Goal: Task Accomplishment & Management: Use online tool/utility

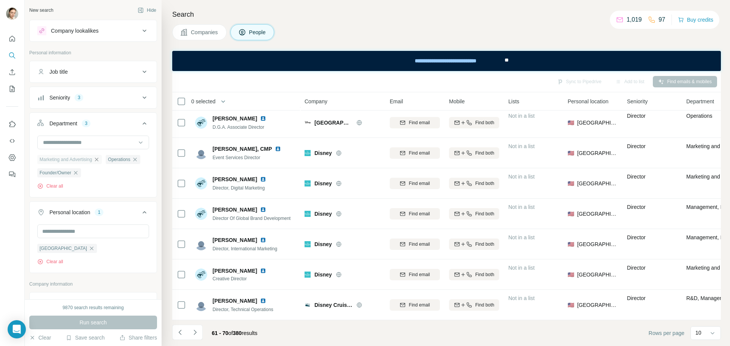
click at [100, 157] on icon "button" at bounding box center [97, 160] width 6 height 6
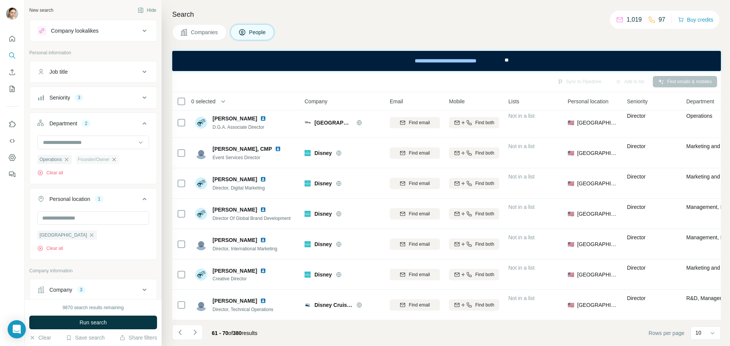
click at [117, 159] on icon "button" at bounding box center [114, 160] width 6 height 6
click at [66, 160] on icon "button" at bounding box center [66, 160] width 6 height 6
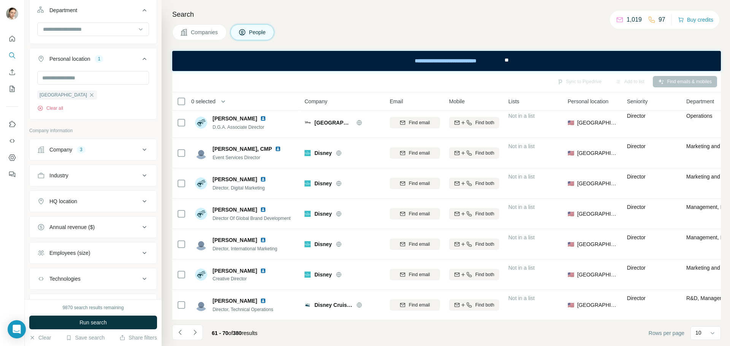
scroll to position [114, 0]
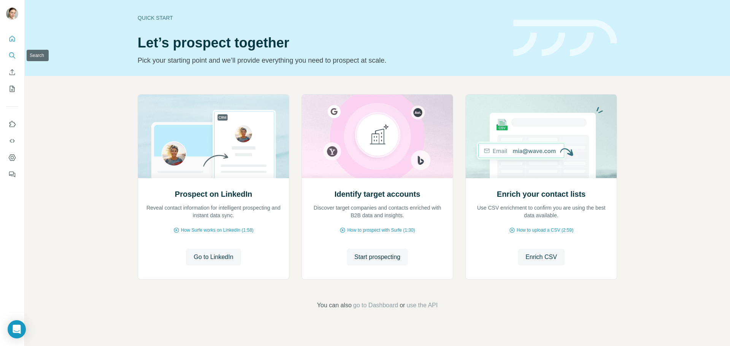
click at [15, 52] on icon "Search" at bounding box center [12, 56] width 8 height 8
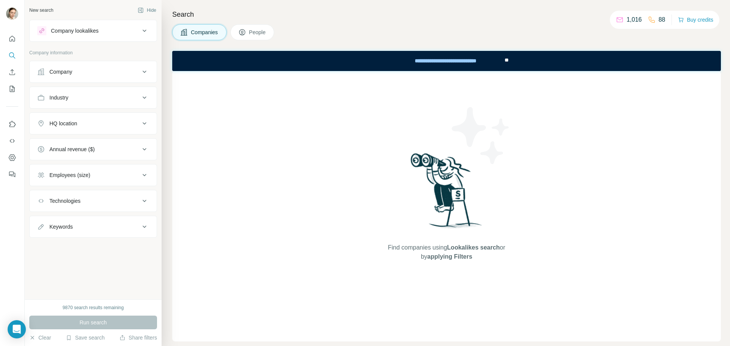
click at [76, 227] on div "Keywords" at bounding box center [88, 227] width 103 height 8
drag, startPoint x: 61, startPoint y: 257, endPoint x: 51, endPoint y: 245, distance: 15.4
paste input "*********"
type input "*********"
click at [143, 244] on icon "button" at bounding box center [143, 246] width 8 height 8
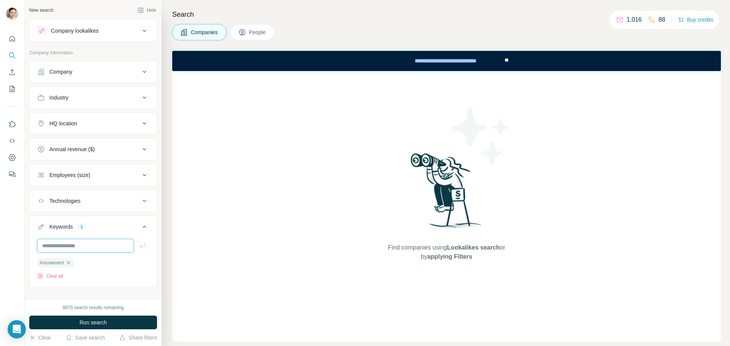
click at [74, 251] on input "text" at bounding box center [85, 246] width 97 height 14
type input "****"
click at [137, 252] on button "button" at bounding box center [143, 246] width 12 height 14
click at [124, 328] on button "Run search" at bounding box center [93, 323] width 128 height 14
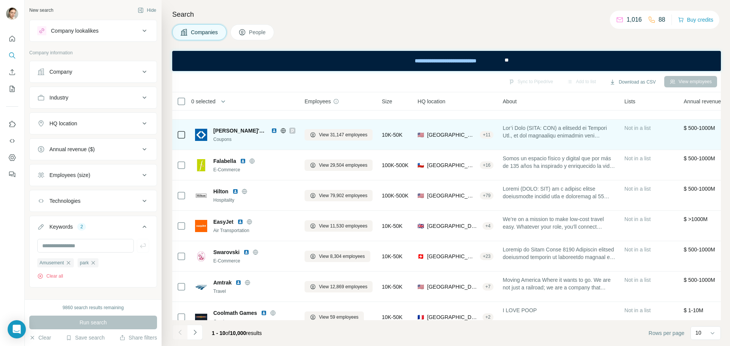
scroll to position [98, 0]
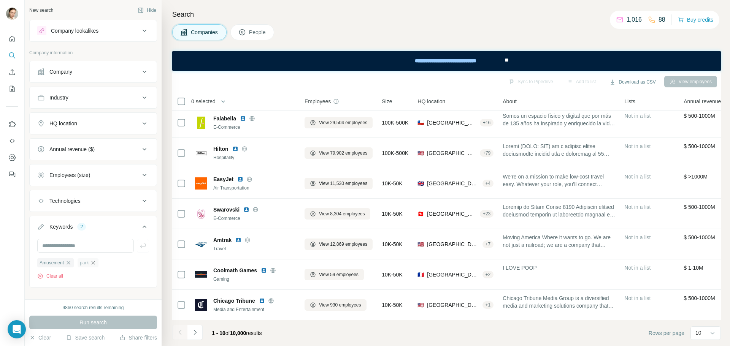
click at [95, 264] on icon "button" at bounding box center [93, 263] width 6 height 6
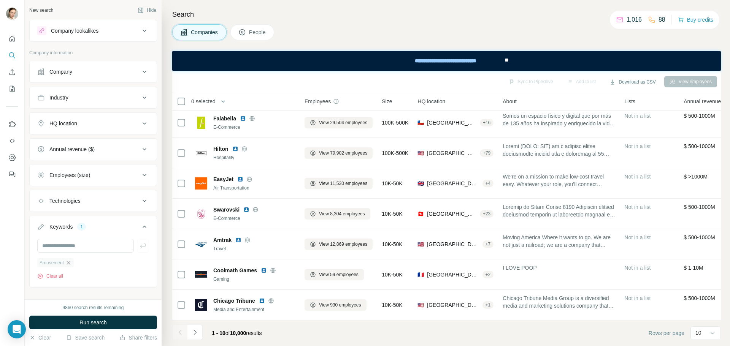
click at [70, 264] on icon "button" at bounding box center [68, 262] width 3 height 3
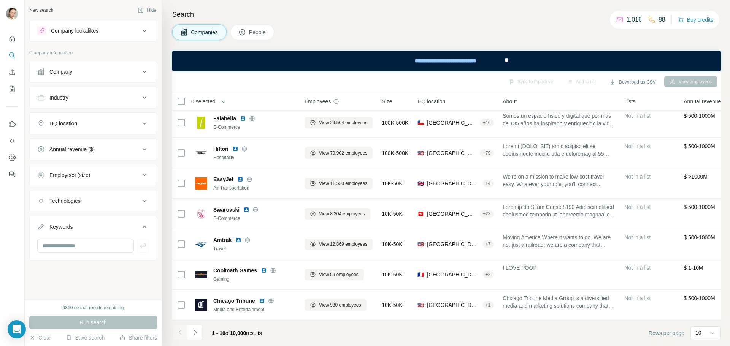
click at [83, 28] on div "Company lookalikes" at bounding box center [75, 31] width 48 height 8
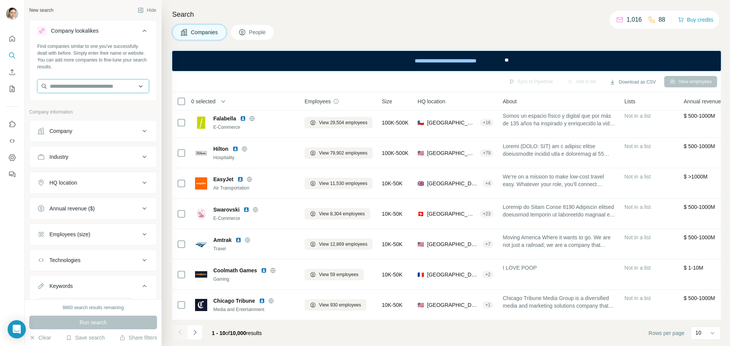
click at [56, 85] on input "text" at bounding box center [93, 86] width 112 height 14
paste input "********"
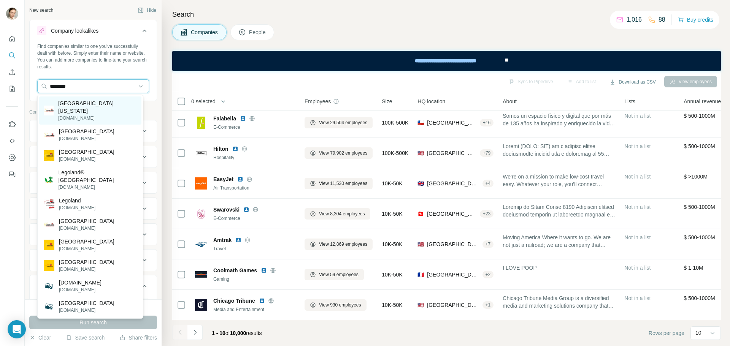
type input "********"
click at [108, 107] on p "[GEOGRAPHIC_DATA][US_STATE]" at bounding box center [97, 107] width 79 height 15
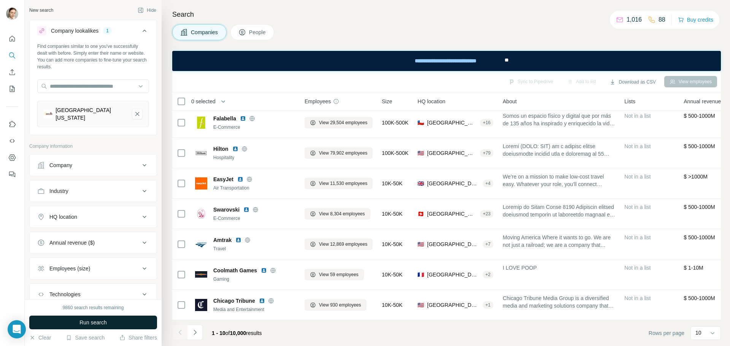
click at [113, 328] on button "Run search" at bounding box center [93, 323] width 128 height 14
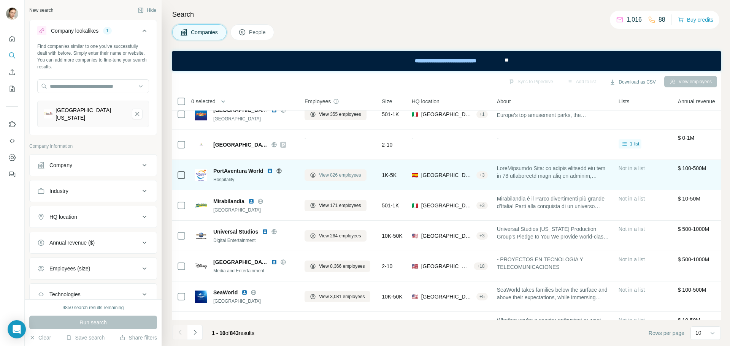
scroll to position [60, 0]
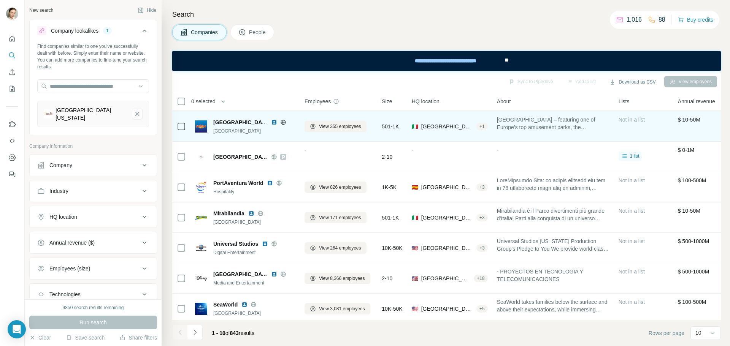
click at [285, 123] on icon at bounding box center [283, 122] width 6 height 6
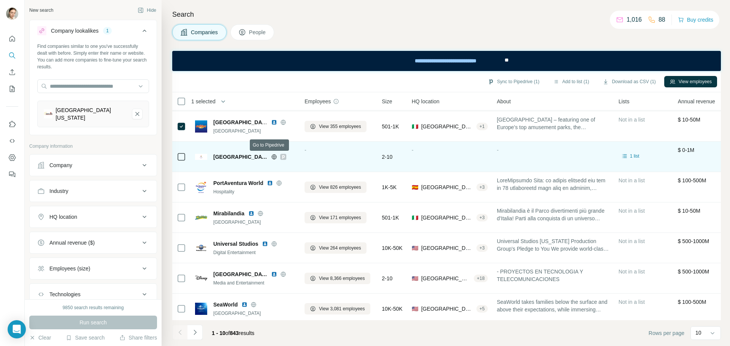
click at [281, 159] on icon at bounding box center [283, 157] width 5 height 6
click at [273, 156] on icon at bounding box center [274, 156] width 2 height 5
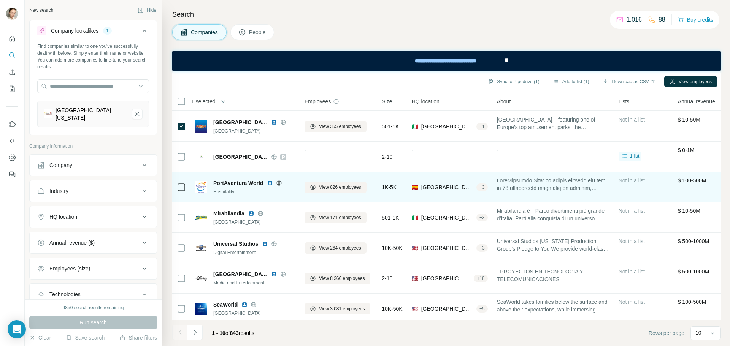
click at [279, 184] on icon at bounding box center [279, 183] width 2 height 5
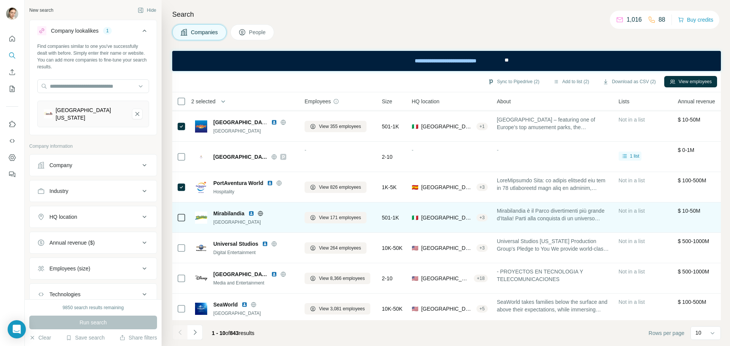
drag, startPoint x: 279, startPoint y: 224, endPoint x: 214, endPoint y: 222, distance: 65.4
click at [214, 222] on div "[GEOGRAPHIC_DATA]" at bounding box center [254, 222] width 82 height 7
copy div "[GEOGRAPHIC_DATA]"
click at [262, 214] on icon at bounding box center [260, 214] width 6 height 6
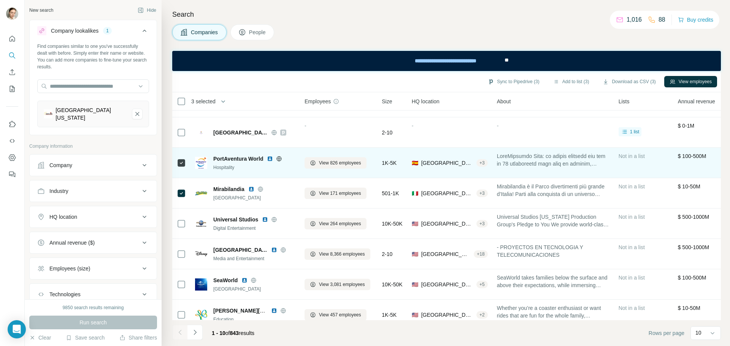
scroll to position [98, 0]
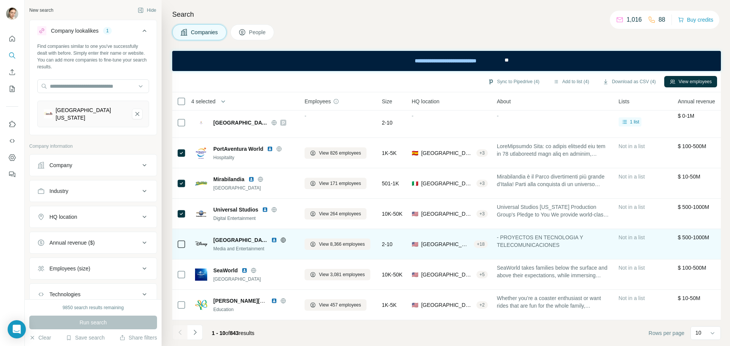
click at [280, 237] on icon at bounding box center [283, 240] width 6 height 6
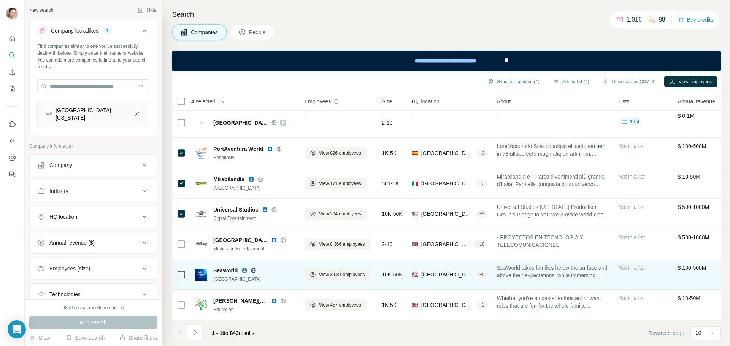
click at [254, 268] on icon at bounding box center [254, 271] width 6 height 6
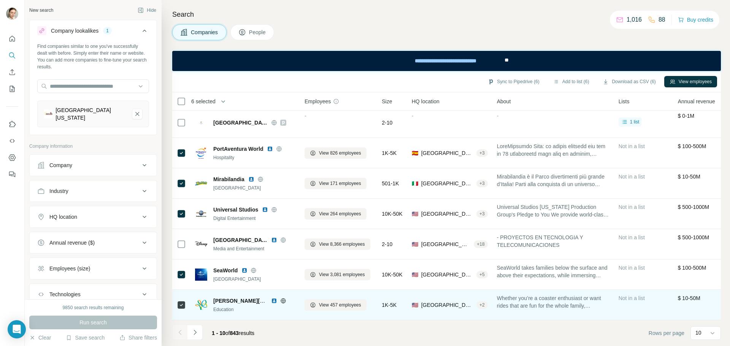
click at [284, 298] on icon at bounding box center [283, 300] width 2 height 5
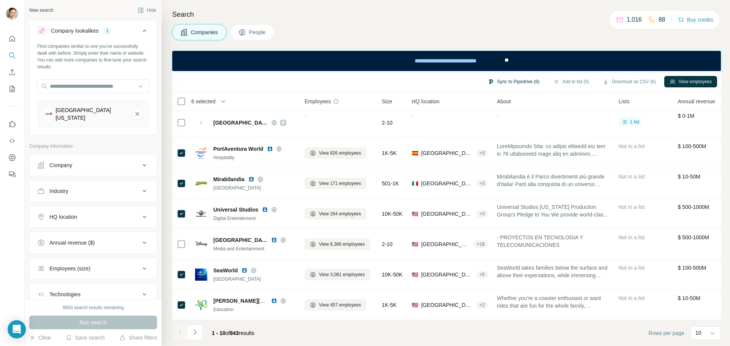
click at [507, 78] on button "Sync to Pipedrive (6)" at bounding box center [513, 81] width 62 height 11
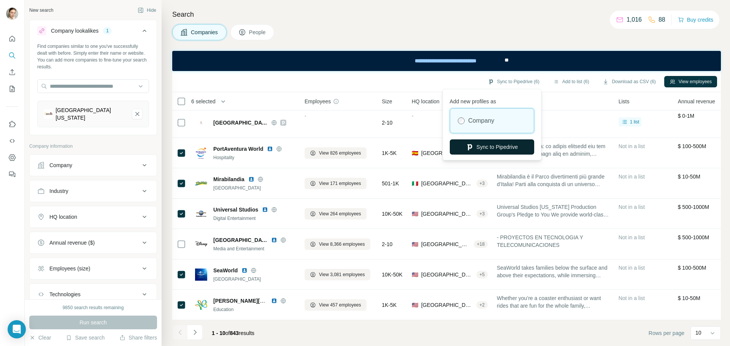
click at [512, 146] on button "Sync to Pipedrive" at bounding box center [492, 147] width 84 height 15
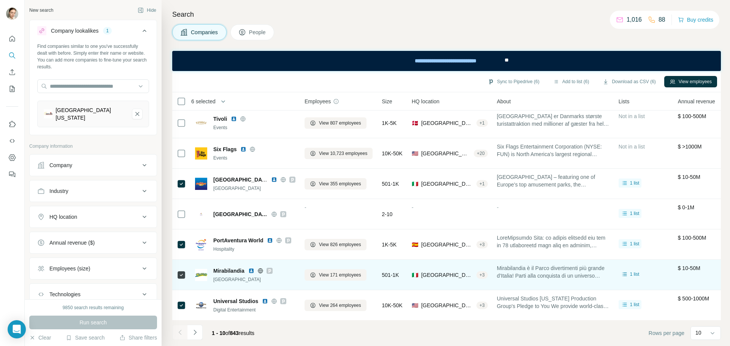
scroll to position [0, 0]
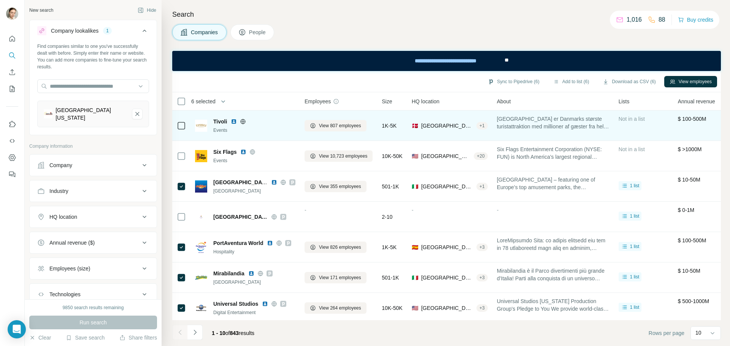
click at [245, 122] on icon at bounding box center [243, 122] width 6 height 6
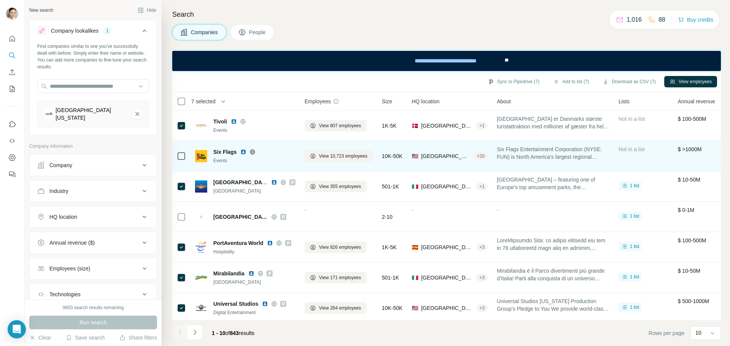
click at [254, 153] on icon at bounding box center [252, 151] width 5 height 5
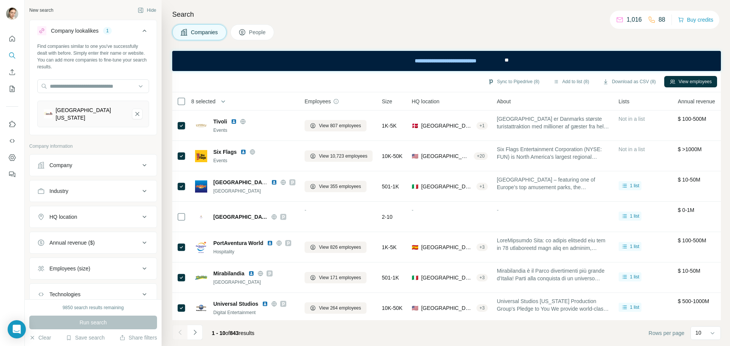
click at [509, 89] on div "Sync to Pipedrive (8)" at bounding box center [513, 82] width 62 height 13
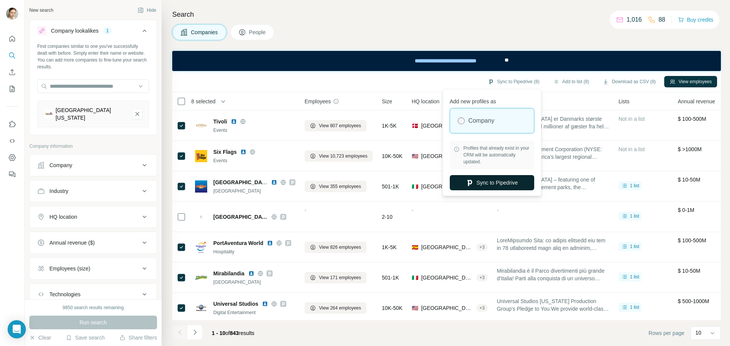
click at [486, 187] on button "Sync to Pipedrive" at bounding box center [492, 182] width 84 height 15
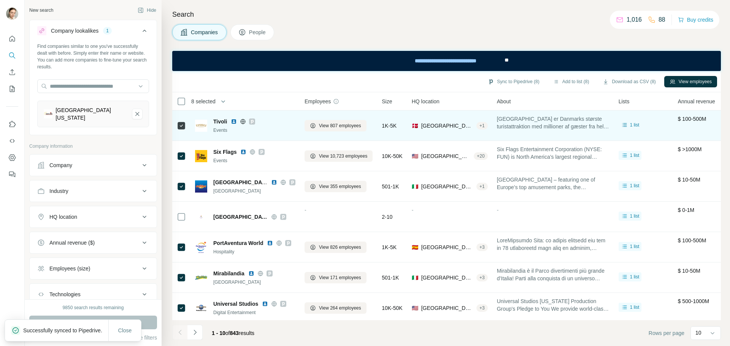
click at [255, 122] on div at bounding box center [252, 122] width 6 height 6
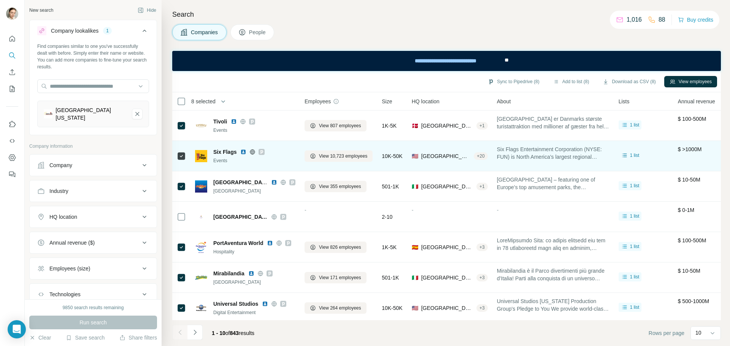
click at [259, 152] on icon at bounding box center [261, 152] width 5 height 6
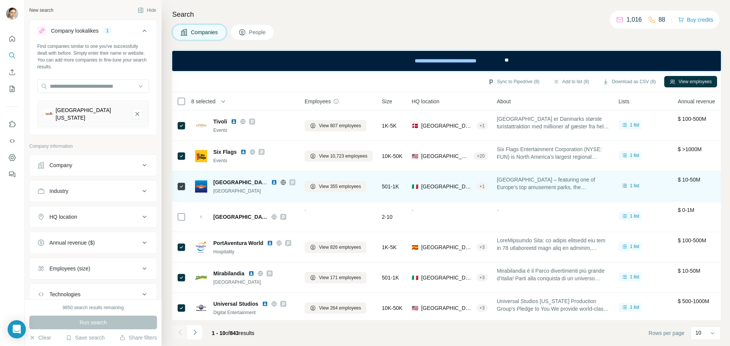
click at [290, 182] on icon at bounding box center [292, 182] width 5 height 6
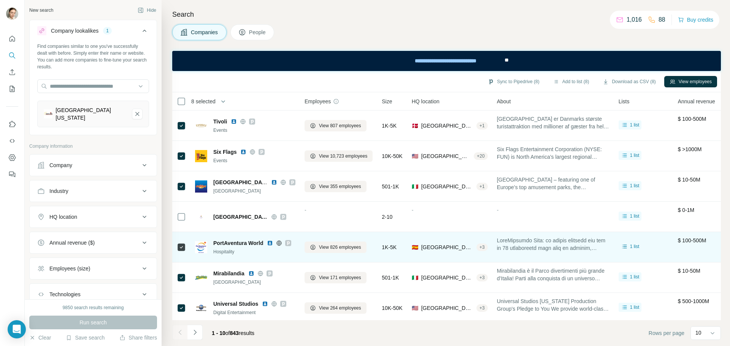
click at [289, 242] on icon at bounding box center [288, 243] width 5 height 6
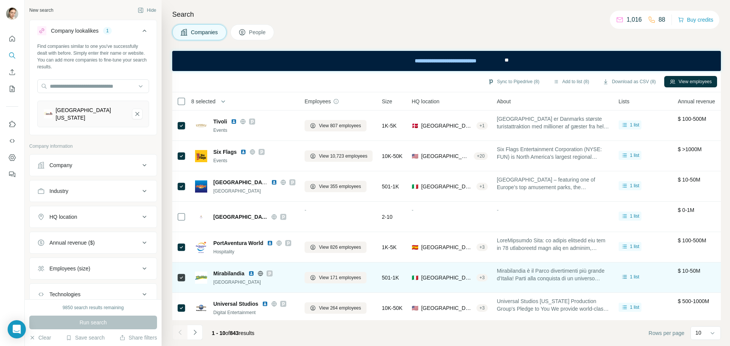
click at [272, 274] on icon at bounding box center [269, 274] width 5 height 6
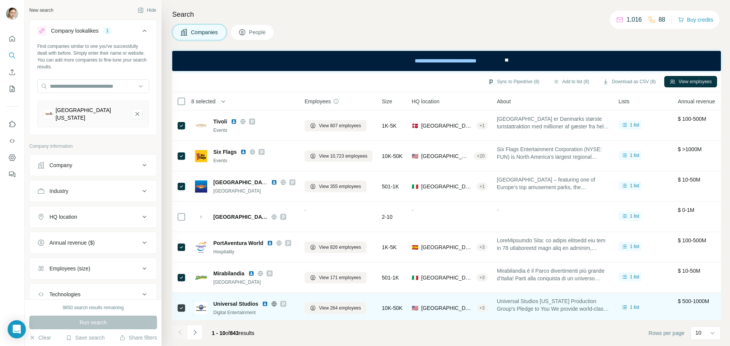
click at [285, 305] on icon at bounding box center [283, 304] width 5 height 6
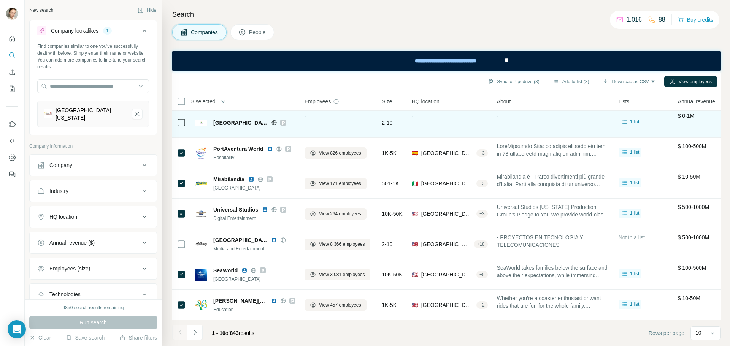
scroll to position [98, 0]
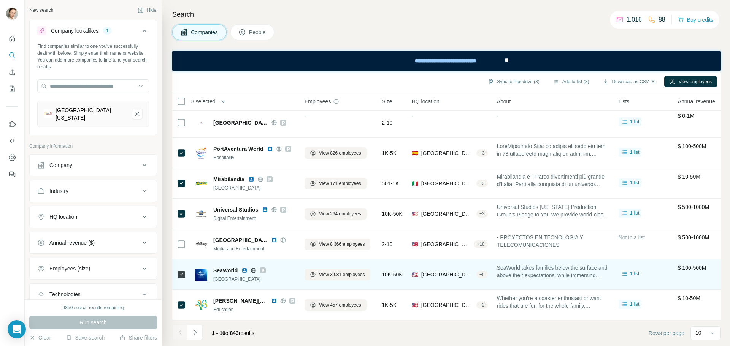
click at [264, 269] on icon at bounding box center [263, 271] width 3 height 4
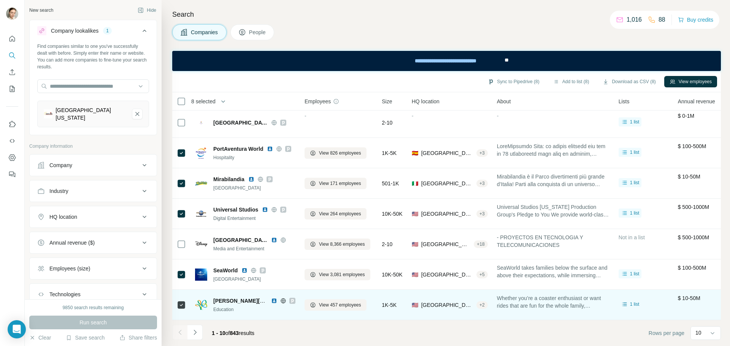
click at [292, 299] on icon at bounding box center [292, 301] width 3 height 4
click at [295, 299] on div at bounding box center [292, 301] width 6 height 6
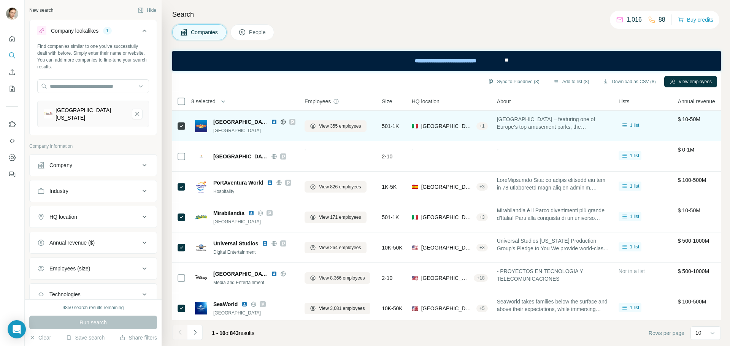
scroll to position [60, 0]
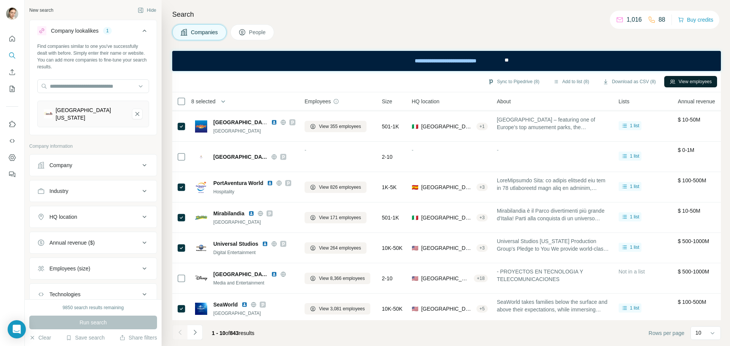
click at [671, 82] on icon "button" at bounding box center [672, 81] width 5 height 4
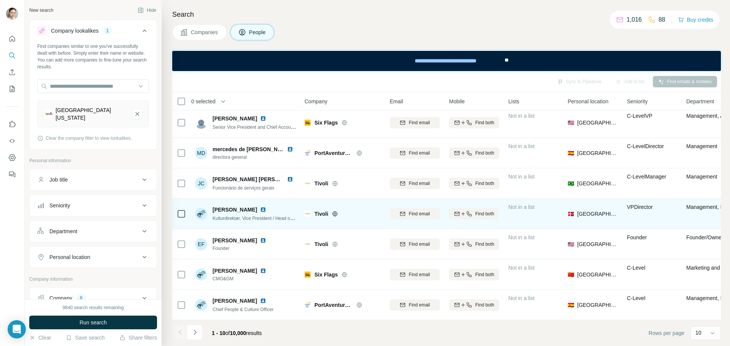
scroll to position [98, 0]
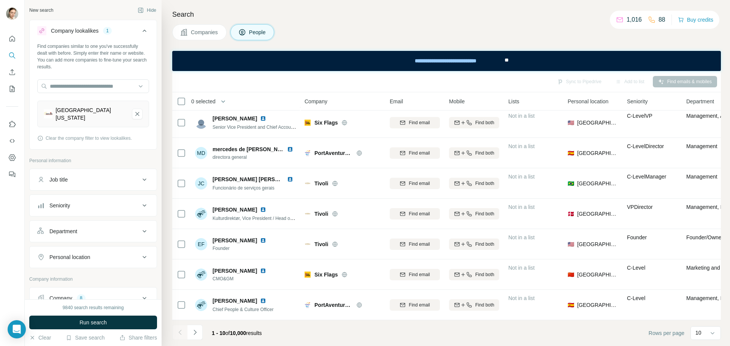
click at [204, 28] on button "Companies" at bounding box center [199, 32] width 54 height 16
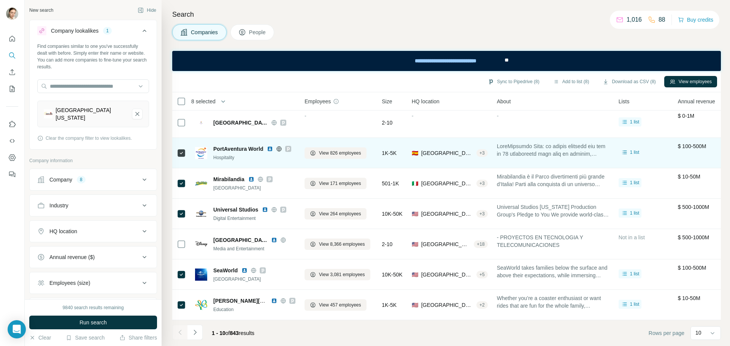
click at [373, 147] on div "View 826 employees" at bounding box center [339, 153] width 68 height 21
click at [289, 147] on icon at bounding box center [288, 149] width 3 height 4
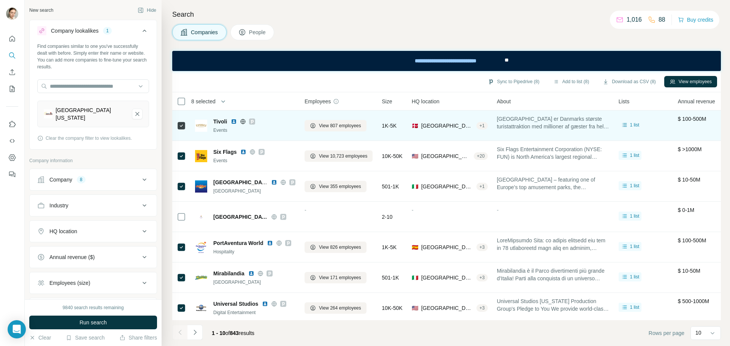
click at [251, 123] on icon at bounding box center [252, 122] width 3 height 4
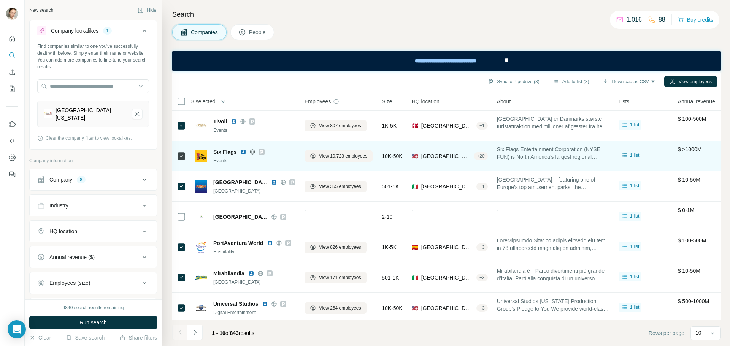
click at [262, 152] on icon at bounding box center [261, 152] width 5 height 6
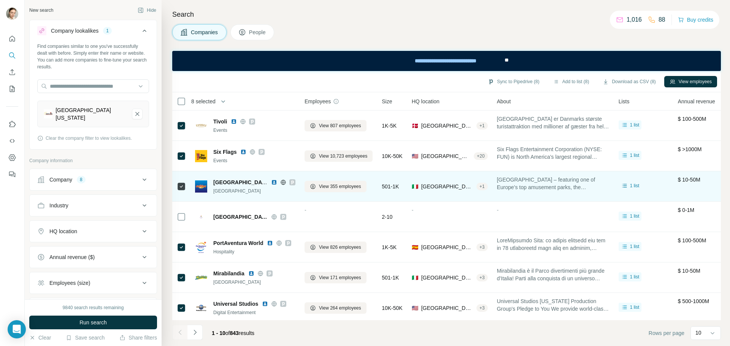
click at [290, 182] on icon at bounding box center [292, 182] width 5 height 6
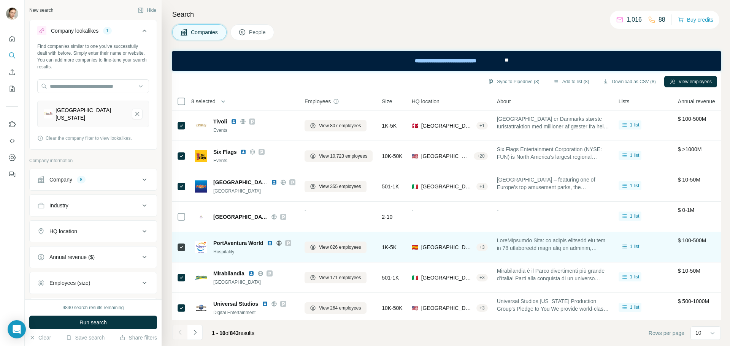
click at [286, 242] on div at bounding box center [288, 243] width 6 height 6
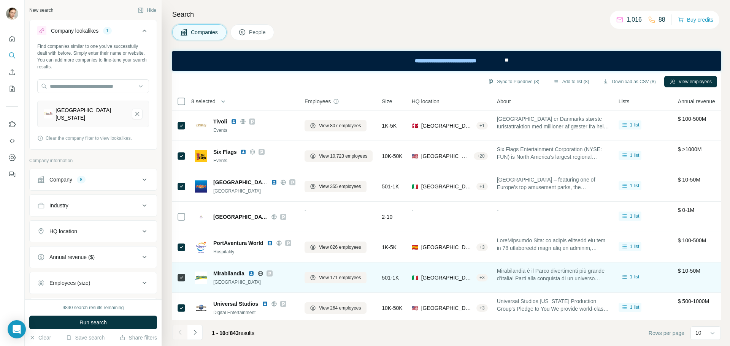
click at [271, 276] on icon at bounding box center [269, 274] width 5 height 6
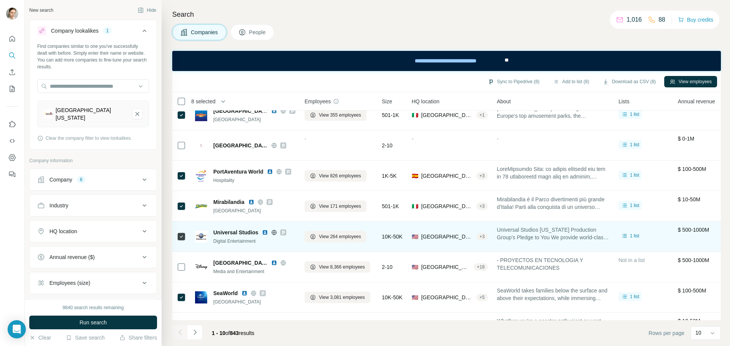
scroll to position [76, 0]
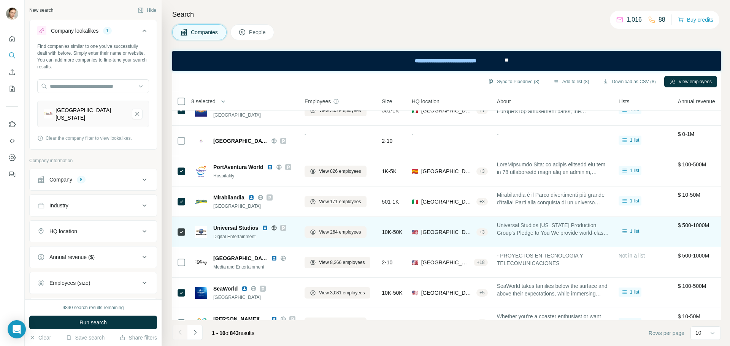
click at [282, 233] on div "Universal Studios Digital Entertainment" at bounding box center [254, 232] width 82 height 16
click at [284, 230] on icon at bounding box center [283, 228] width 5 height 6
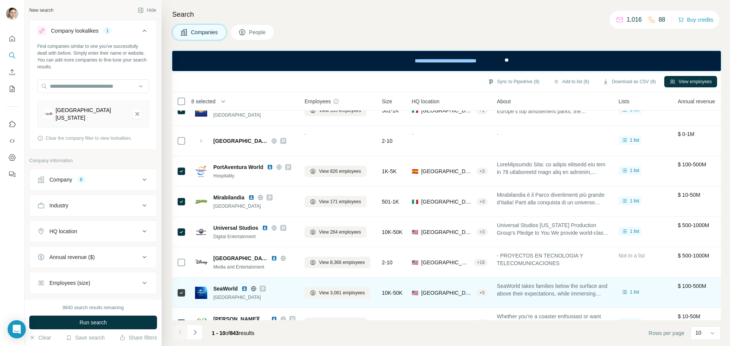
click at [265, 292] on icon at bounding box center [262, 289] width 5 height 6
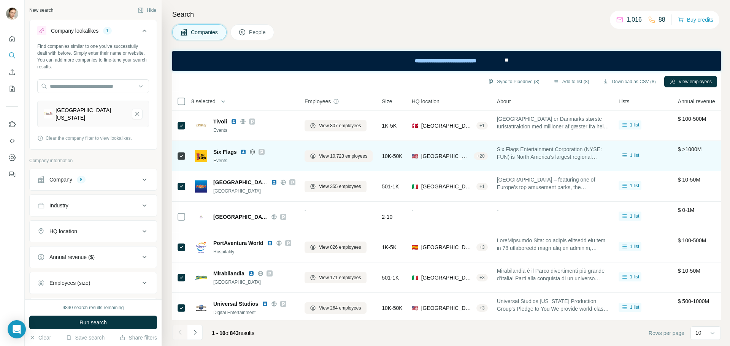
scroll to position [98, 0]
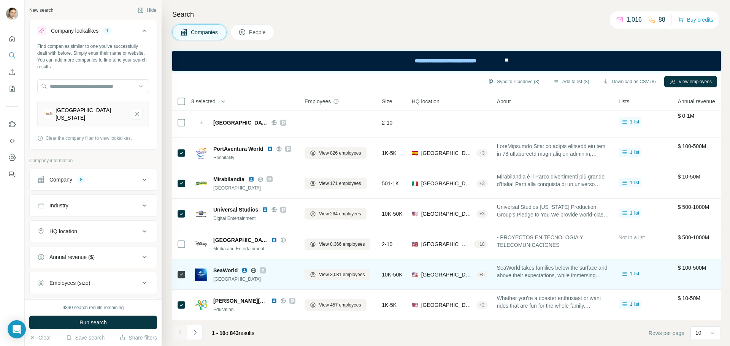
click at [263, 268] on icon at bounding box center [262, 271] width 5 height 6
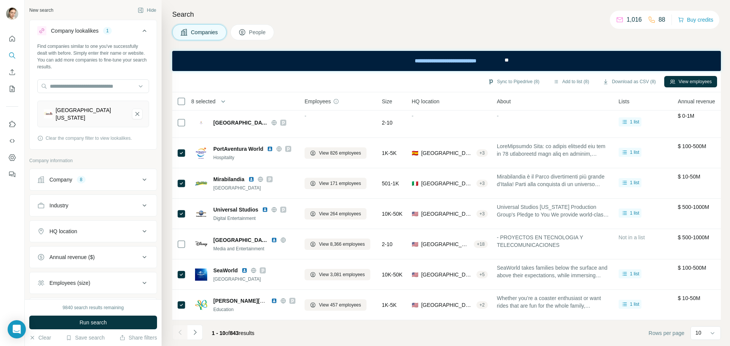
scroll to position [0, 0]
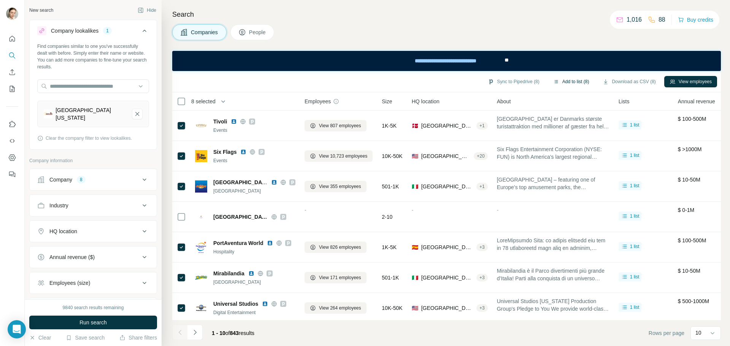
click at [566, 83] on button "Add to list (8)" at bounding box center [571, 81] width 47 height 11
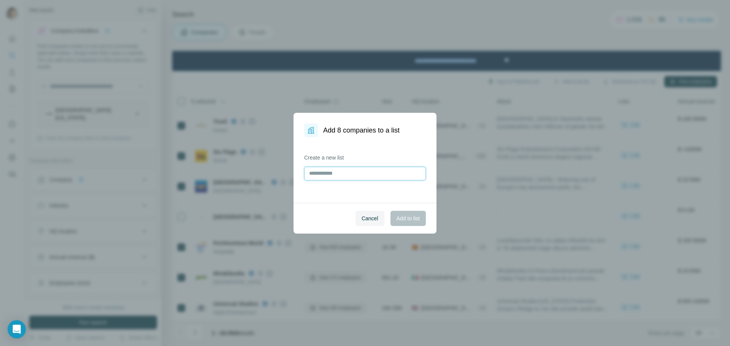
click at [367, 170] on input "text" at bounding box center [365, 174] width 122 height 14
paste input "**********"
type input "**********"
click at [402, 221] on span "Add to list" at bounding box center [407, 219] width 23 height 8
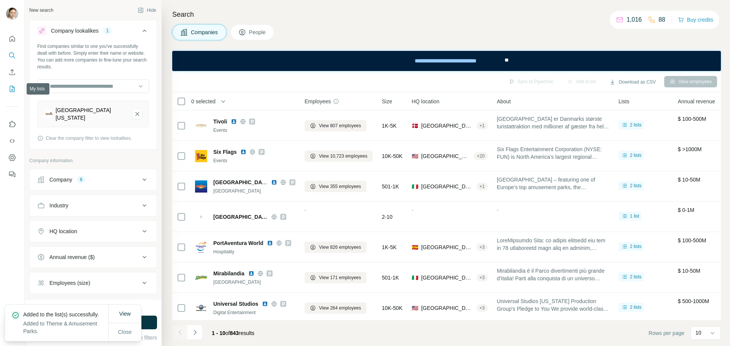
click at [10, 87] on icon "My lists" at bounding box center [12, 89] width 5 height 6
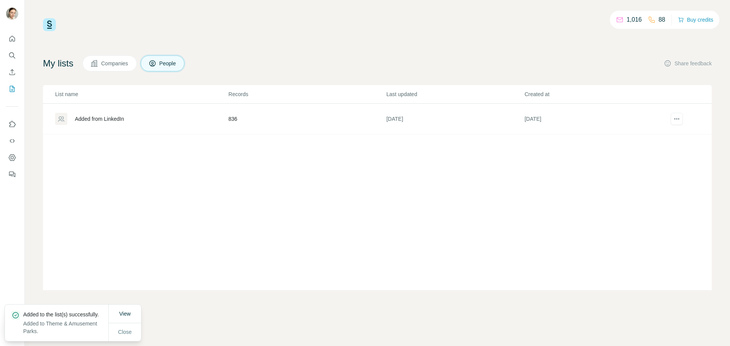
click at [121, 71] on button "Companies" at bounding box center [109, 64] width 54 height 16
click at [121, 64] on span "Companies" at bounding box center [115, 64] width 28 height 8
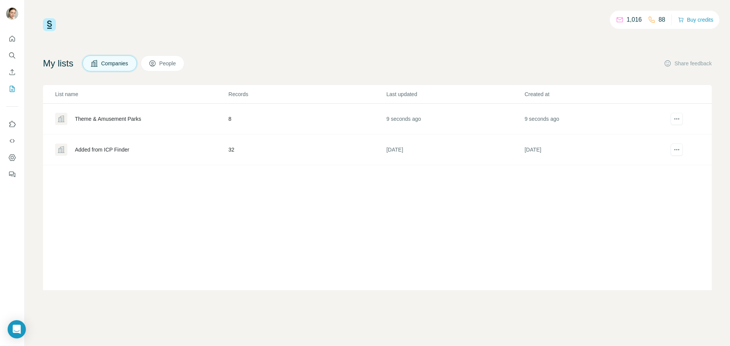
click at [115, 120] on div "Theme & Amusement Parks" at bounding box center [108, 119] width 66 height 8
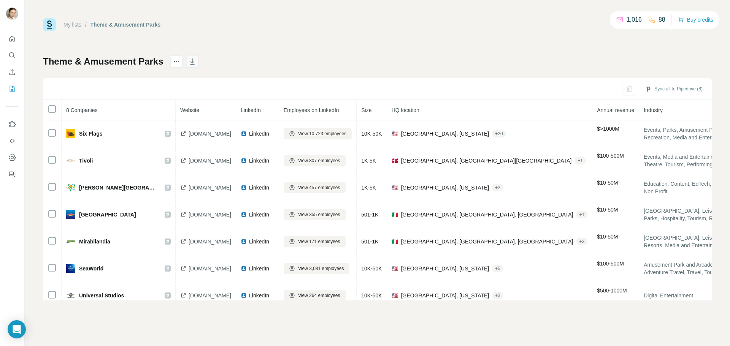
click at [191, 63] on icon "button" at bounding box center [193, 62] width 8 height 8
click at [173, 60] on icon "actions" at bounding box center [177, 62] width 8 height 8
click at [268, 49] on div "My lists / Theme & Amusement Parks 1,016 88 Buy credits Theme & Amusement Parks…" at bounding box center [377, 159] width 669 height 282
click at [52, 104] on th at bounding box center [52, 110] width 19 height 21
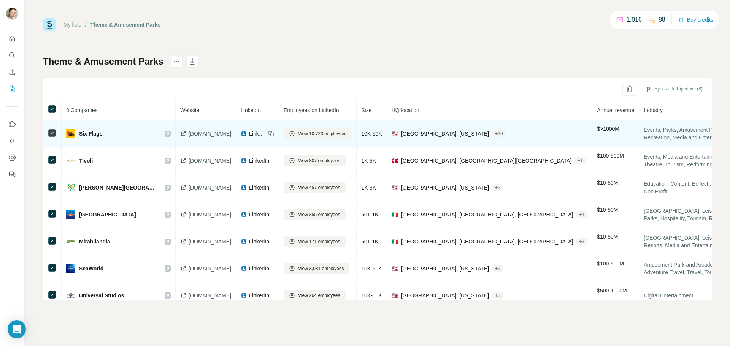
click at [171, 134] on td "Six Flags" at bounding box center [119, 134] width 114 height 27
click at [167, 134] on icon at bounding box center [168, 134] width 3 height 4
click at [87, 130] on span "Six Flags" at bounding box center [90, 134] width 23 height 8
click at [94, 132] on span "Six Flags" at bounding box center [90, 134] width 23 height 8
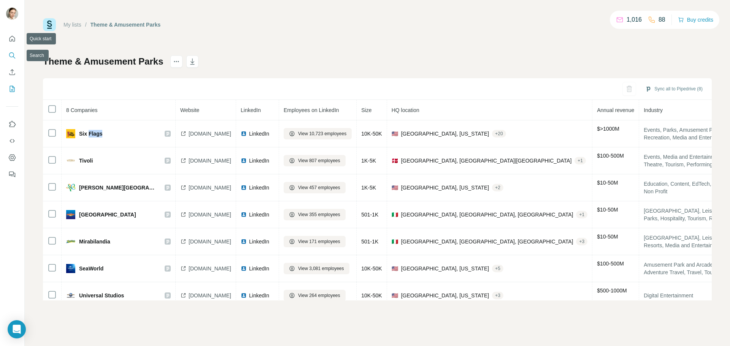
click at [13, 57] on icon "Search" at bounding box center [12, 56] width 8 height 8
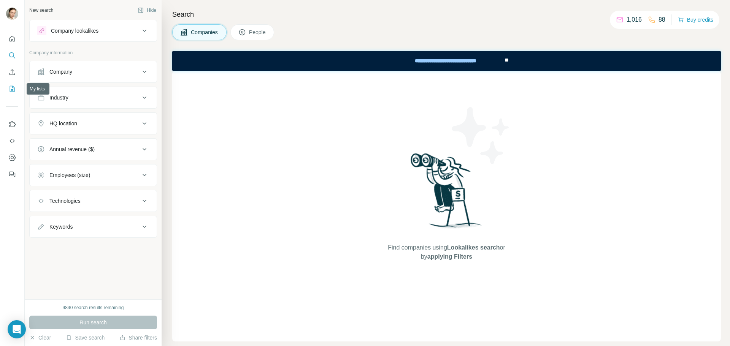
click at [11, 86] on icon "My lists" at bounding box center [12, 89] width 5 height 6
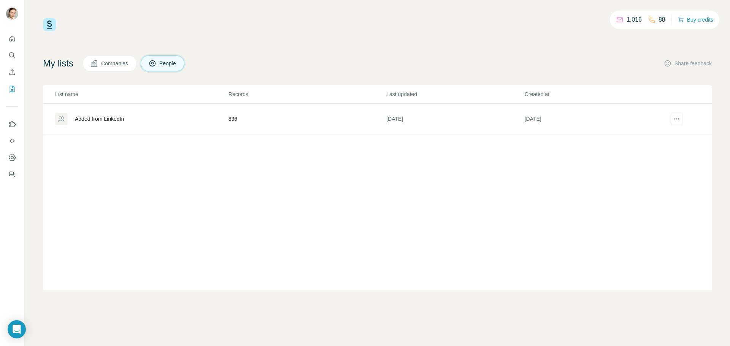
click at [97, 70] on button "Companies" at bounding box center [109, 64] width 54 height 16
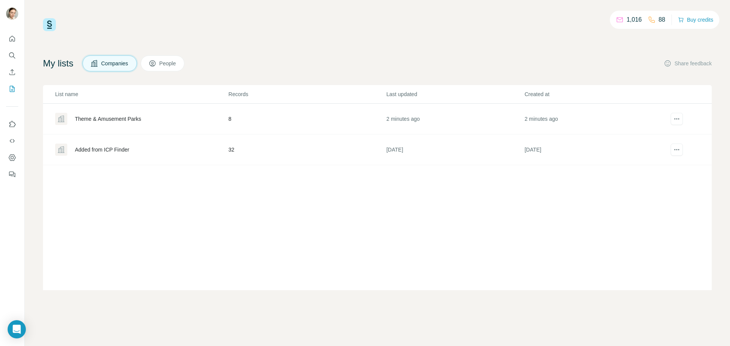
click at [100, 70] on button "Companies" at bounding box center [109, 64] width 54 height 16
click at [109, 67] on span "Companies" at bounding box center [115, 64] width 28 height 8
click at [119, 122] on div "Theme & Amusement Parks" at bounding box center [108, 119] width 66 height 8
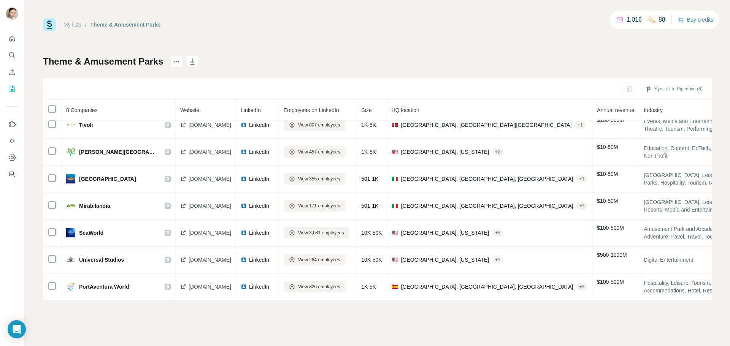
scroll to position [2, 0]
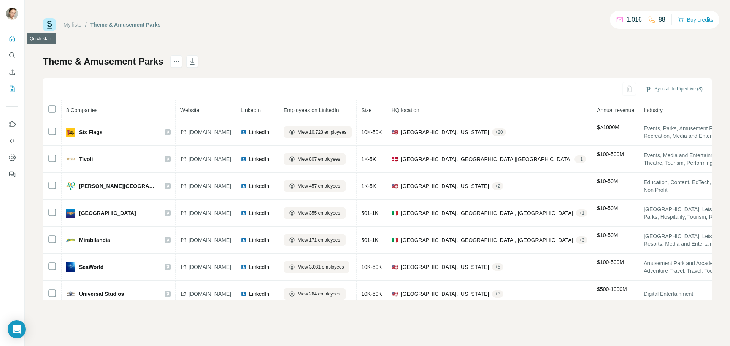
click at [13, 41] on icon "Quick start" at bounding box center [13, 39] width 6 height 6
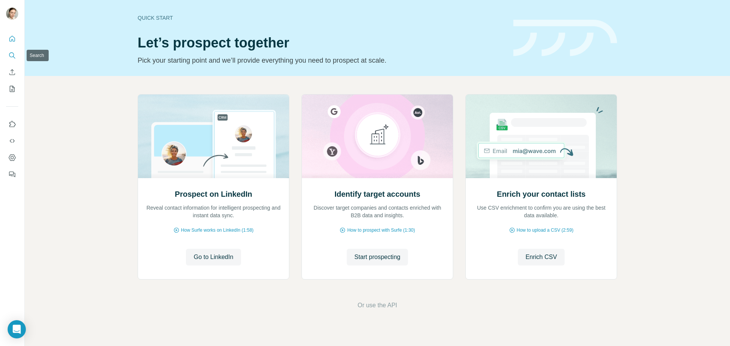
click at [13, 61] on button "Search" at bounding box center [12, 56] width 12 height 14
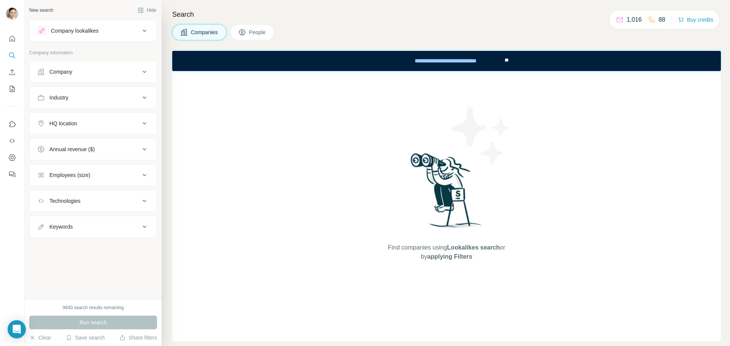
click at [86, 32] on div "Company lookalikes" at bounding box center [75, 31] width 48 height 8
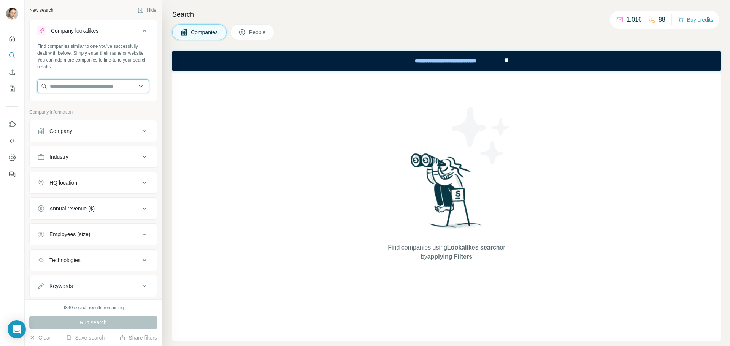
click at [64, 82] on input "text" at bounding box center [93, 86] width 112 height 14
paste input "********"
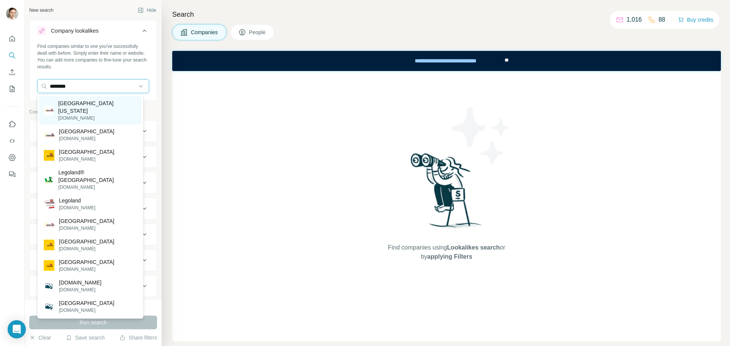
type input "********"
click at [94, 103] on p "[GEOGRAPHIC_DATA][US_STATE]" at bounding box center [97, 107] width 79 height 15
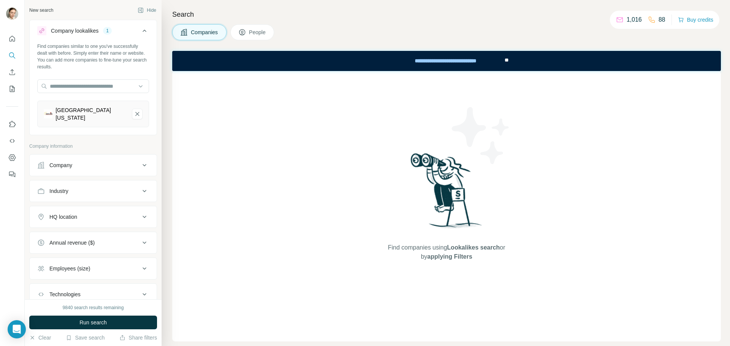
scroll to position [38, 0]
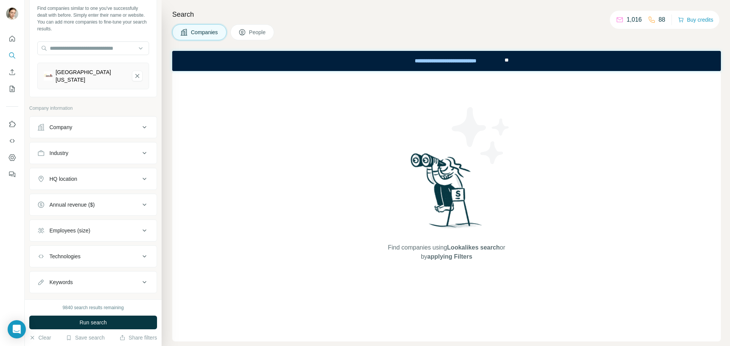
click at [81, 232] on div "Employees (size)" at bounding box center [69, 231] width 41 height 8
click at [70, 232] on div "Employees (size)" at bounding box center [69, 231] width 41 height 8
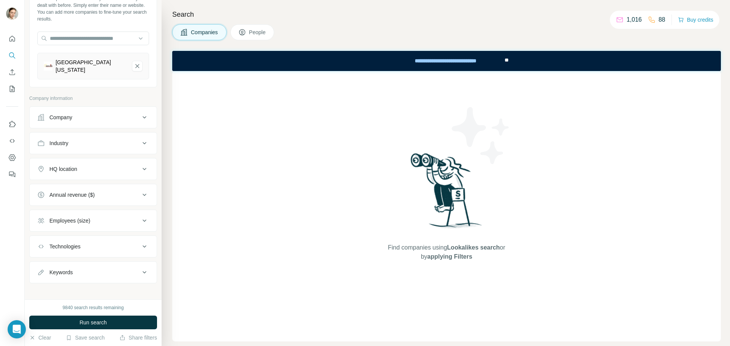
scroll to position [53, 0]
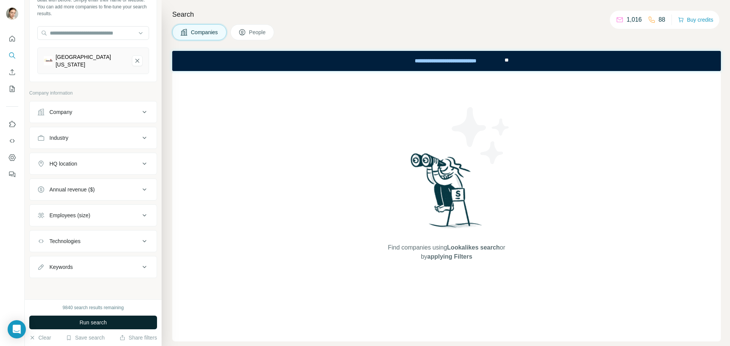
click at [88, 327] on button "Run search" at bounding box center [93, 323] width 128 height 14
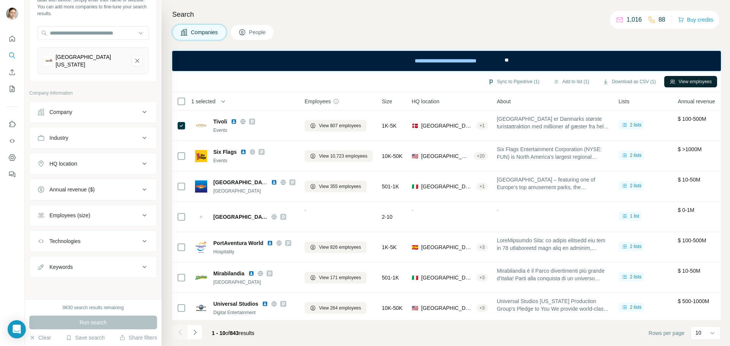
click at [677, 79] on button "View employees" at bounding box center [690, 81] width 53 height 11
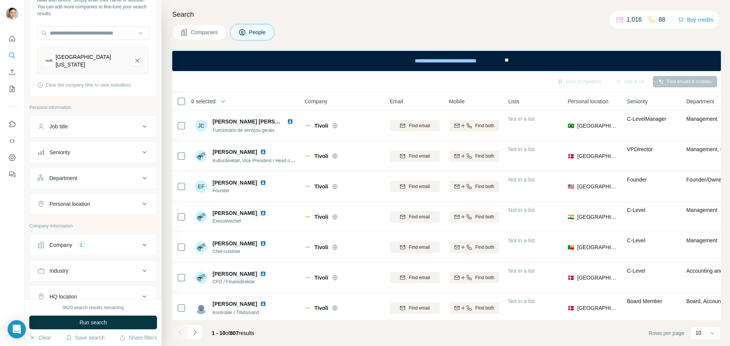
click at [199, 30] on span "Companies" at bounding box center [205, 33] width 28 height 8
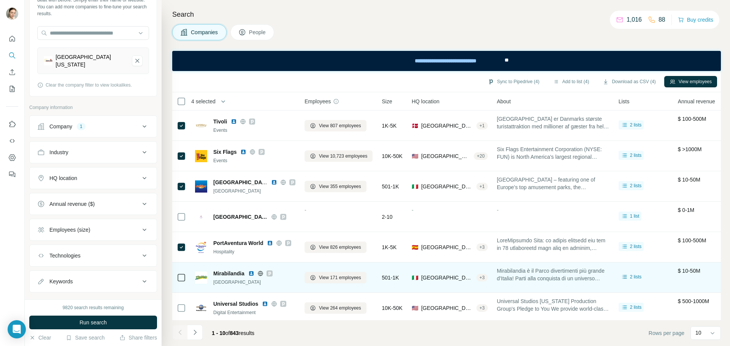
click at [182, 282] on div at bounding box center [181, 277] width 9 height 9
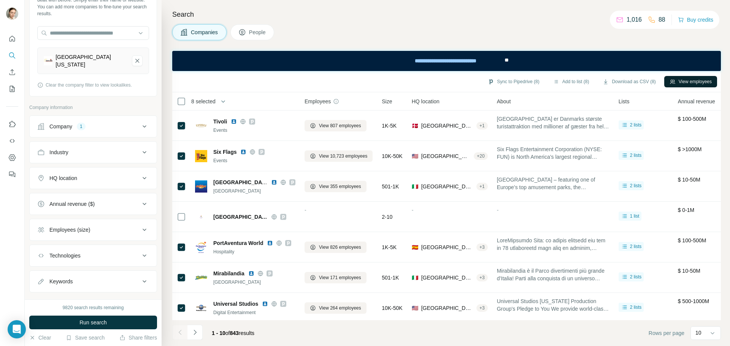
click at [681, 84] on button "View employees" at bounding box center [690, 81] width 53 height 11
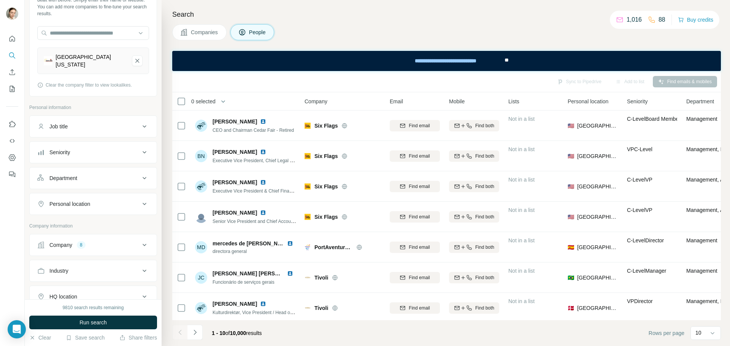
click at [88, 126] on div "Job title" at bounding box center [88, 127] width 103 height 8
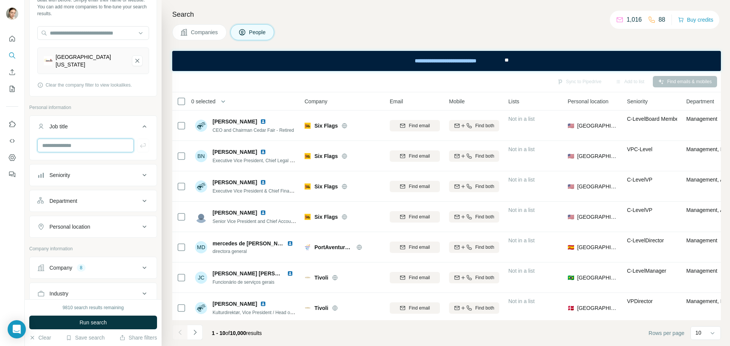
click at [54, 146] on input "text" at bounding box center [85, 146] width 97 height 14
click at [146, 123] on button "Job title" at bounding box center [93, 127] width 127 height 21
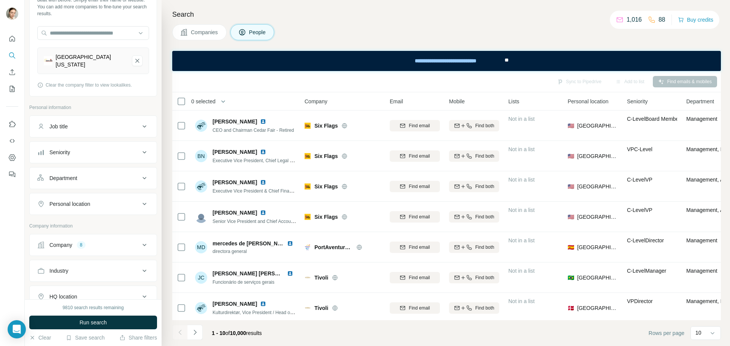
click at [70, 154] on div "Seniority" at bounding box center [59, 153] width 21 height 8
click at [45, 171] on icon at bounding box center [41, 172] width 9 height 9
click at [42, 187] on icon at bounding box center [41, 185] width 9 height 9
click at [42, 200] on icon at bounding box center [41, 199] width 9 height 9
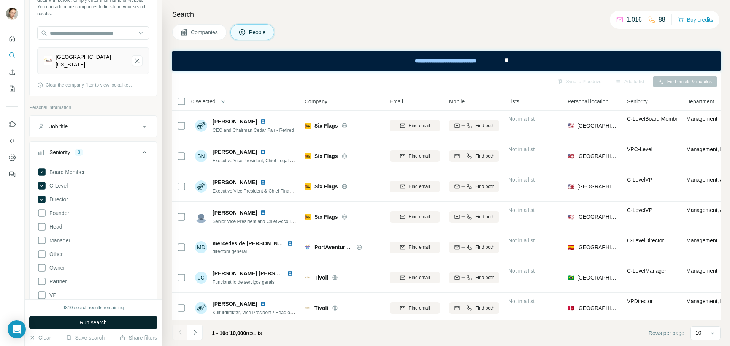
click at [116, 321] on button "Run search" at bounding box center [93, 323] width 128 height 14
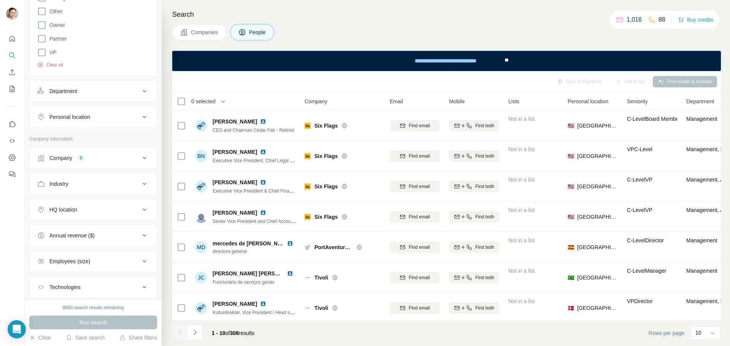
scroll to position [304, 0]
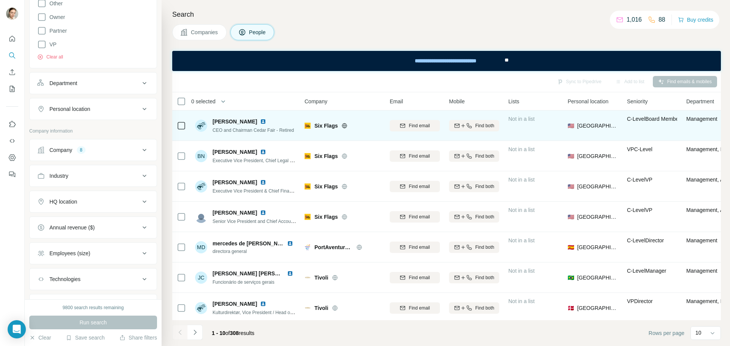
click at [260, 124] on img at bounding box center [263, 122] width 6 height 6
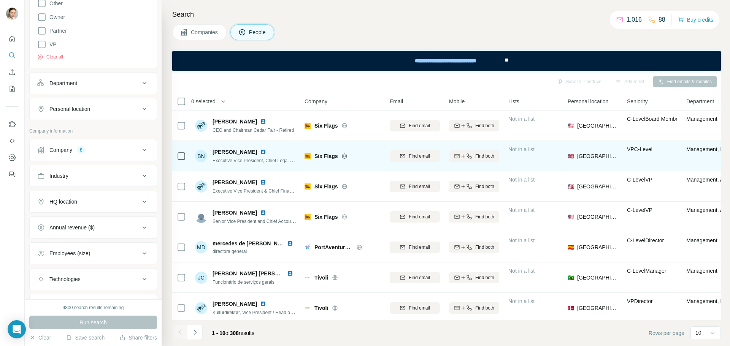
click at [260, 152] on img at bounding box center [263, 152] width 6 height 6
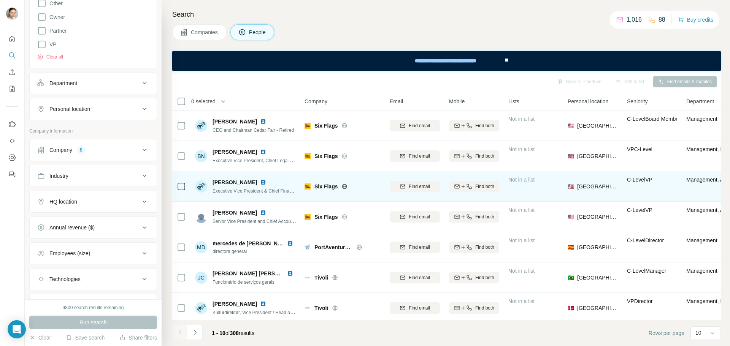
click at [266, 184] on img at bounding box center [263, 182] width 6 height 6
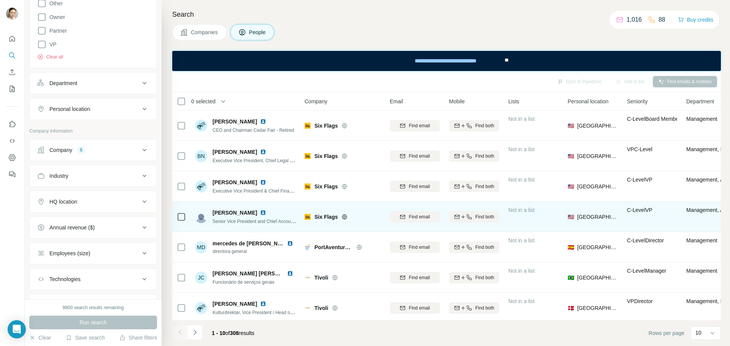
click at [260, 213] on img at bounding box center [263, 213] width 6 height 6
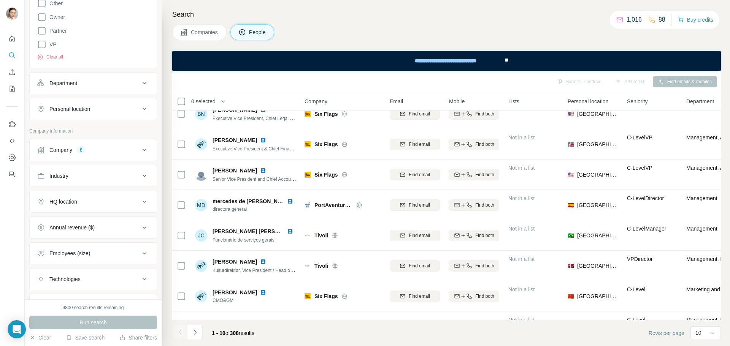
scroll to position [22, 0]
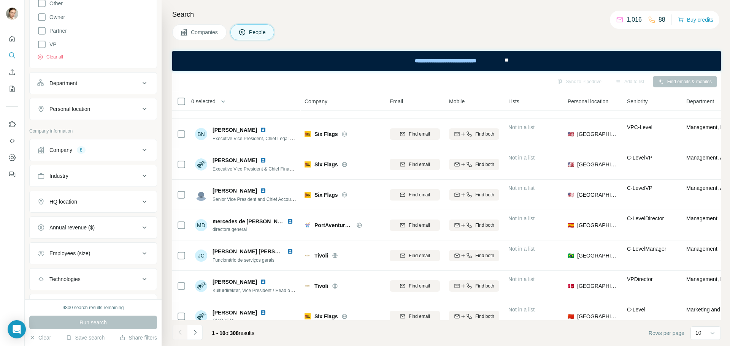
click at [332, 97] on div "Company" at bounding box center [343, 101] width 76 height 9
click at [327, 102] on span "Company" at bounding box center [316, 102] width 23 height 8
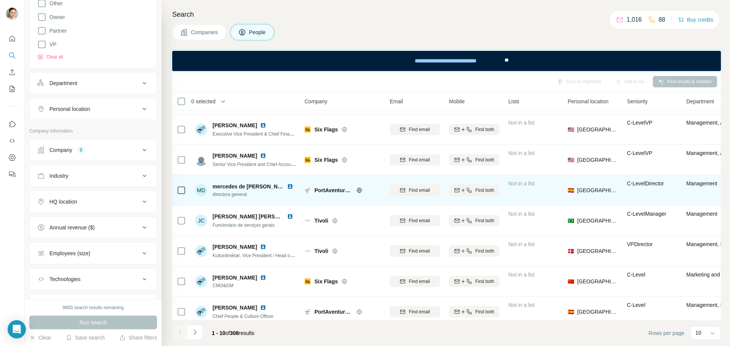
scroll to position [98, 0]
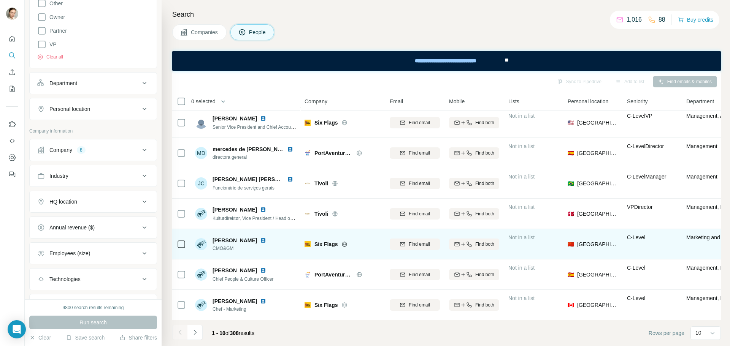
click at [343, 242] on icon at bounding box center [344, 244] width 6 height 6
click at [260, 238] on img at bounding box center [263, 241] width 6 height 6
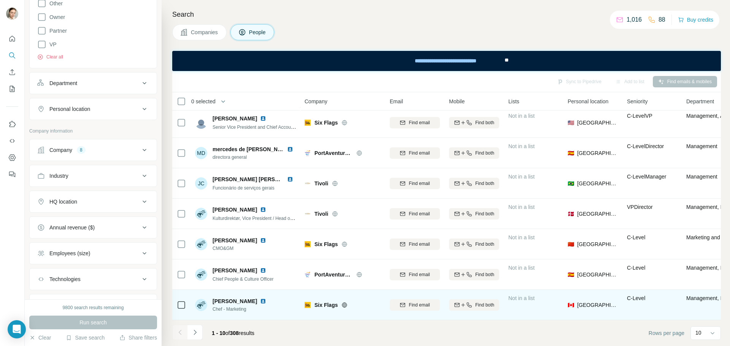
click at [260, 298] on img at bounding box center [263, 301] width 6 height 6
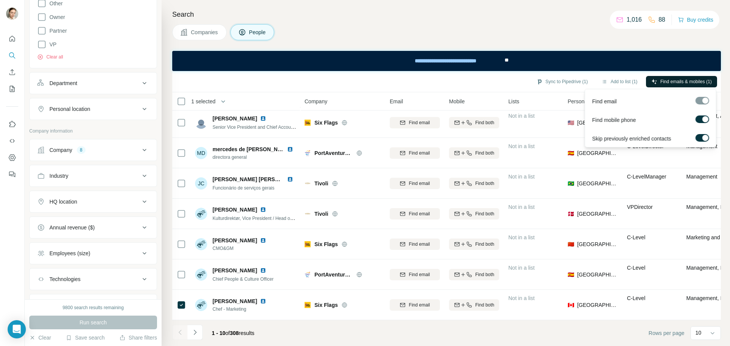
click at [685, 81] on span "Find emails & mobiles (1)" at bounding box center [685, 81] width 51 height 7
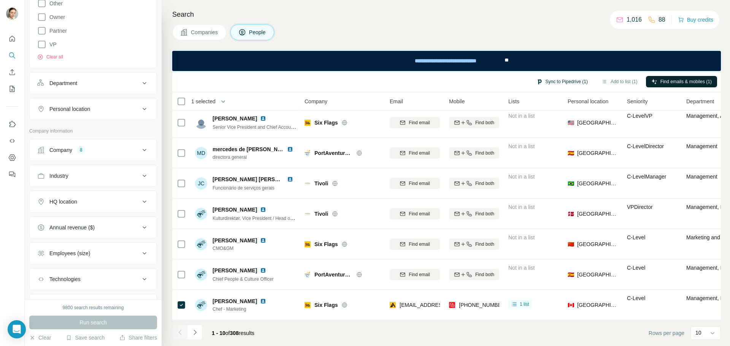
click at [572, 82] on button "Sync to Pipedrive (1)" at bounding box center [562, 81] width 62 height 11
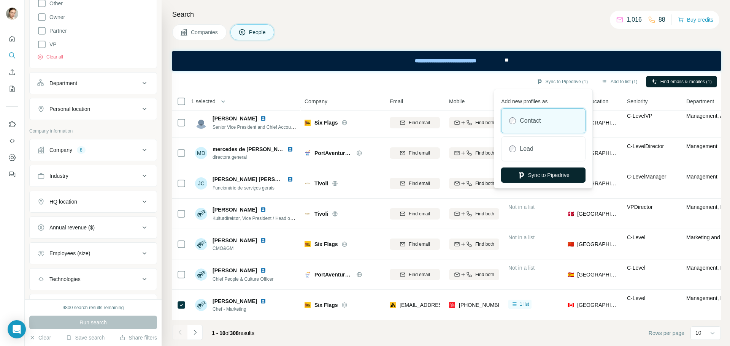
click at [558, 177] on button "Sync to Pipedrive" at bounding box center [543, 175] width 84 height 15
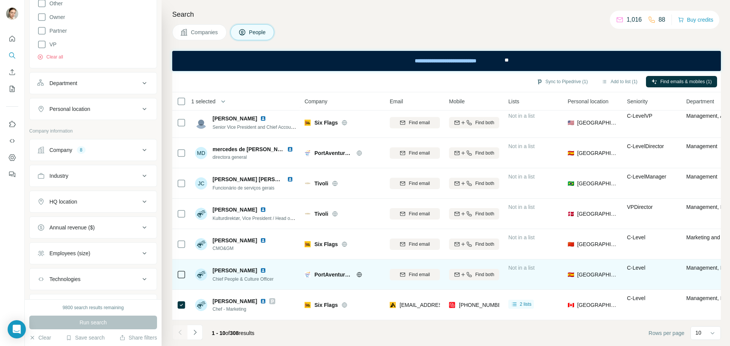
click at [260, 268] on img at bounding box center [263, 271] width 6 height 6
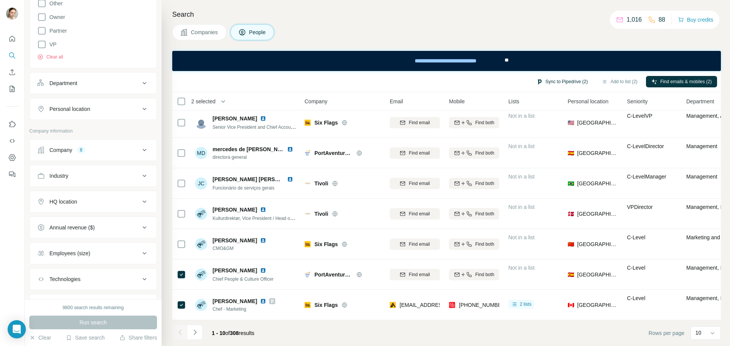
click at [550, 81] on button "Sync to Pipedrive (2)" at bounding box center [562, 81] width 62 height 11
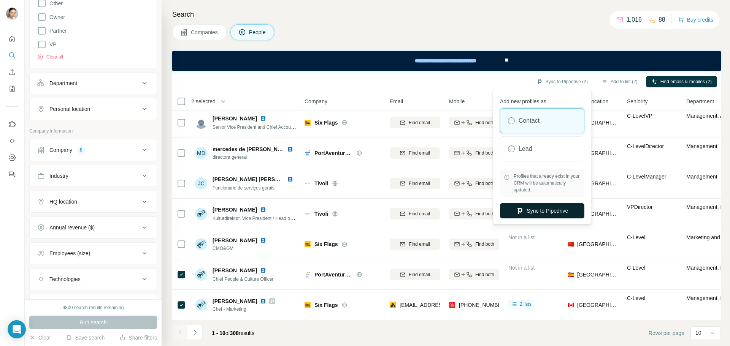
click at [528, 209] on button "Sync to Pipedrive" at bounding box center [542, 210] width 84 height 15
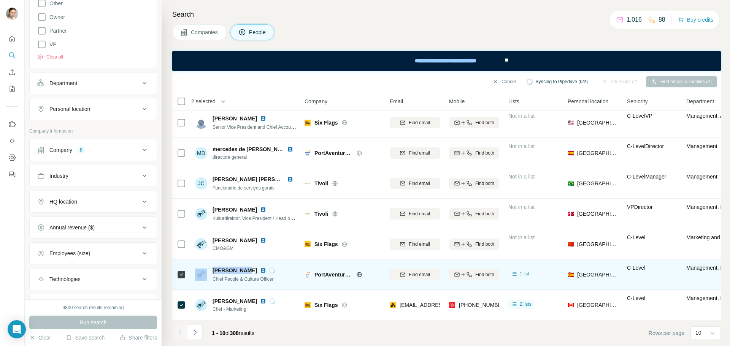
drag, startPoint x: 244, startPoint y: 266, endPoint x: 208, endPoint y: 265, distance: 36.1
click at [208, 267] on div "[PERSON_NAME] Chief People & Culture Officer" at bounding box center [235, 275] width 80 height 16
copy div "[PERSON_NAME]"
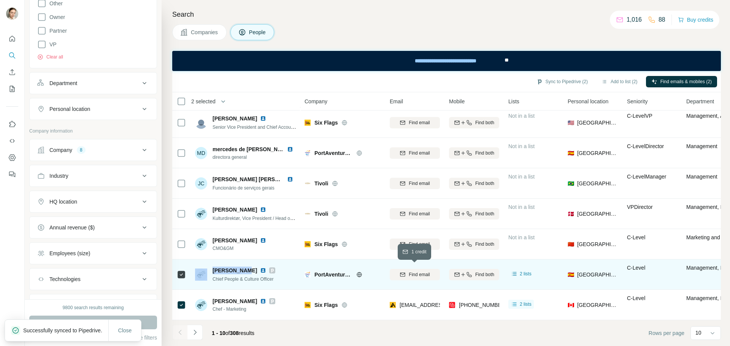
click at [418, 271] on span "Find email" at bounding box center [419, 274] width 21 height 7
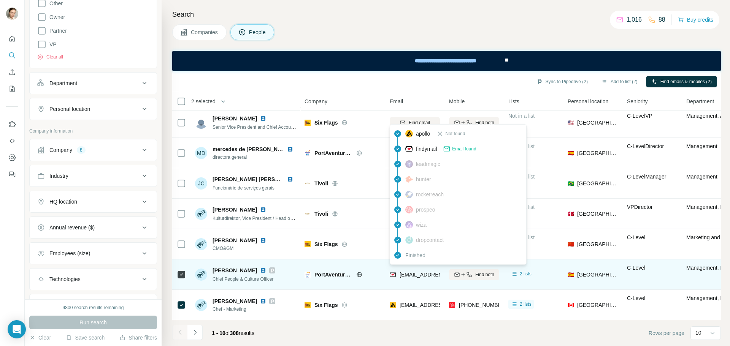
click at [438, 272] on span "[EMAIL_ADDRESS][DOMAIN_NAME]" at bounding box center [445, 275] width 90 height 6
click at [432, 272] on span "[EMAIL_ADDRESS][DOMAIN_NAME]" at bounding box center [445, 275] width 90 height 6
drag, startPoint x: 404, startPoint y: 270, endPoint x: 442, endPoint y: 270, distance: 38.8
click at [442, 270] on td "[EMAIL_ADDRESS][DOMAIN_NAME]" at bounding box center [414, 275] width 59 height 30
click at [422, 275] on div "[EMAIL_ADDRESS][DOMAIN_NAME]" at bounding box center [437, 275] width 94 height 9
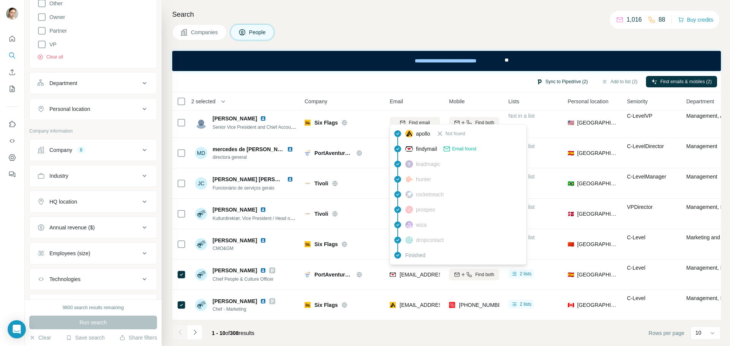
click at [572, 82] on button "Sync to Pipedrive (2)" at bounding box center [562, 81] width 62 height 11
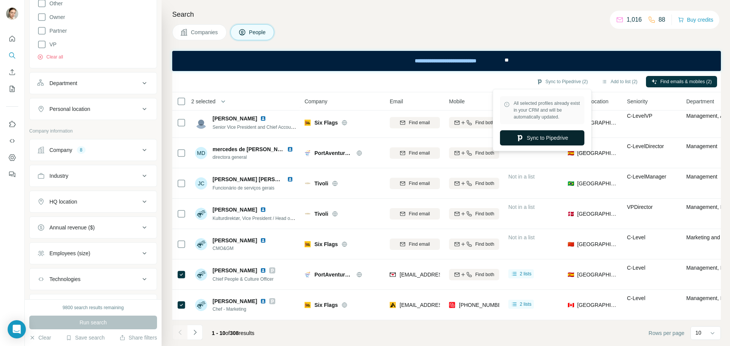
click at [552, 140] on button "Sync to Pipedrive" at bounding box center [542, 137] width 84 height 15
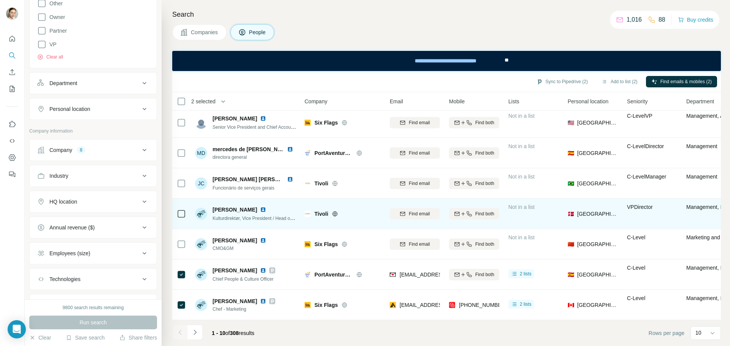
click at [271, 199] on td "[PERSON_NAME] Kulturdirektør, Vice President / Head of Culture" at bounding box center [245, 214] width 110 height 30
click at [274, 206] on div "[PERSON_NAME]" at bounding box center [255, 210] width 84 height 8
click at [270, 209] on div "[PERSON_NAME]" at bounding box center [255, 210] width 84 height 8
click at [266, 207] on img at bounding box center [263, 210] width 6 height 6
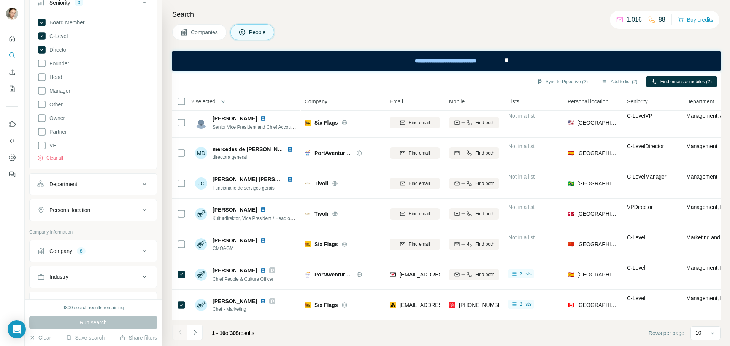
scroll to position [190, 0]
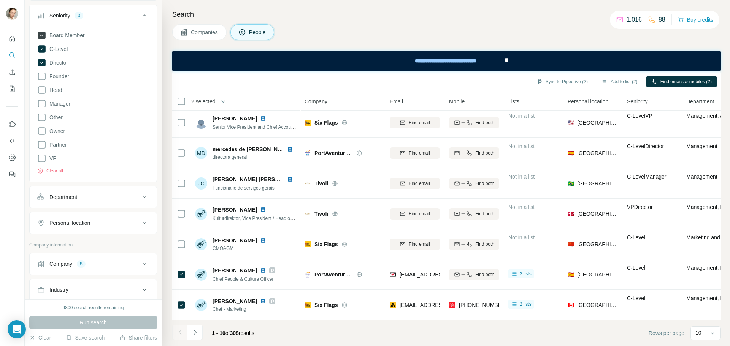
click at [39, 32] on icon at bounding box center [42, 36] width 8 height 8
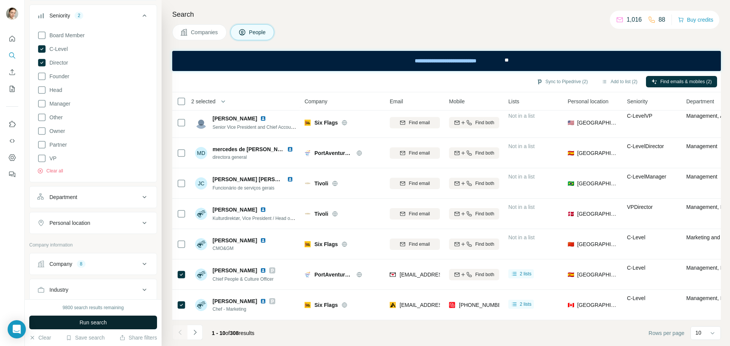
click at [102, 322] on span "Run search" at bounding box center [92, 323] width 27 height 8
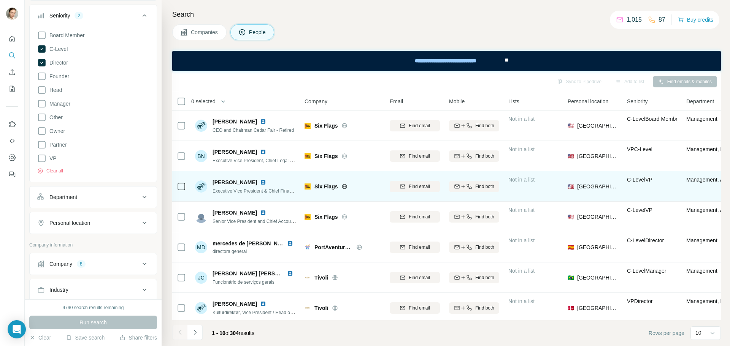
click at [263, 181] on img at bounding box center [263, 182] width 6 height 6
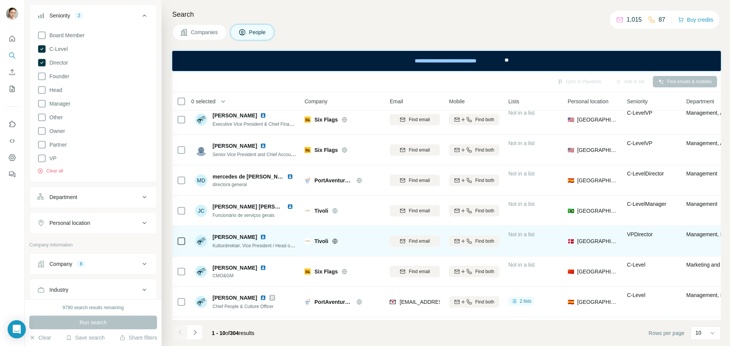
scroll to position [76, 0]
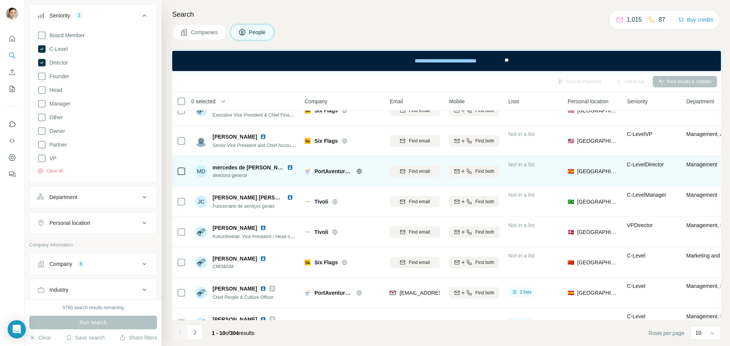
click at [287, 166] on img at bounding box center [290, 168] width 6 height 6
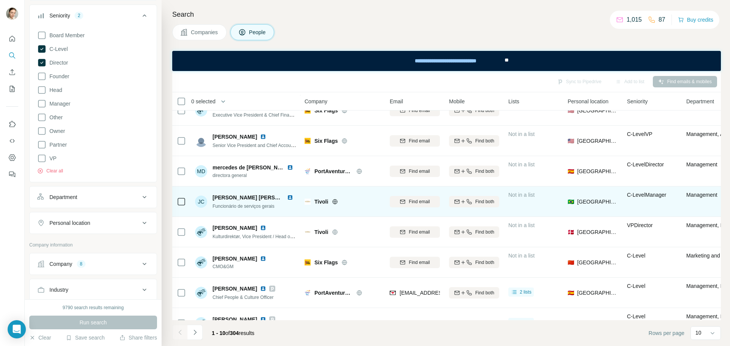
click at [287, 198] on img at bounding box center [290, 198] width 6 height 6
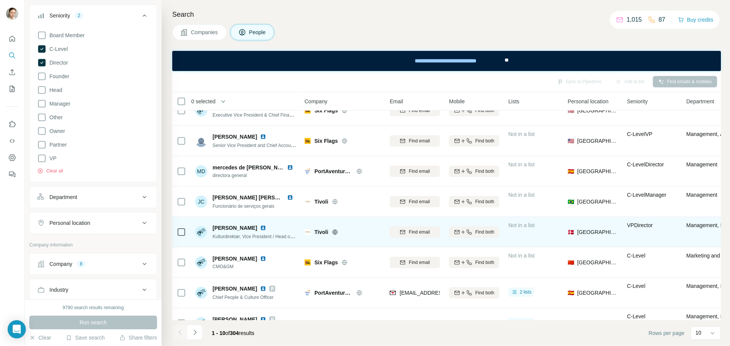
click at [266, 226] on img at bounding box center [263, 228] width 6 height 6
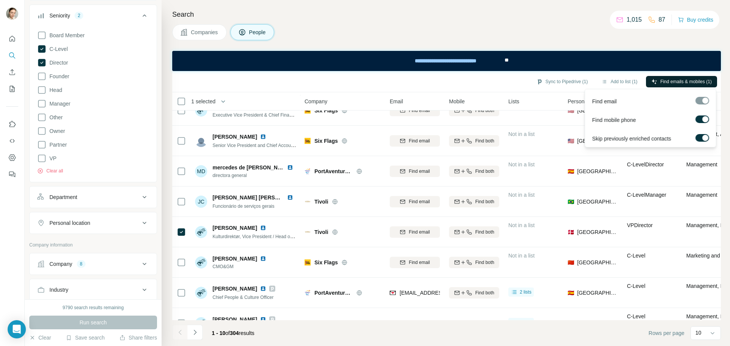
click at [672, 82] on span "Find emails & mobiles (1)" at bounding box center [685, 81] width 51 height 7
click at [563, 82] on button "Sync to Pipedrive (1)" at bounding box center [562, 81] width 62 height 11
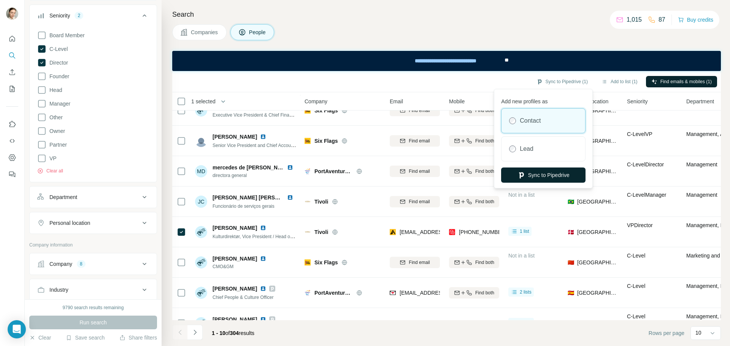
click at [546, 175] on button "Sync to Pipedrive" at bounding box center [543, 175] width 84 height 15
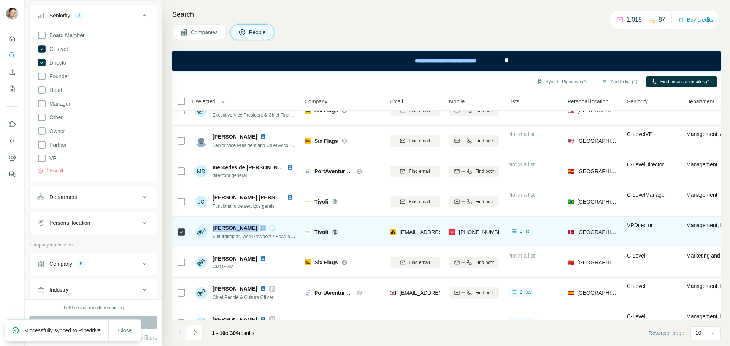
drag, startPoint x: 213, startPoint y: 227, endPoint x: 271, endPoint y: 224, distance: 58.2
click at [271, 224] on div "[PERSON_NAME] Kulturdirektør, Vice President / Head of Culture" at bounding box center [245, 232] width 101 height 21
copy span "[PERSON_NAME]"
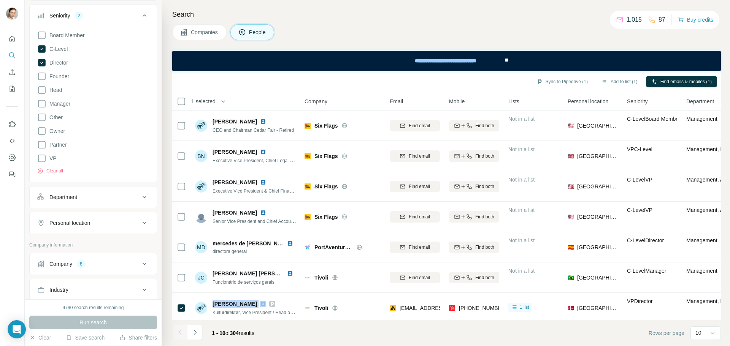
scroll to position [98, 0]
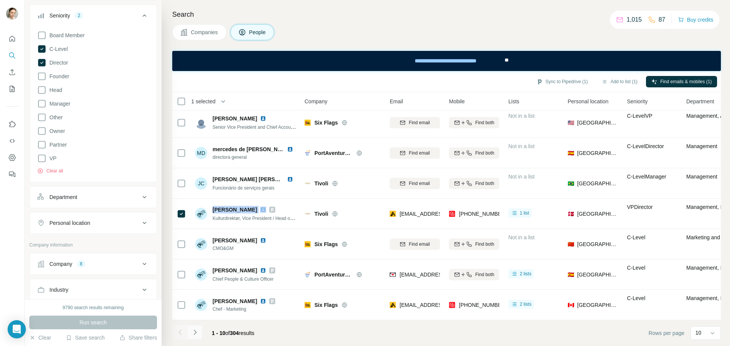
click at [195, 336] on icon "Navigate to next page" at bounding box center [195, 333] width 8 height 8
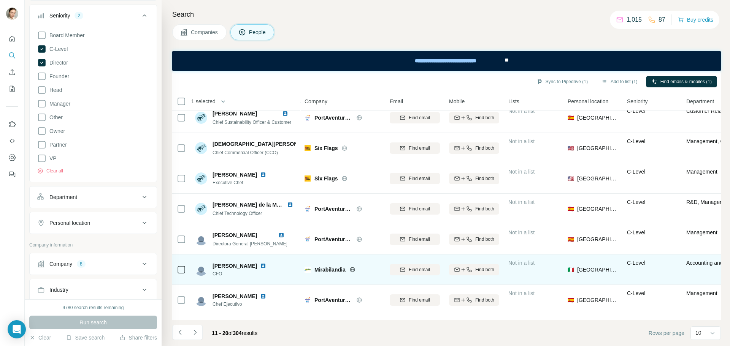
scroll to position [0, 0]
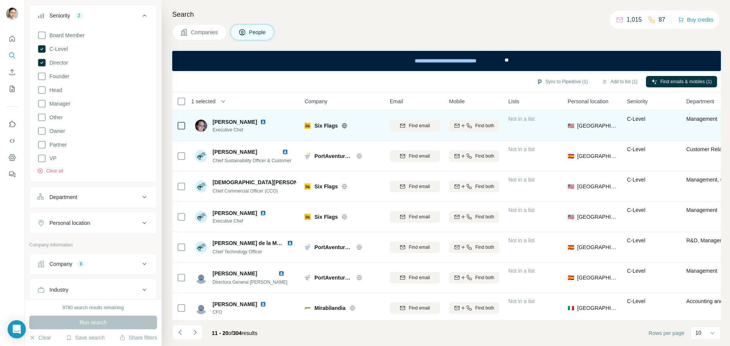
click at [263, 122] on img at bounding box center [263, 122] width 6 height 6
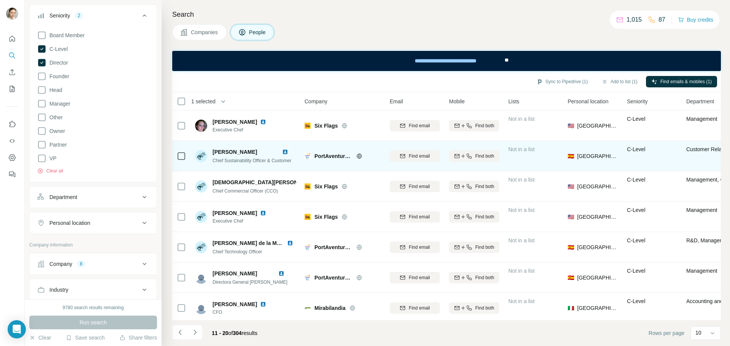
click at [288, 151] on img at bounding box center [285, 152] width 6 height 6
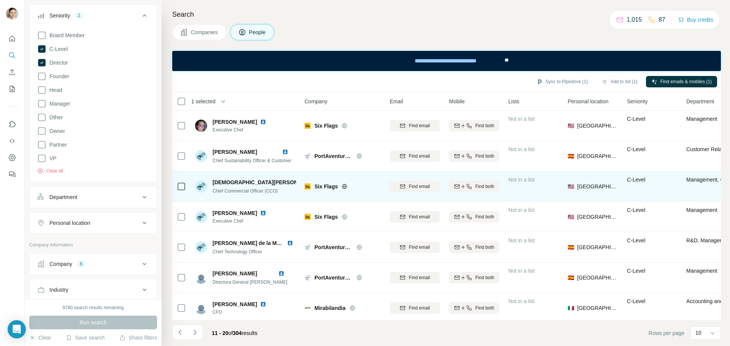
click at [321, 179] on img at bounding box center [322, 182] width 3 height 6
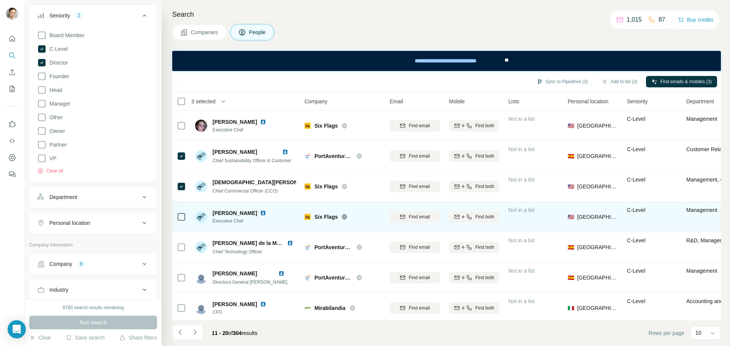
click at [260, 213] on img at bounding box center [263, 213] width 6 height 6
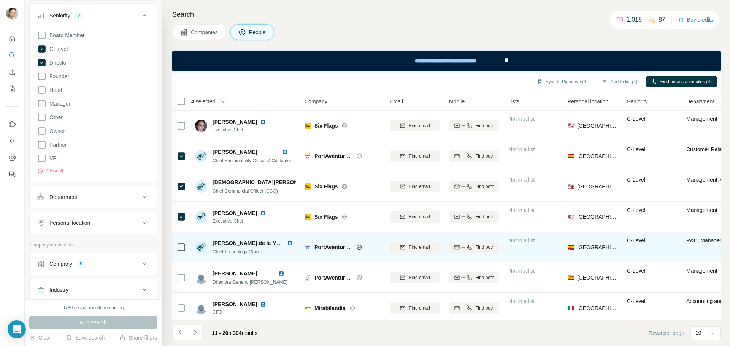
click at [287, 243] on img at bounding box center [290, 243] width 6 height 6
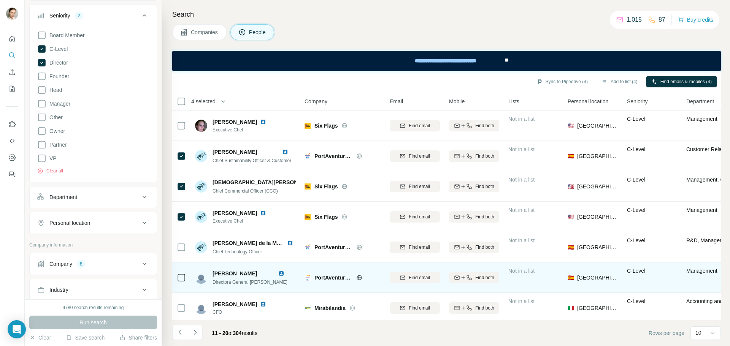
click at [284, 274] on img at bounding box center [281, 274] width 6 height 6
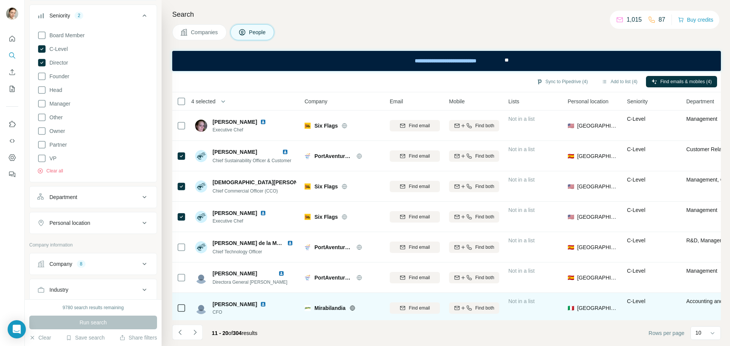
click at [261, 305] on img at bounding box center [263, 304] width 6 height 6
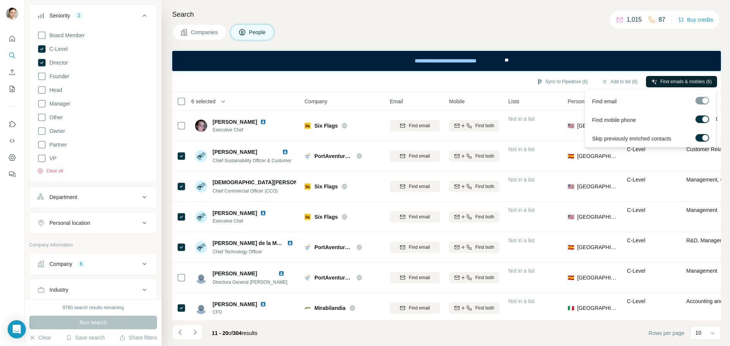
click at [655, 86] on button "Find emails & mobiles (6)" at bounding box center [681, 81] width 71 height 11
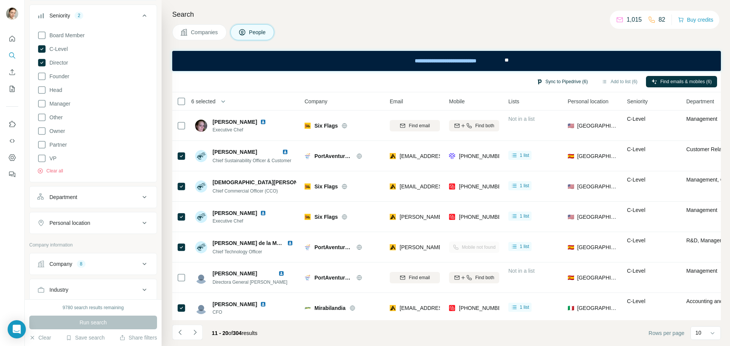
click at [564, 82] on button "Sync to Pipedrive (6)" at bounding box center [562, 81] width 62 height 11
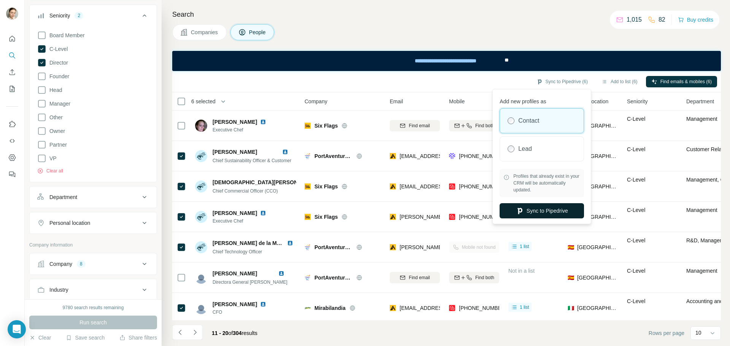
click at [531, 210] on button "Sync to Pipedrive" at bounding box center [542, 210] width 84 height 15
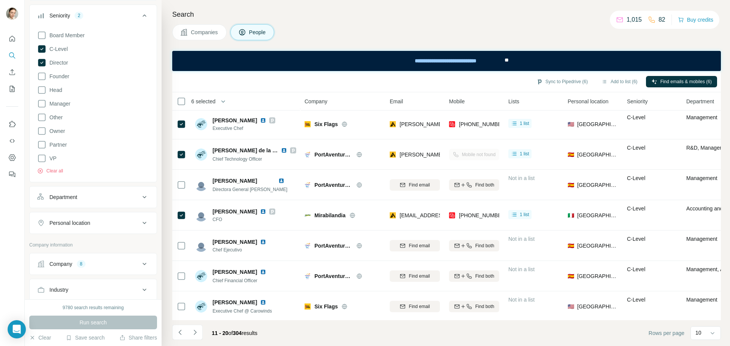
scroll to position [98, 0]
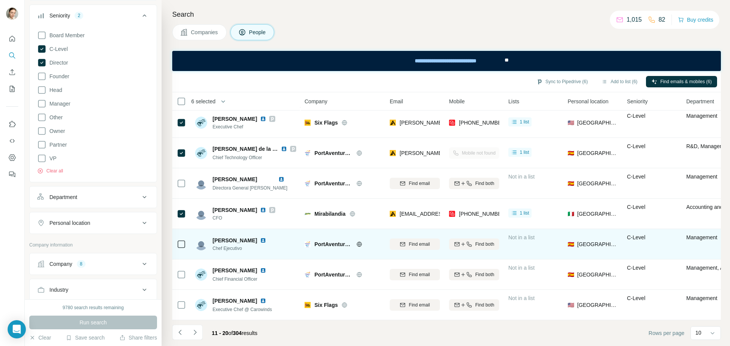
click at [260, 238] on img at bounding box center [263, 241] width 6 height 6
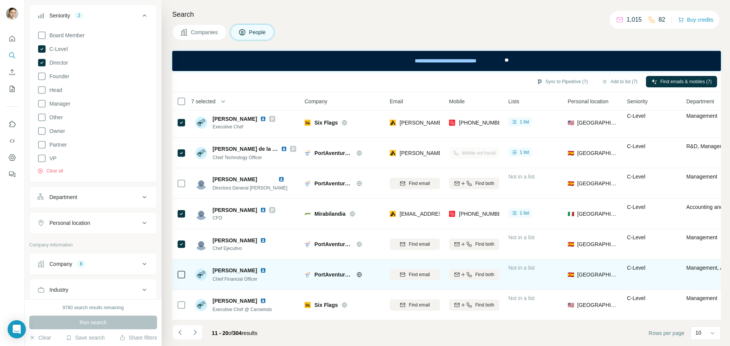
click at [266, 269] on img at bounding box center [263, 271] width 6 height 6
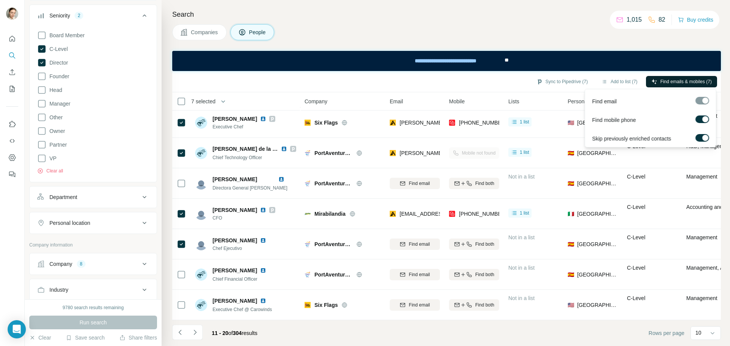
click at [661, 86] on button "Find emails & mobiles (7)" at bounding box center [681, 81] width 71 height 11
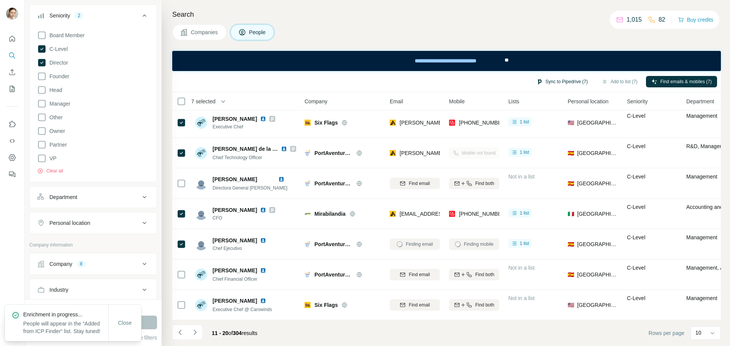
click at [563, 80] on button "Sync to Pipedrive (7)" at bounding box center [562, 81] width 62 height 11
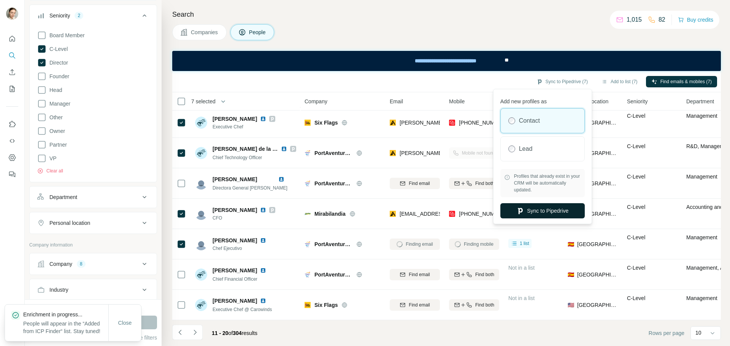
click at [536, 218] on button "Sync to Pipedrive" at bounding box center [542, 210] width 84 height 15
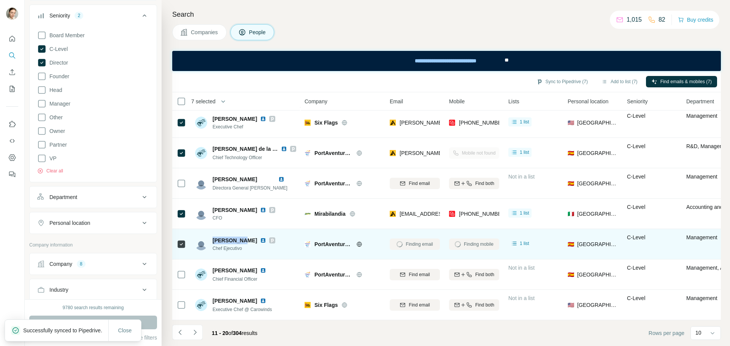
drag, startPoint x: 212, startPoint y: 237, endPoint x: 243, endPoint y: 237, distance: 31.6
click at [243, 237] on div "[PERSON_NAME] Chef Ejecutivo" at bounding box center [235, 244] width 80 height 15
copy span "[PERSON_NAME]"
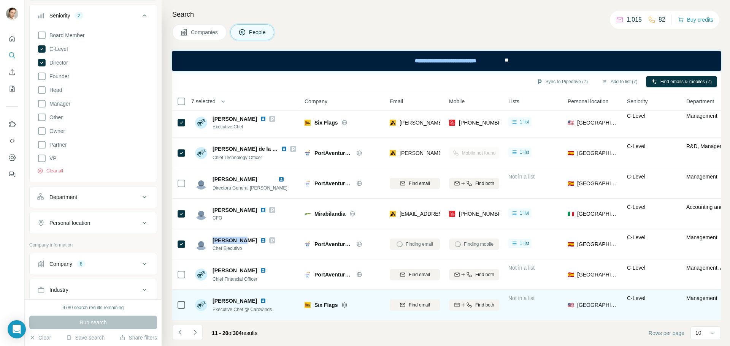
click at [260, 298] on img at bounding box center [263, 301] width 6 height 6
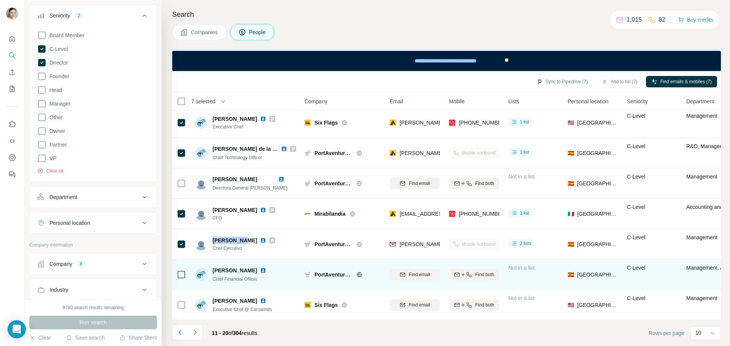
click at [266, 268] on img at bounding box center [263, 271] width 6 height 6
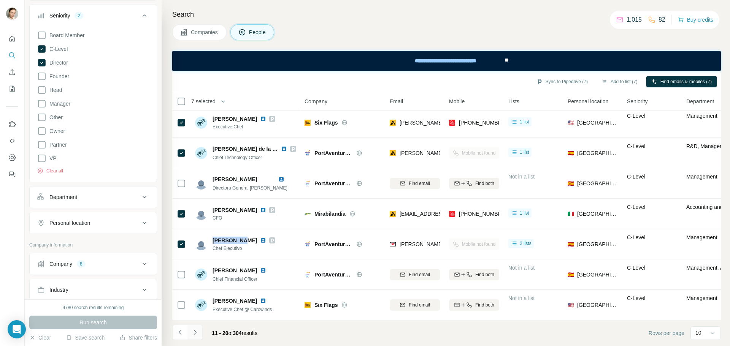
click at [200, 331] on button "Navigate to next page" at bounding box center [194, 332] width 15 height 15
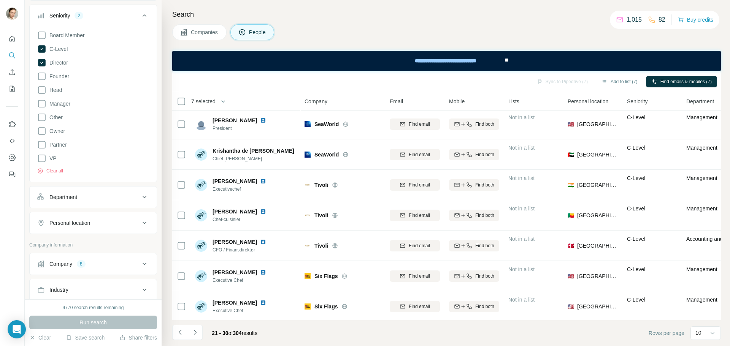
scroll to position [0, 0]
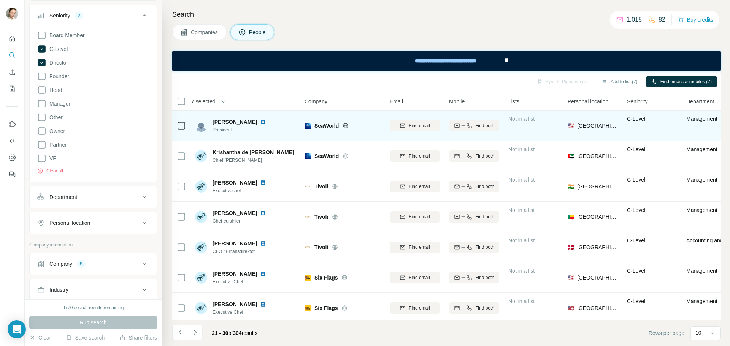
click at [248, 125] on div "[PERSON_NAME]" at bounding box center [241, 122] width 57 height 8
click at [260, 122] on img at bounding box center [263, 122] width 6 height 6
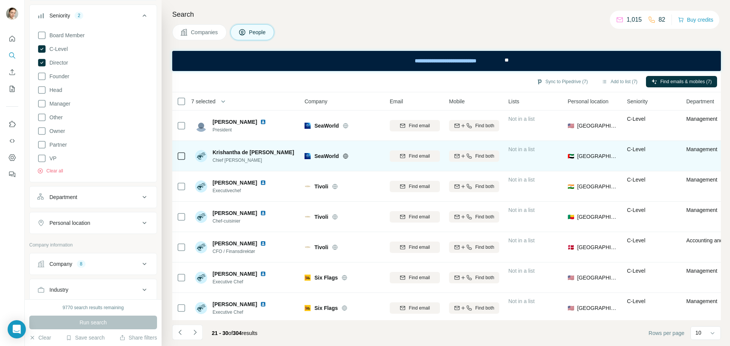
click at [297, 149] on img at bounding box center [298, 152] width 3 height 6
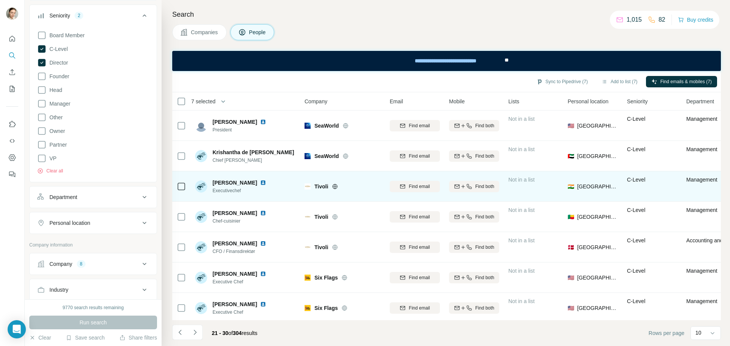
click at [260, 183] on img at bounding box center [263, 183] width 6 height 6
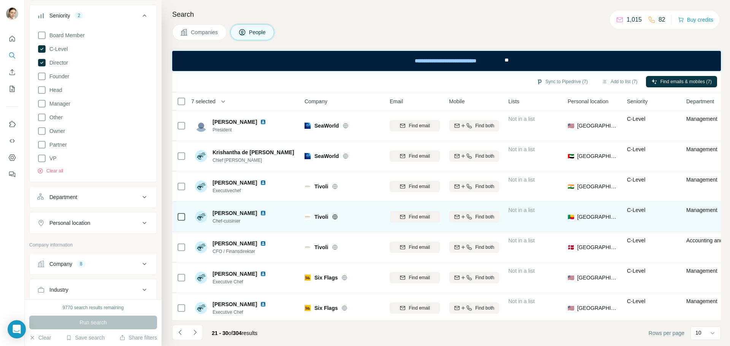
click at [266, 213] on img at bounding box center [263, 213] width 6 height 6
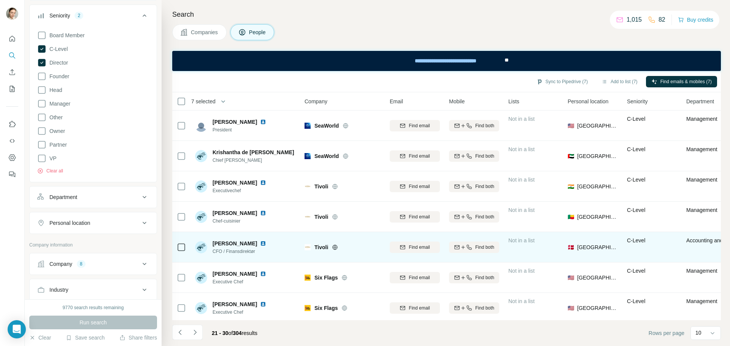
click at [266, 242] on img at bounding box center [263, 244] width 6 height 6
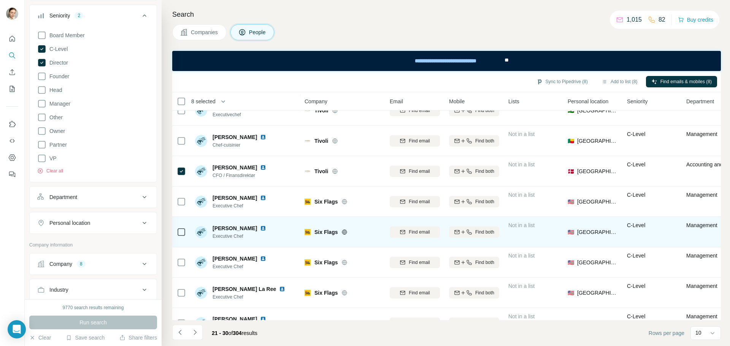
scroll to position [98, 0]
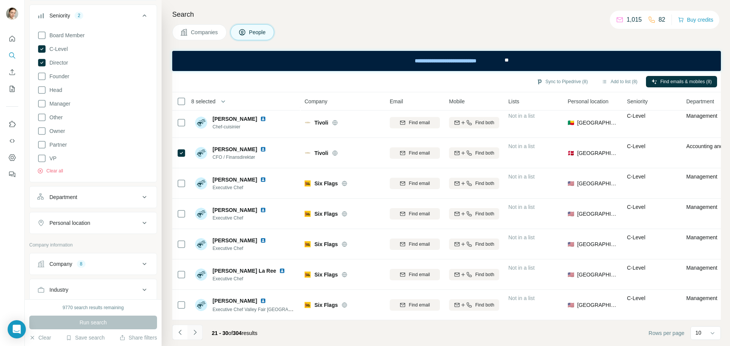
click at [199, 331] on button "Navigate to next page" at bounding box center [194, 332] width 15 height 15
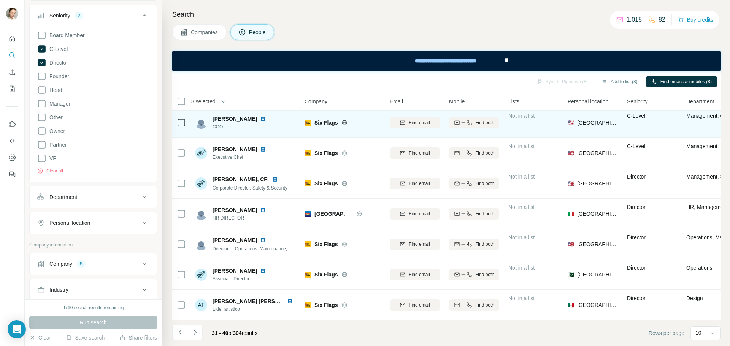
click at [260, 116] on img at bounding box center [263, 119] width 6 height 6
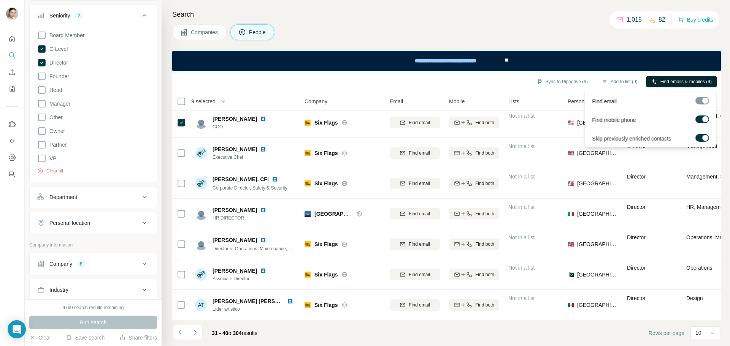
click at [675, 85] on span "Find emails & mobiles (9)" at bounding box center [685, 81] width 51 height 7
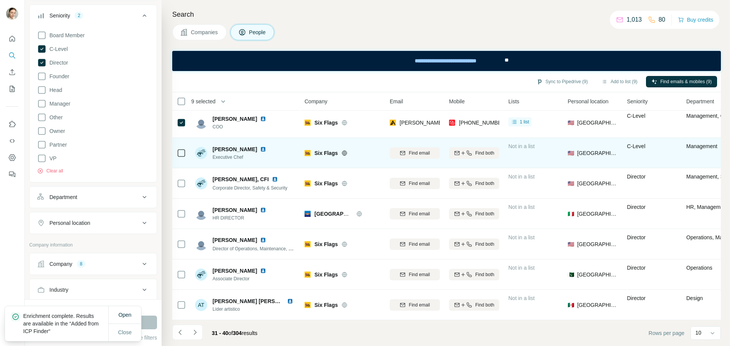
scroll to position [0, 0]
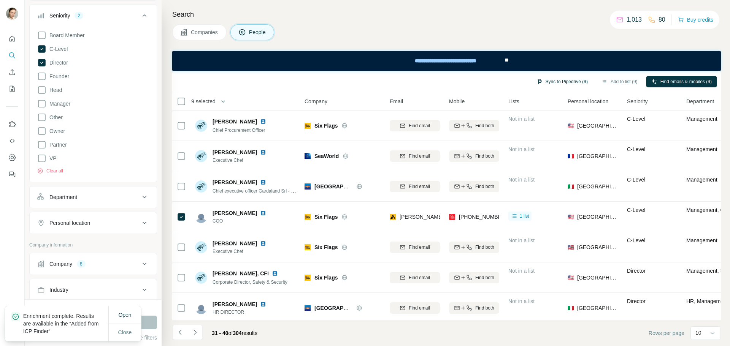
click at [563, 83] on button "Sync to Pipedrive (9)" at bounding box center [562, 81] width 62 height 11
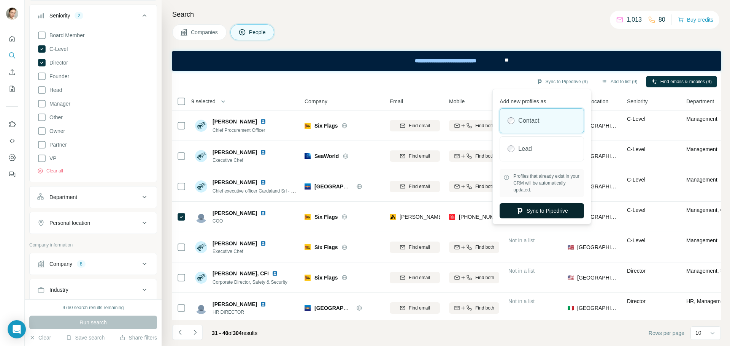
click at [536, 216] on button "Sync to Pipedrive" at bounding box center [542, 210] width 84 height 15
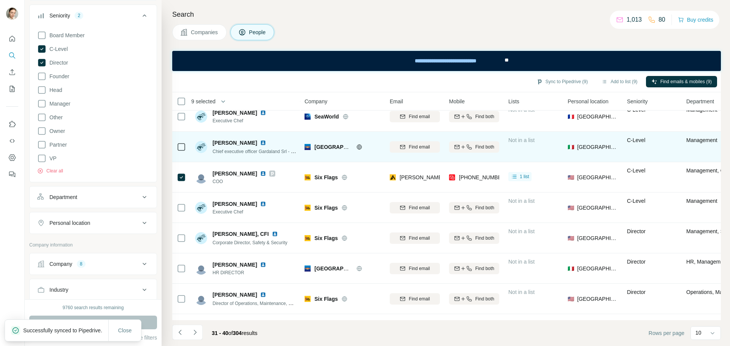
scroll to position [98, 0]
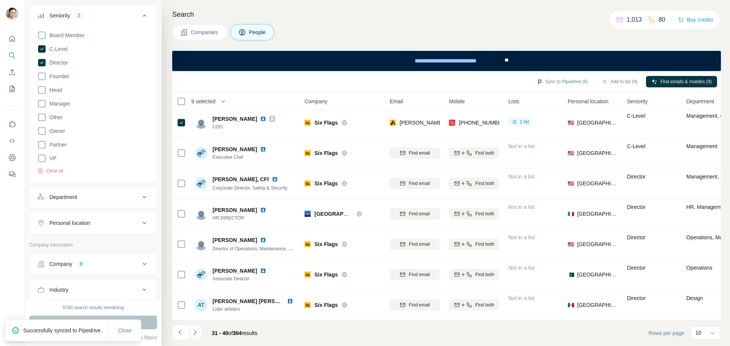
click at [195, 334] on icon "Navigate to next page" at bounding box center [194, 332] width 3 height 5
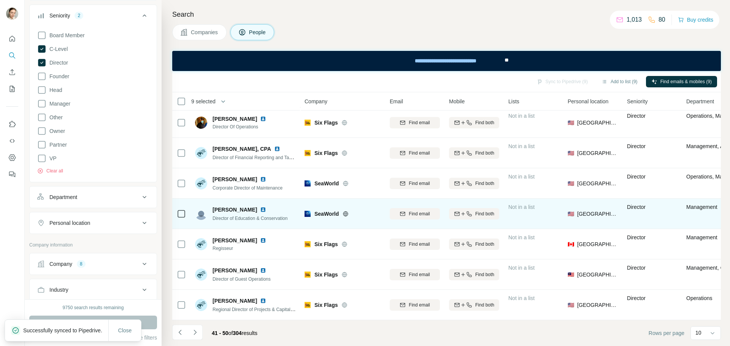
scroll to position [0, 0]
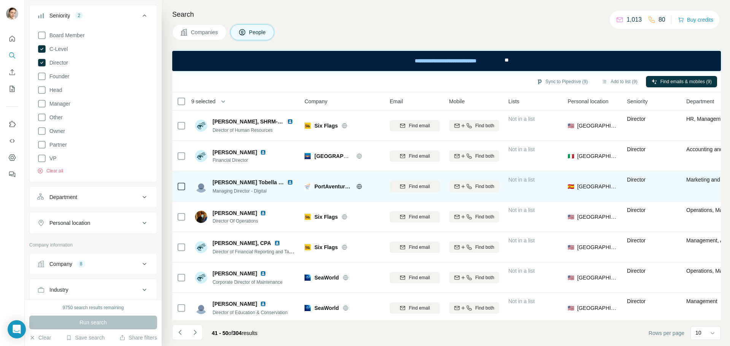
click at [287, 182] on img at bounding box center [290, 182] width 6 height 6
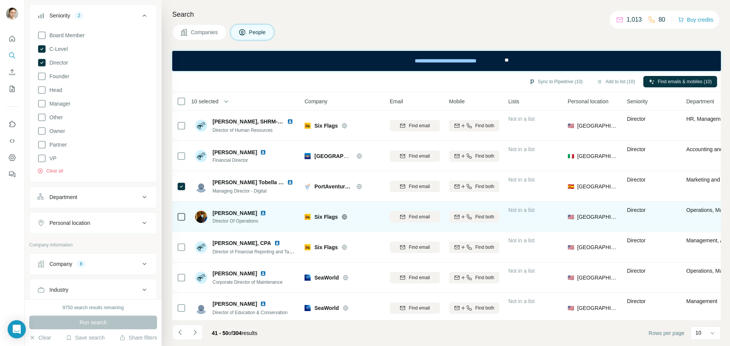
click at [262, 214] on img at bounding box center [263, 213] width 6 height 6
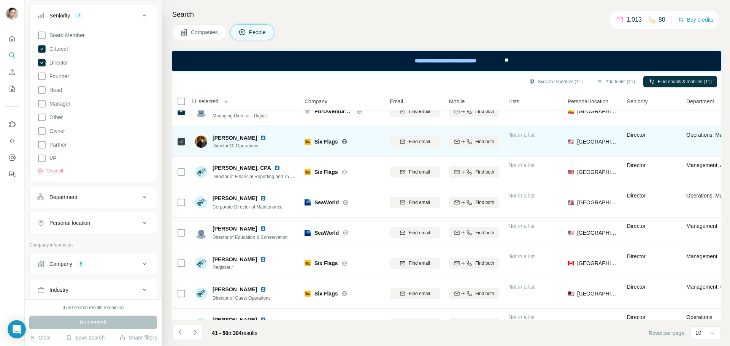
scroll to position [76, 0]
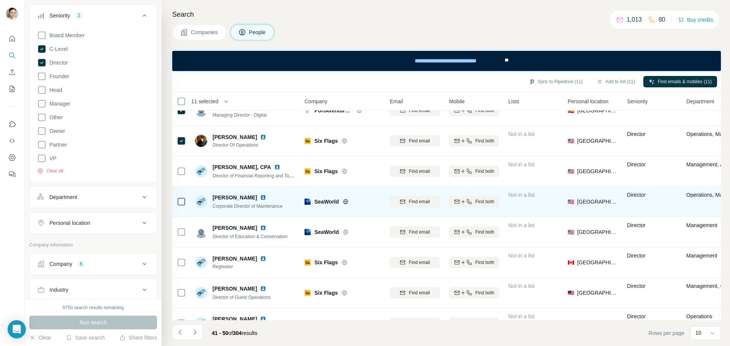
click at [260, 197] on img at bounding box center [263, 198] width 6 height 6
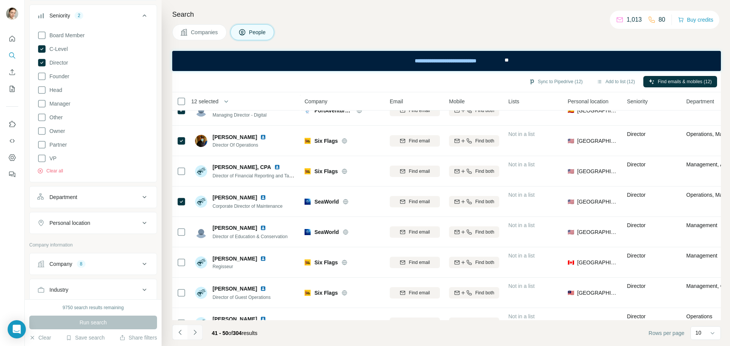
click at [197, 331] on icon "Navigate to next page" at bounding box center [195, 333] width 8 height 8
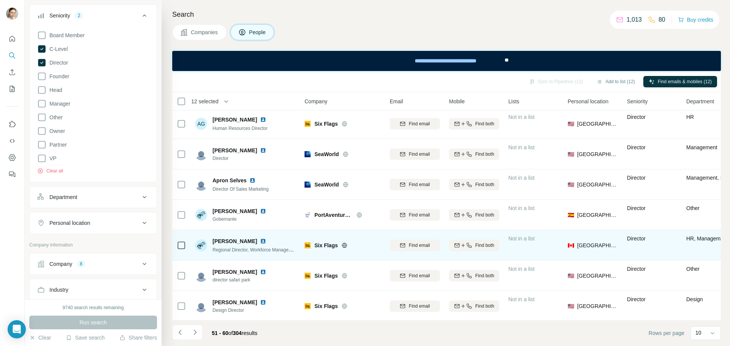
scroll to position [0, 0]
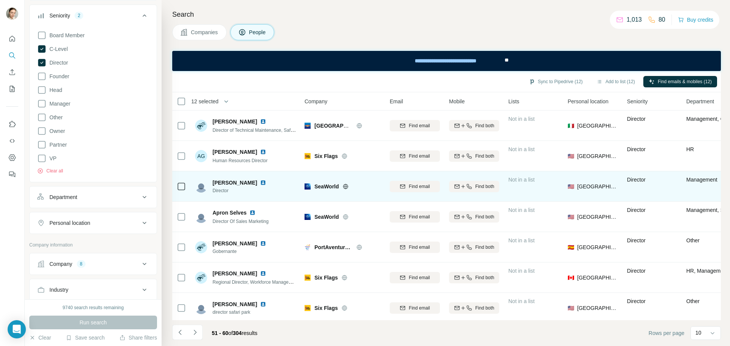
click at [260, 184] on img at bounding box center [263, 183] width 6 height 6
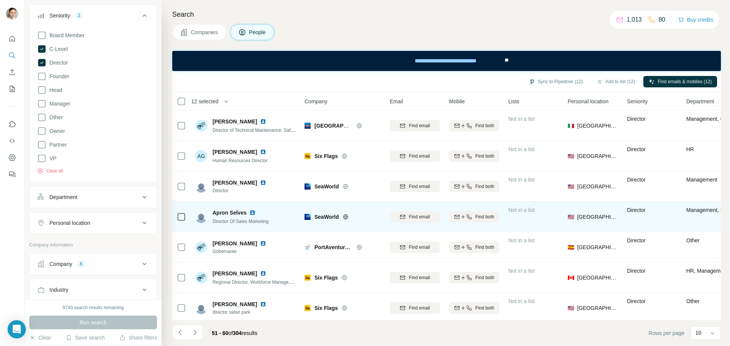
click at [253, 213] on img at bounding box center [252, 213] width 6 height 6
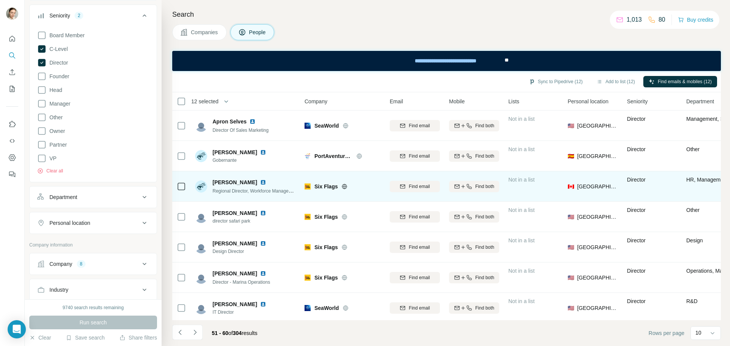
scroll to position [98, 0]
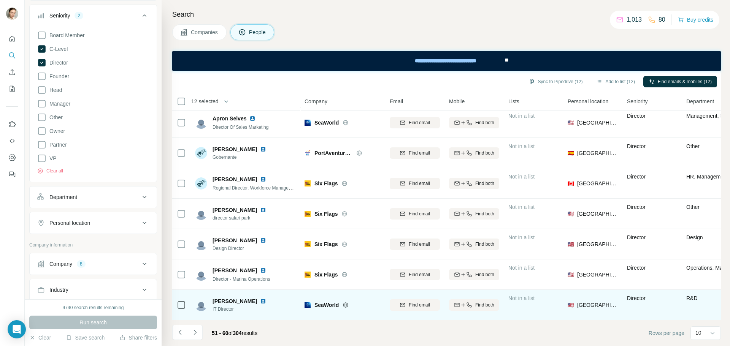
click at [260, 298] on img at bounding box center [263, 301] width 6 height 6
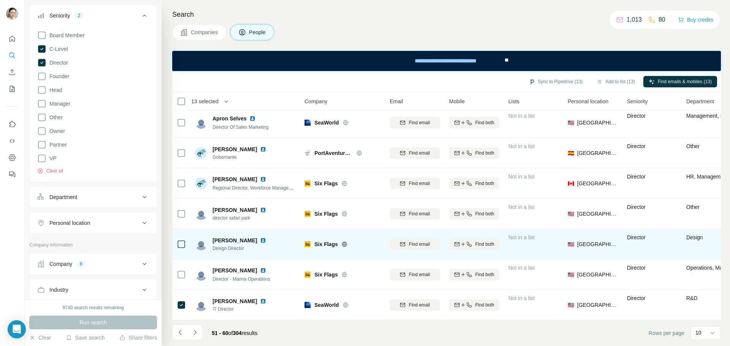
click at [260, 238] on img at bounding box center [263, 241] width 6 height 6
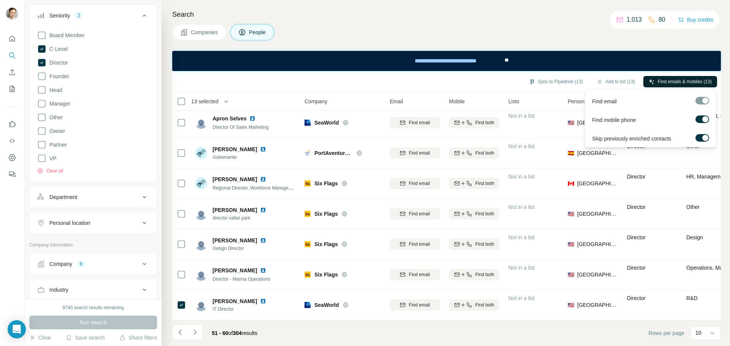
click at [675, 82] on span "Find emails & mobiles (13)" at bounding box center [685, 81] width 54 height 7
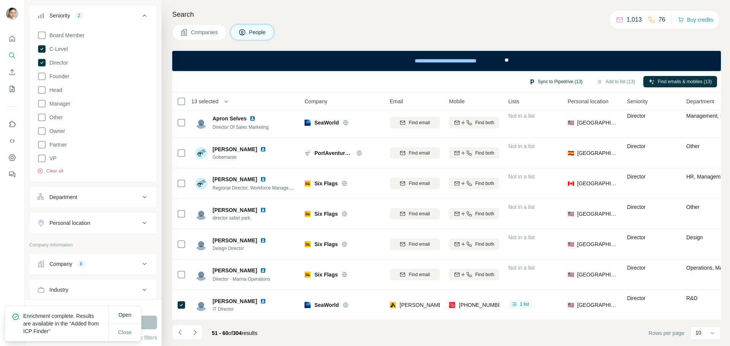
click at [561, 81] on button "Sync to Pipedrive (13)" at bounding box center [555, 81] width 65 height 11
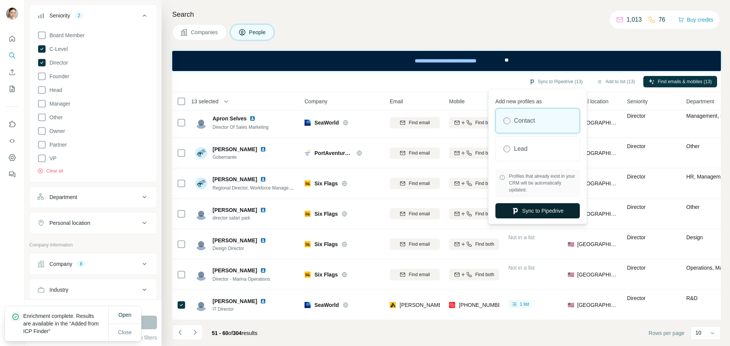
click at [523, 210] on button "Sync to Pipedrive" at bounding box center [537, 210] width 84 height 15
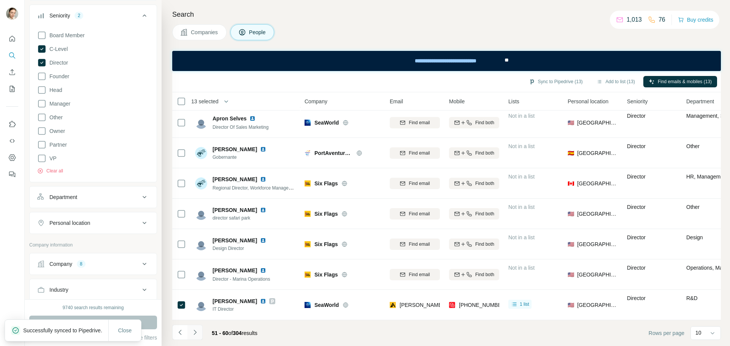
click at [195, 333] on icon "Navigate to next page" at bounding box center [194, 332] width 3 height 5
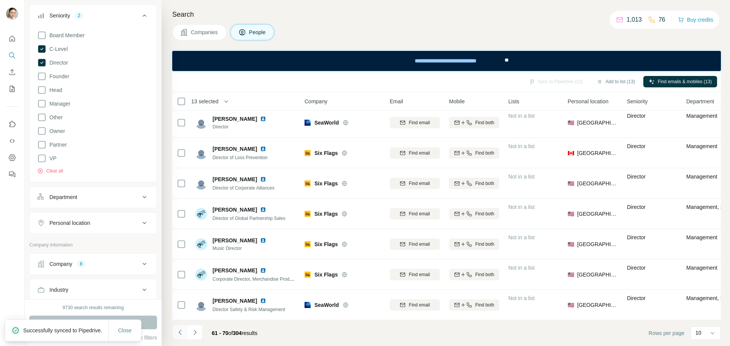
click at [182, 333] on icon "Navigate to previous page" at bounding box center [180, 333] width 8 height 8
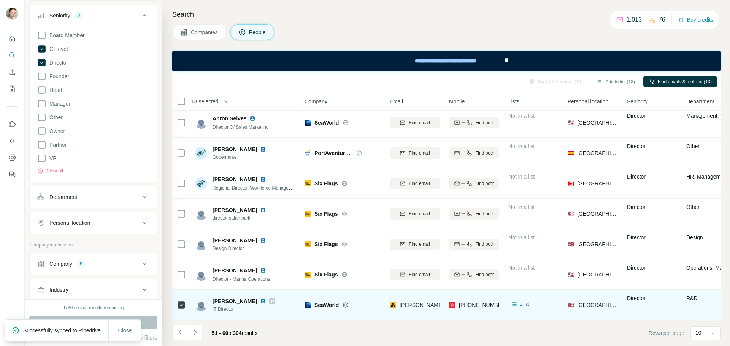
click at [271, 300] on icon at bounding box center [272, 302] width 3 height 4
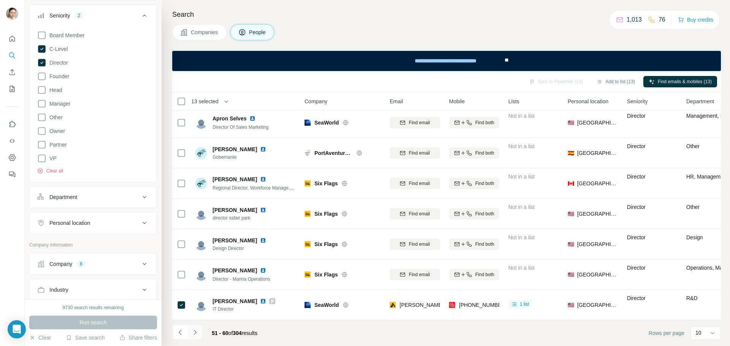
click at [197, 331] on icon "Navigate to next page" at bounding box center [195, 333] width 8 height 8
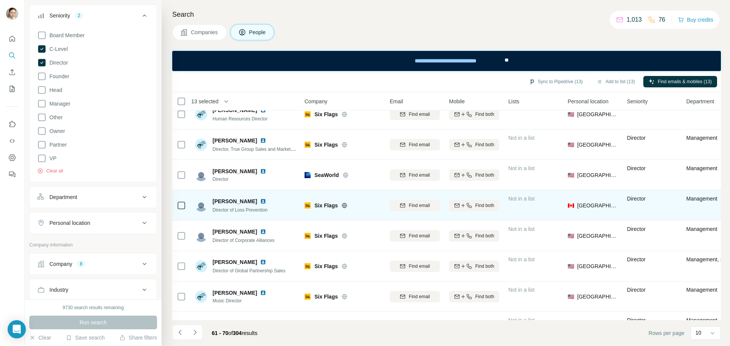
scroll to position [0, 0]
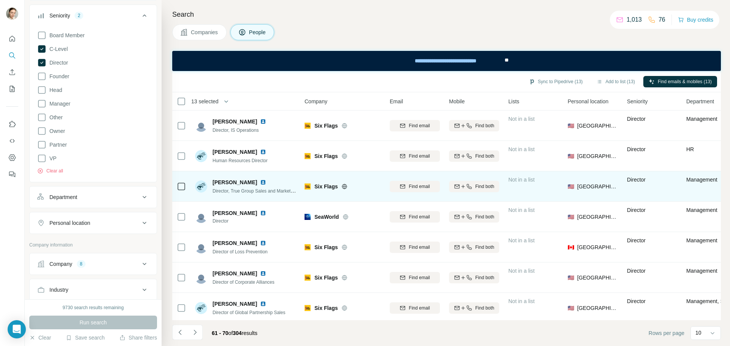
click at [260, 181] on img at bounding box center [263, 182] width 6 height 6
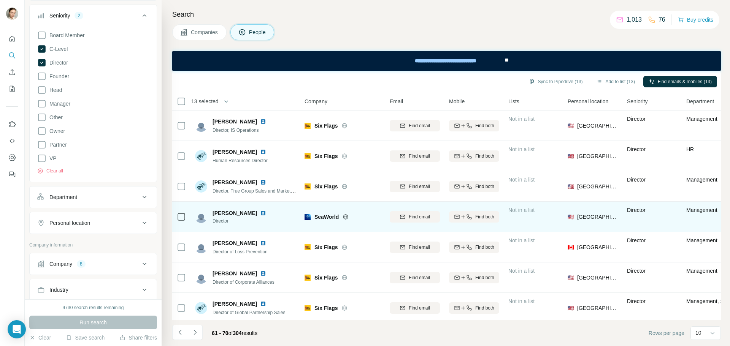
click at [262, 216] on img at bounding box center [263, 213] width 6 height 6
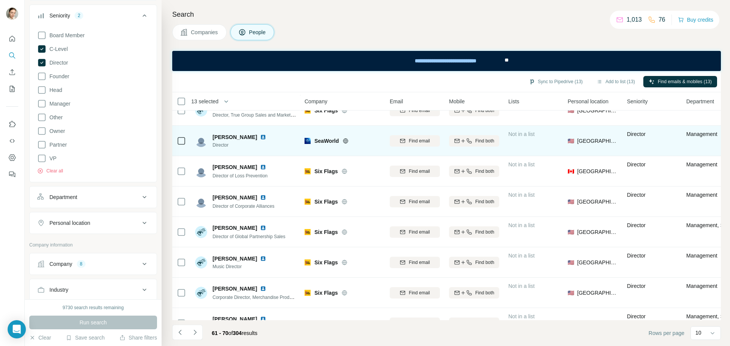
scroll to position [98, 0]
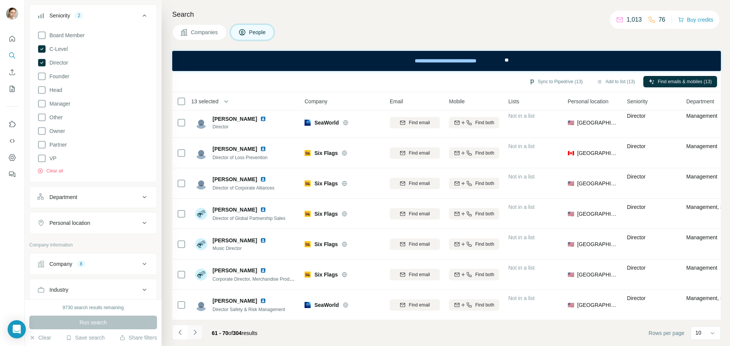
click at [194, 335] on icon "Navigate to next page" at bounding box center [194, 332] width 3 height 5
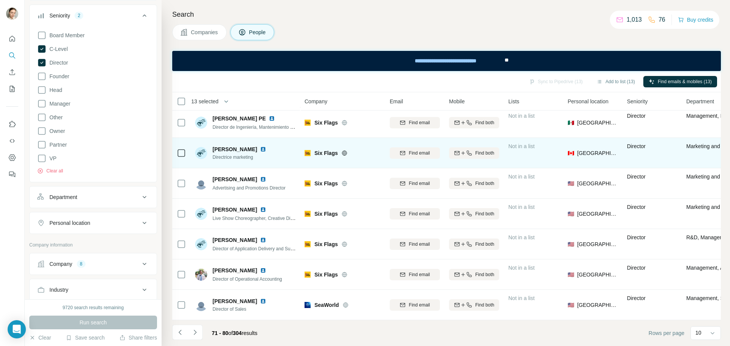
click at [260, 146] on img at bounding box center [263, 149] width 6 height 6
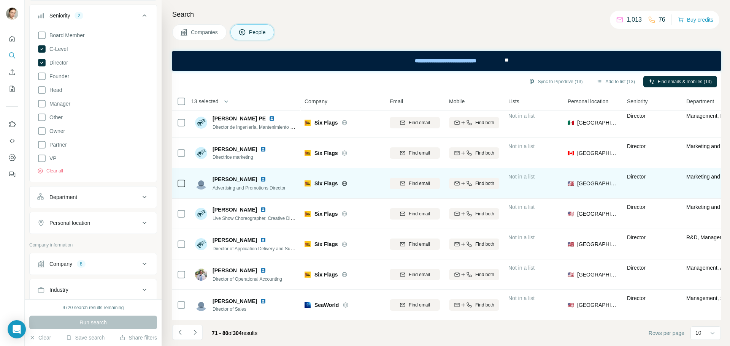
click at [262, 176] on div at bounding box center [264, 179] width 9 height 6
click at [260, 176] on img at bounding box center [263, 179] width 6 height 6
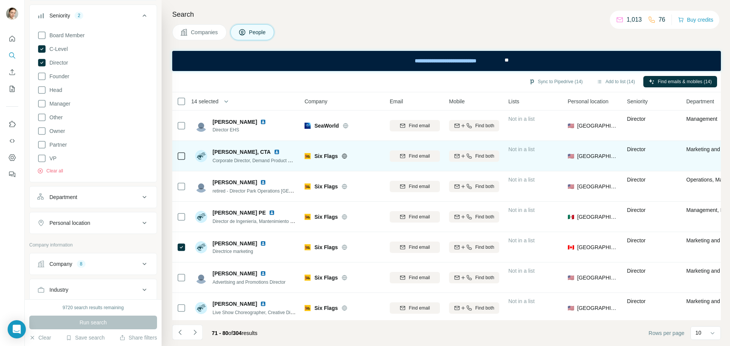
click at [274, 153] on img at bounding box center [277, 152] width 6 height 6
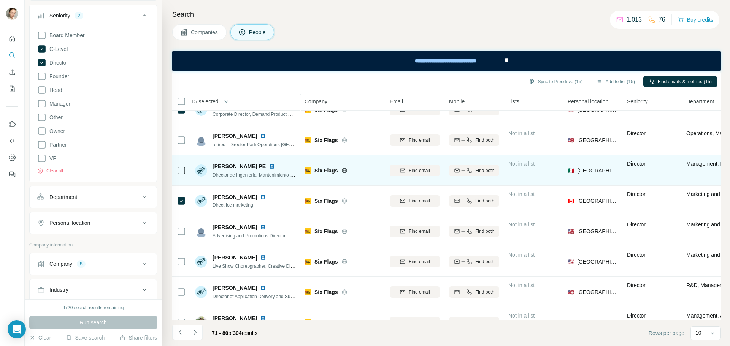
scroll to position [98, 0]
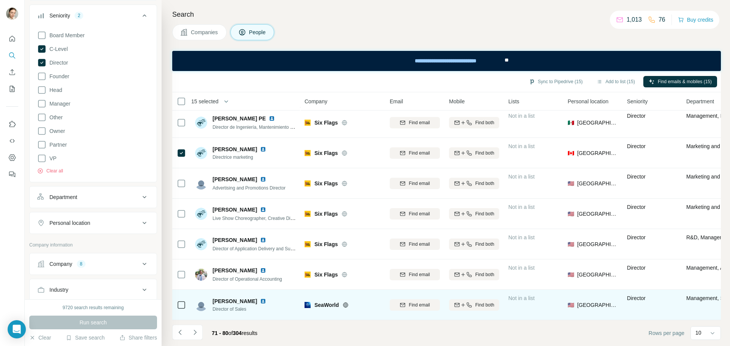
click at [260, 298] on img at bounding box center [263, 301] width 6 height 6
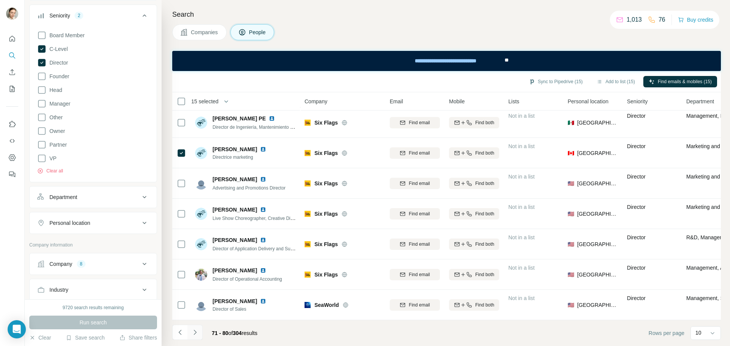
click at [196, 333] on icon "Navigate to next page" at bounding box center [195, 333] width 8 height 8
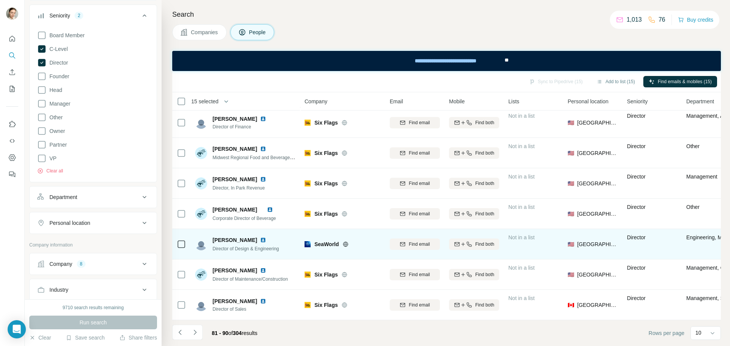
click at [266, 237] on img at bounding box center [263, 240] width 6 height 6
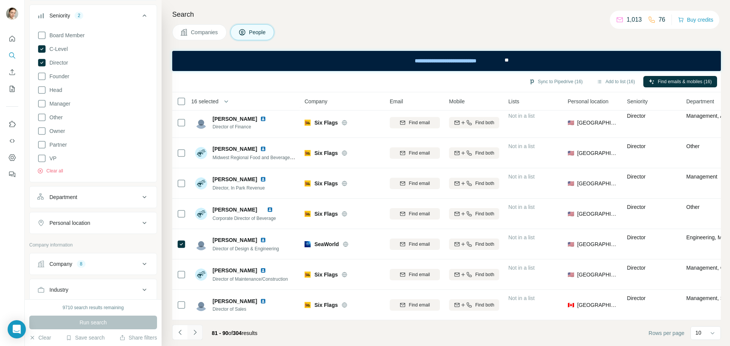
click at [197, 331] on icon "Navigate to next page" at bounding box center [195, 333] width 8 height 8
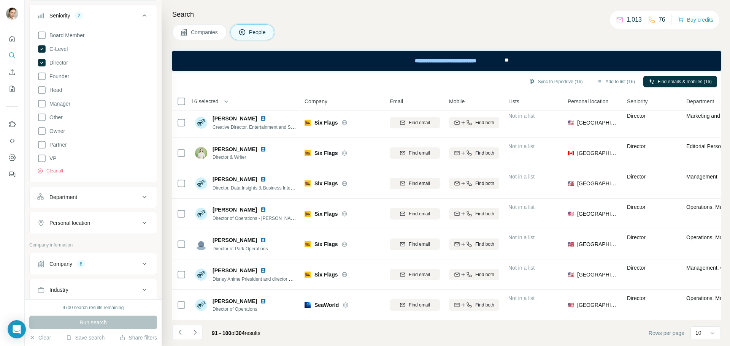
click at [198, 333] on icon "Navigate to next page" at bounding box center [195, 333] width 8 height 8
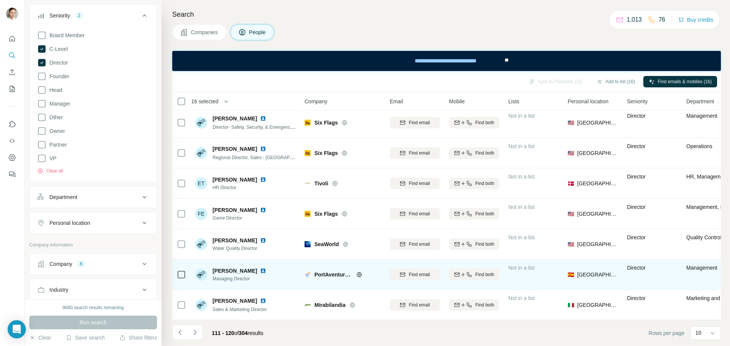
click at [266, 268] on img at bounding box center [263, 271] width 6 height 6
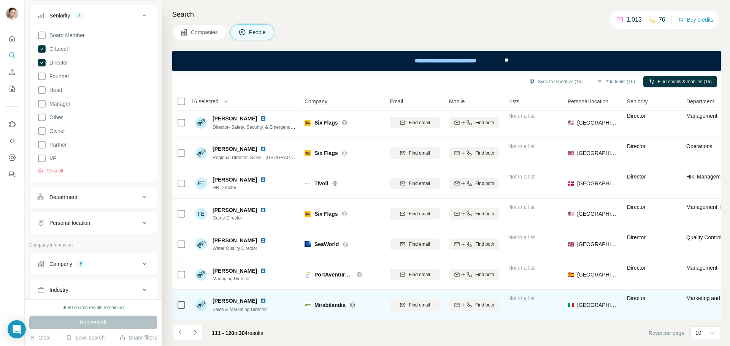
click at [266, 298] on img at bounding box center [263, 301] width 6 height 6
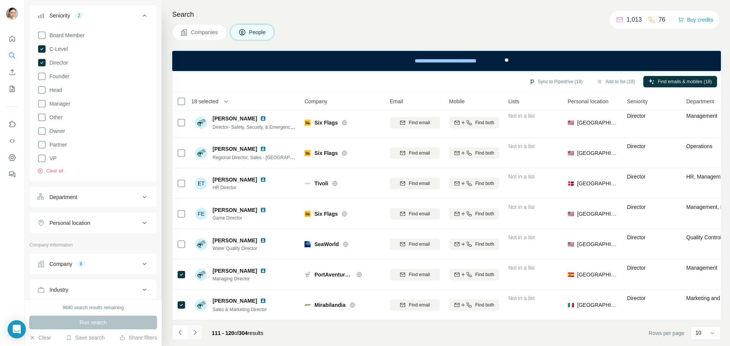
click at [195, 333] on icon "Navigate to next page" at bounding box center [195, 333] width 8 height 8
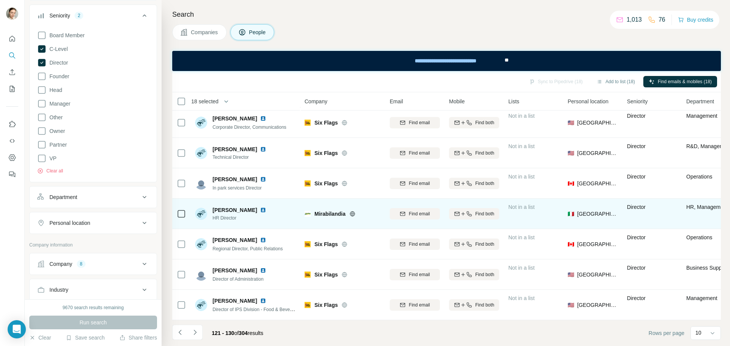
scroll to position [0, 0]
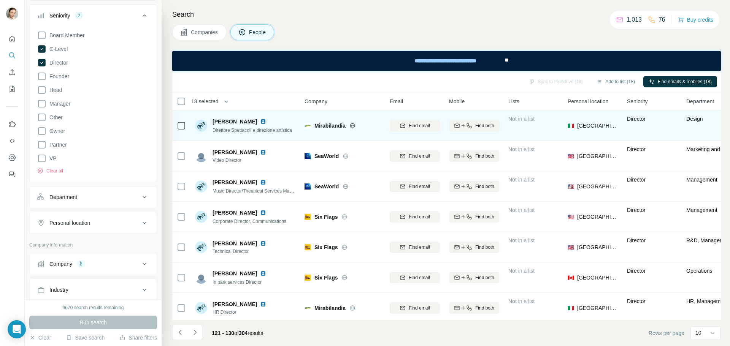
click at [260, 119] on img at bounding box center [263, 122] width 6 height 6
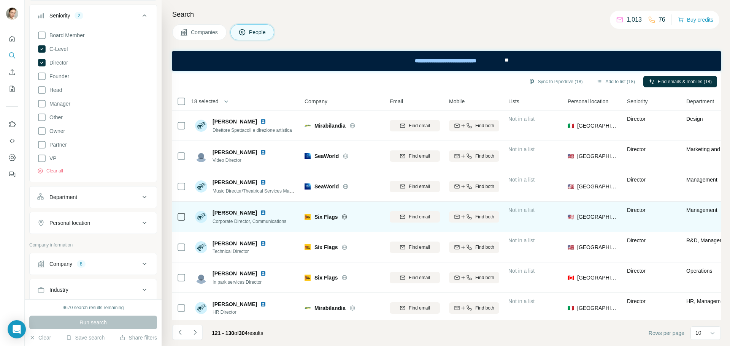
scroll to position [98, 0]
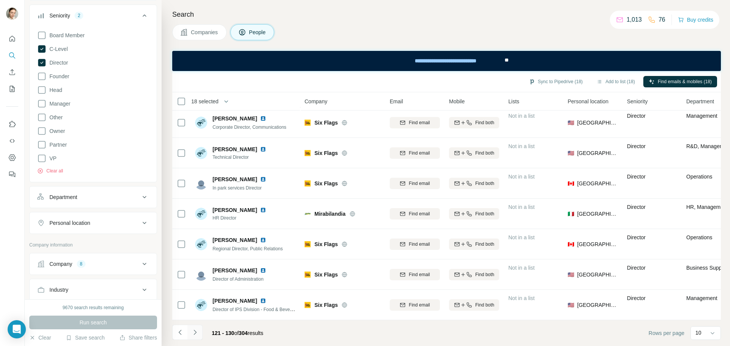
click at [200, 333] on button "Navigate to next page" at bounding box center [194, 332] width 15 height 15
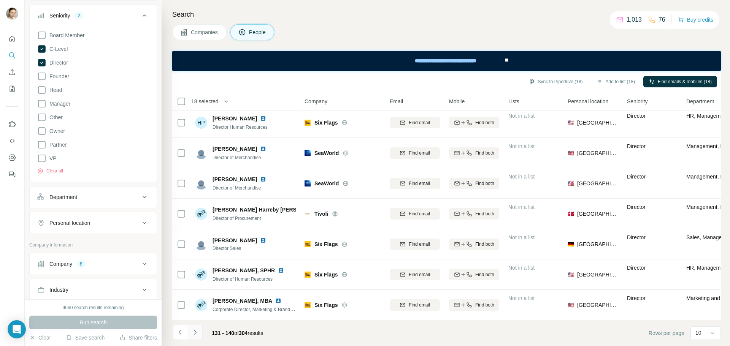
click at [192, 328] on button "Navigate to next page" at bounding box center [194, 332] width 15 height 15
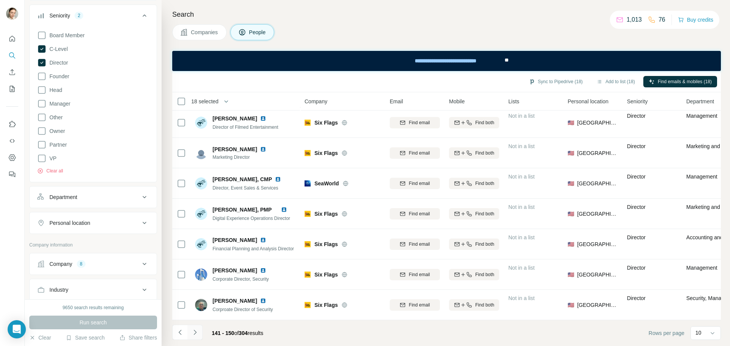
click at [199, 332] on button "Navigate to next page" at bounding box center [194, 332] width 15 height 15
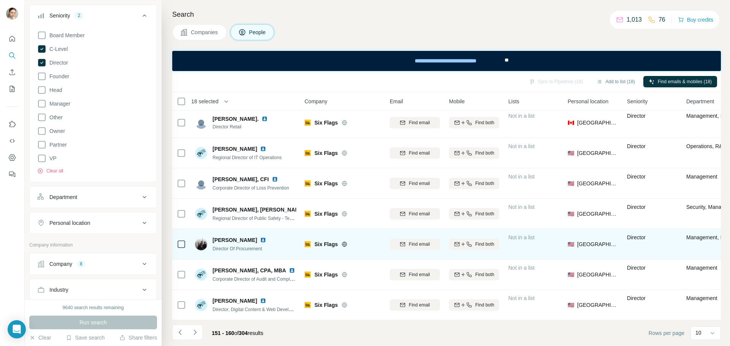
scroll to position [0, 0]
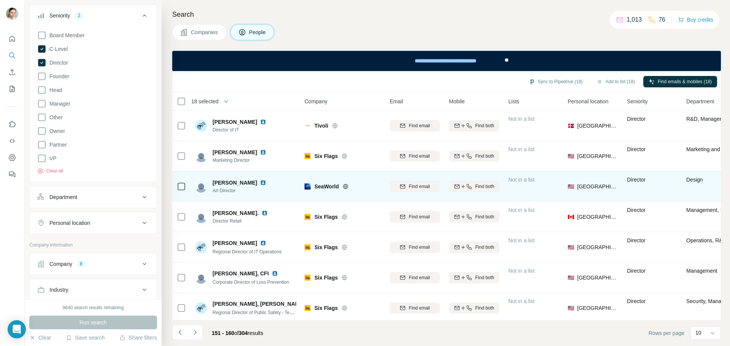
click at [260, 182] on img at bounding box center [263, 183] width 6 height 6
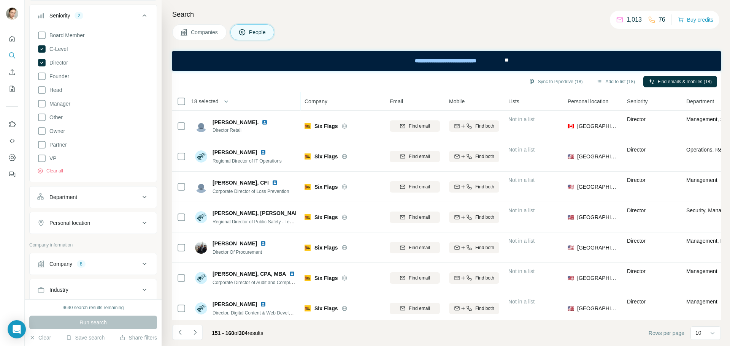
scroll to position [98, 0]
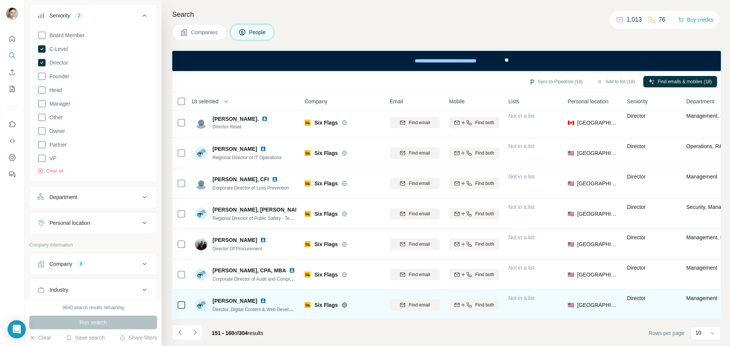
click at [260, 299] on img at bounding box center [263, 301] width 6 height 6
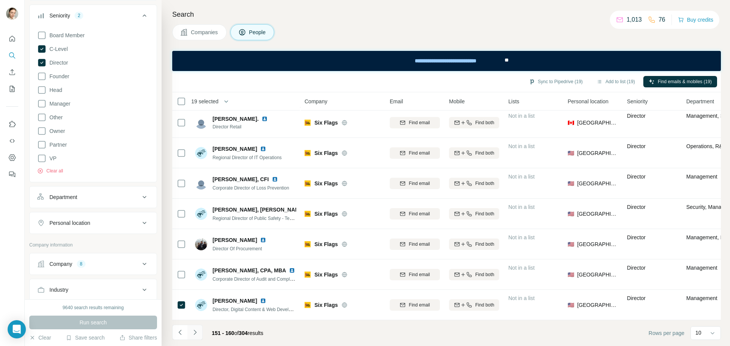
click at [198, 334] on icon "Navigate to next page" at bounding box center [195, 333] width 8 height 8
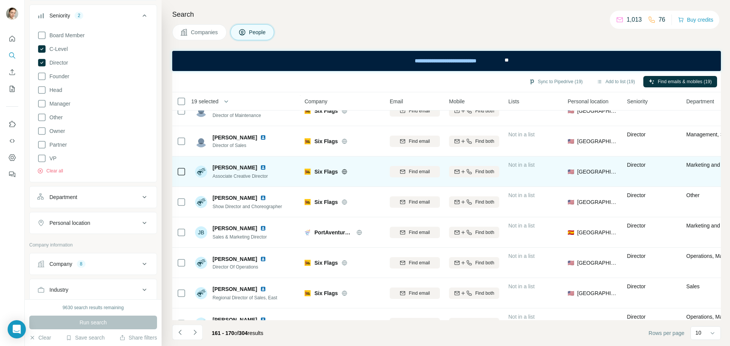
scroll to position [76, 0]
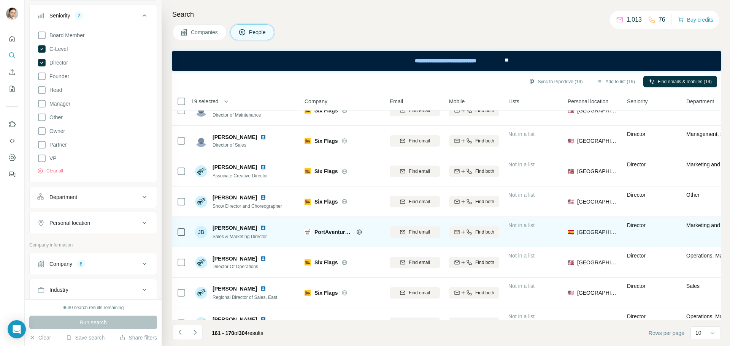
click at [260, 230] on img at bounding box center [263, 228] width 6 height 6
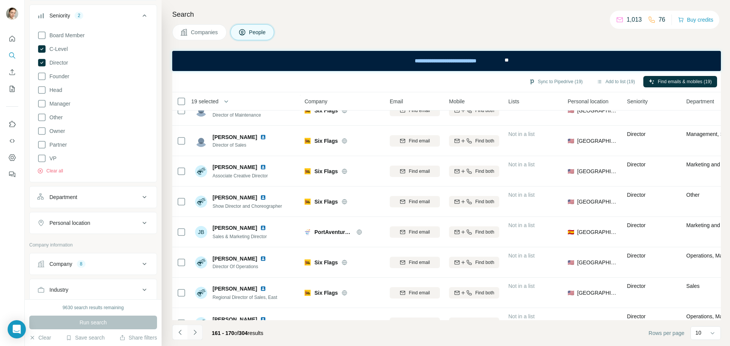
click at [200, 330] on button "Navigate to next page" at bounding box center [194, 332] width 15 height 15
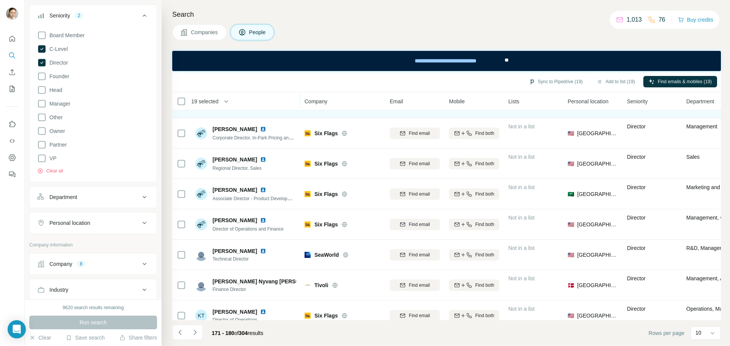
scroll to position [98, 0]
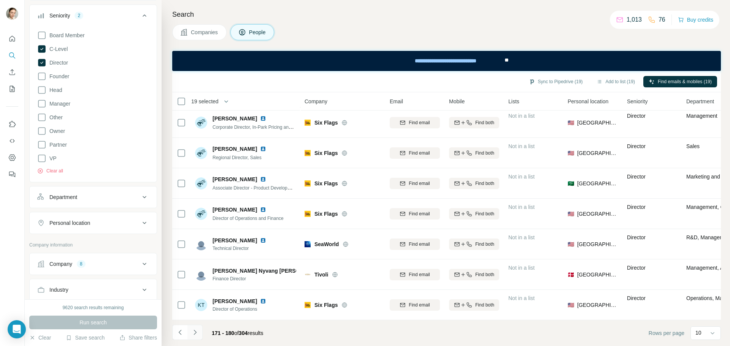
click at [197, 337] on button "Navigate to next page" at bounding box center [194, 332] width 15 height 15
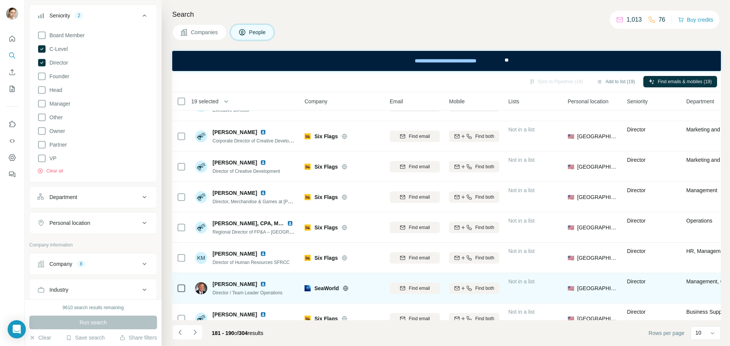
scroll to position [0, 0]
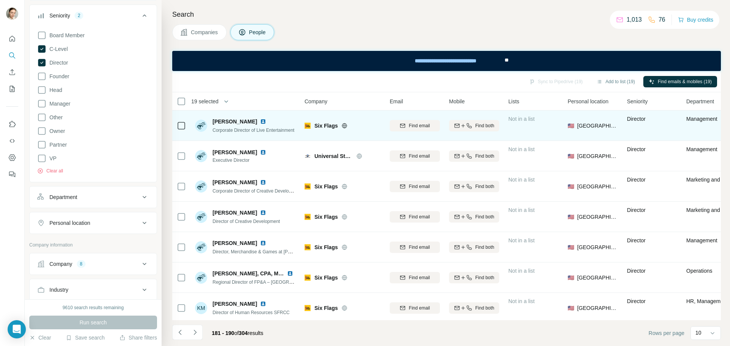
click at [260, 122] on img at bounding box center [263, 122] width 6 height 6
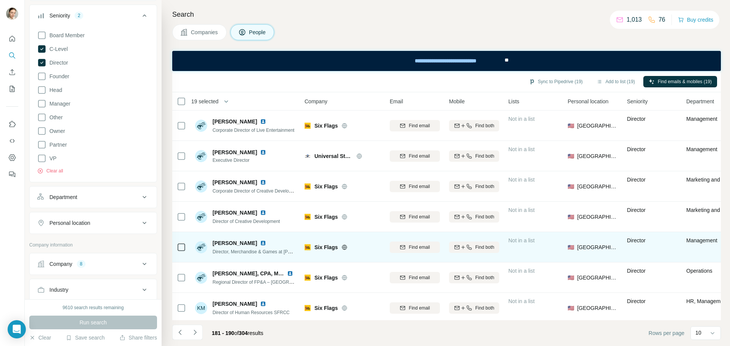
click at [260, 243] on img at bounding box center [263, 243] width 6 height 6
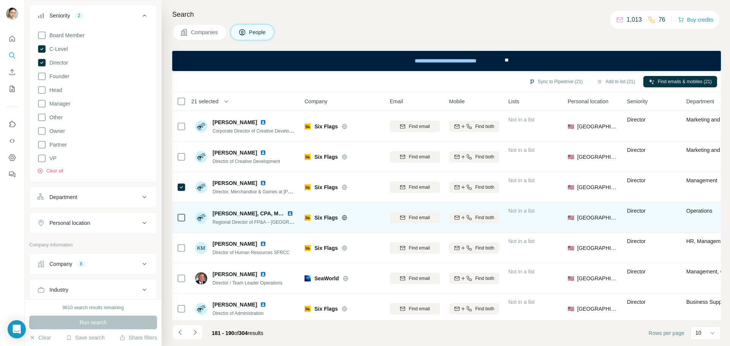
scroll to position [98, 0]
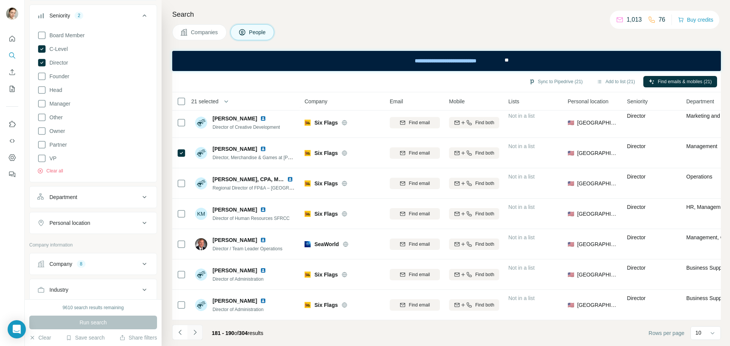
click at [200, 335] on button "Navigate to next page" at bounding box center [194, 332] width 15 height 15
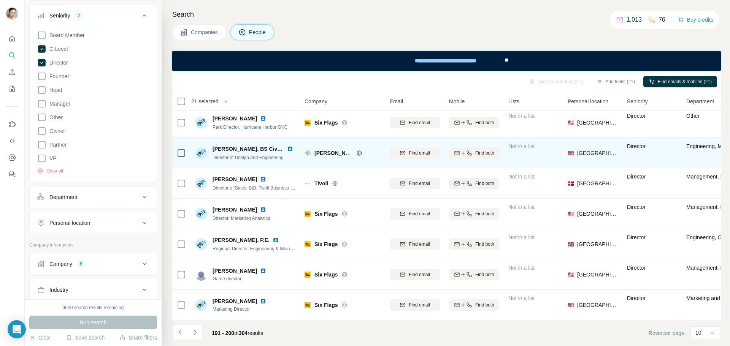
drag, startPoint x: 289, startPoint y: 141, endPoint x: 290, endPoint y: 146, distance: 4.3
click at [289, 145] on div "[PERSON_NAME], BS Civil Engr, MBA" at bounding box center [255, 149] width 84 height 8
click at [290, 146] on img at bounding box center [290, 149] width 6 height 6
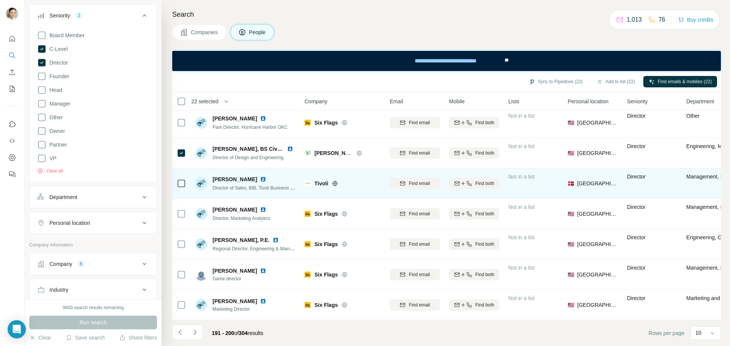
click at [266, 176] on img at bounding box center [263, 179] width 6 height 6
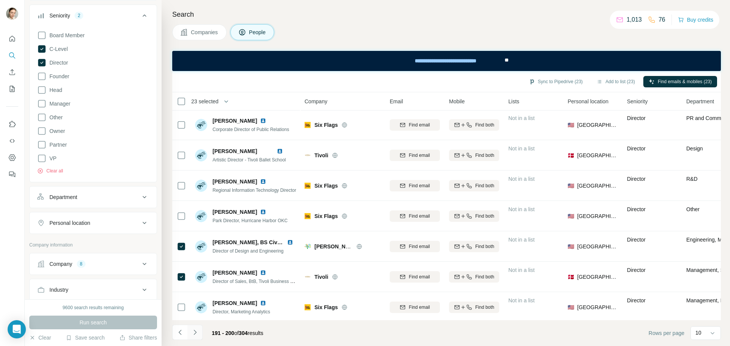
scroll to position [0, 0]
click at [192, 333] on icon "Navigate to next page" at bounding box center [195, 333] width 8 height 8
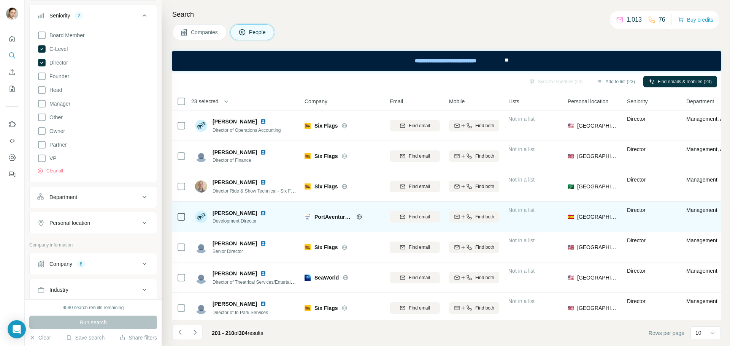
click at [260, 211] on img at bounding box center [263, 213] width 6 height 6
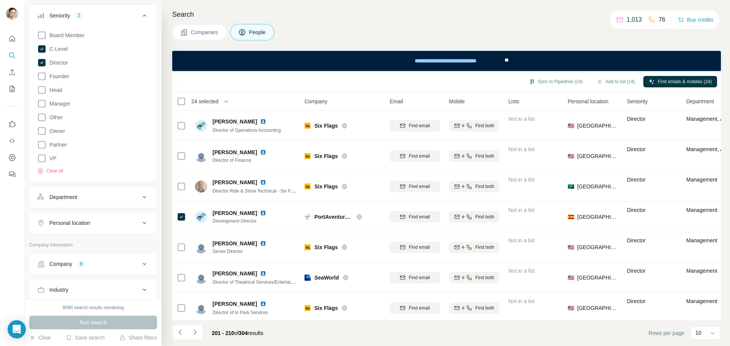
scroll to position [98, 0]
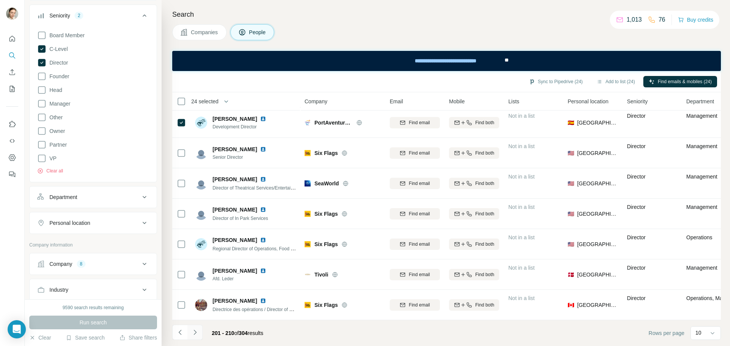
click at [192, 331] on icon "Navigate to next page" at bounding box center [195, 333] width 8 height 8
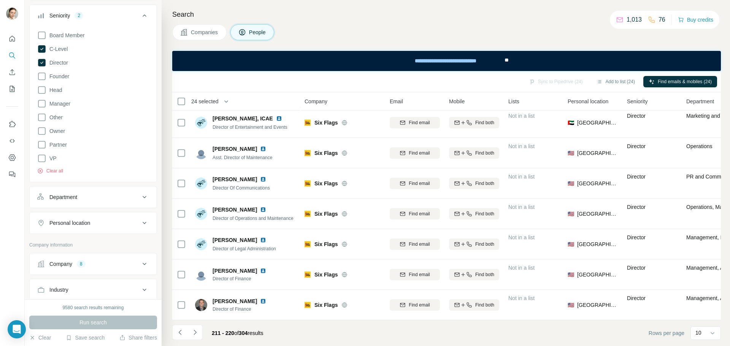
click at [200, 332] on button "Navigate to next page" at bounding box center [194, 332] width 15 height 15
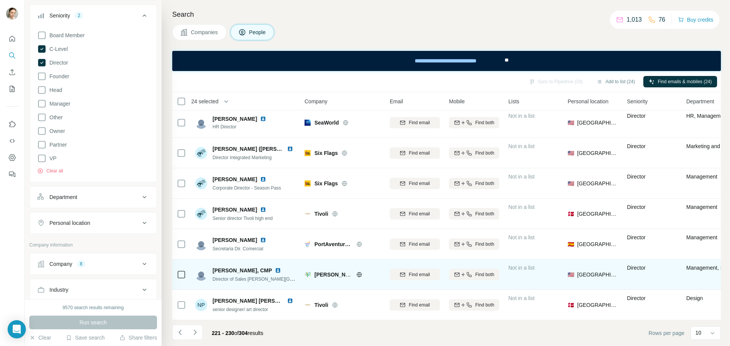
click at [275, 268] on img at bounding box center [278, 271] width 6 height 6
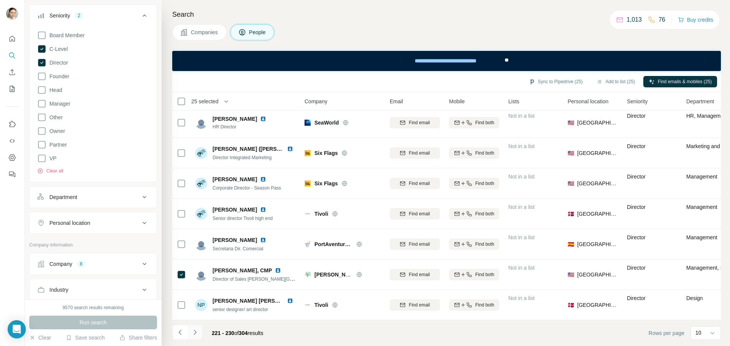
click at [200, 335] on button "Navigate to next page" at bounding box center [194, 332] width 15 height 15
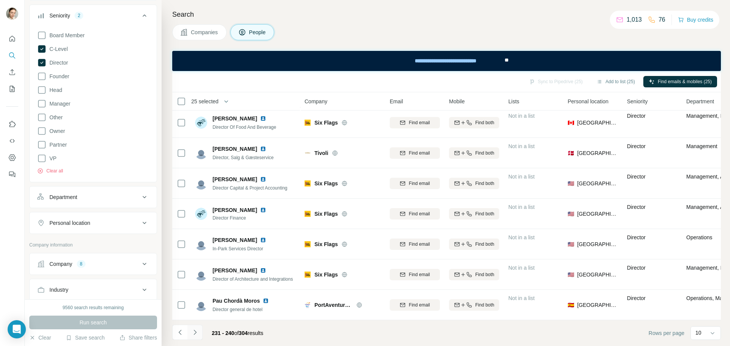
click at [200, 333] on button "Navigate to next page" at bounding box center [194, 332] width 15 height 15
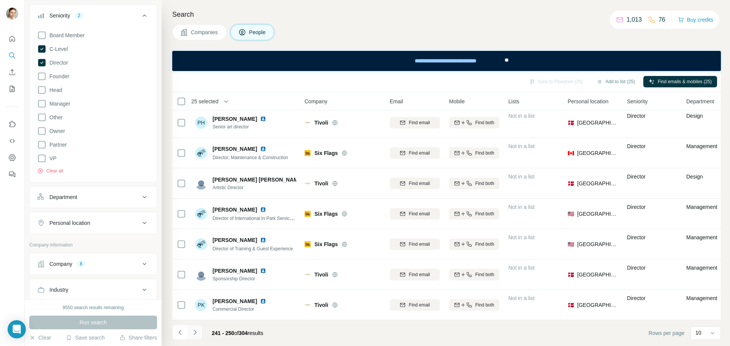
click at [198, 333] on icon "Navigate to next page" at bounding box center [195, 333] width 8 height 8
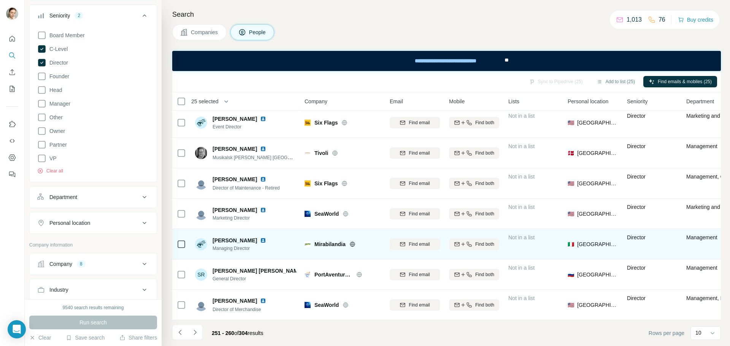
click at [263, 239] on div at bounding box center [264, 241] width 9 height 6
click at [261, 238] on div at bounding box center [264, 241] width 9 height 6
click at [260, 238] on img at bounding box center [263, 241] width 6 height 6
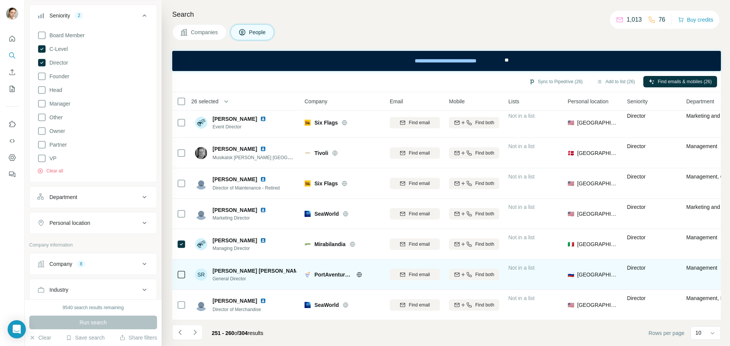
click at [311, 268] on img at bounding box center [312, 271] width 3 height 6
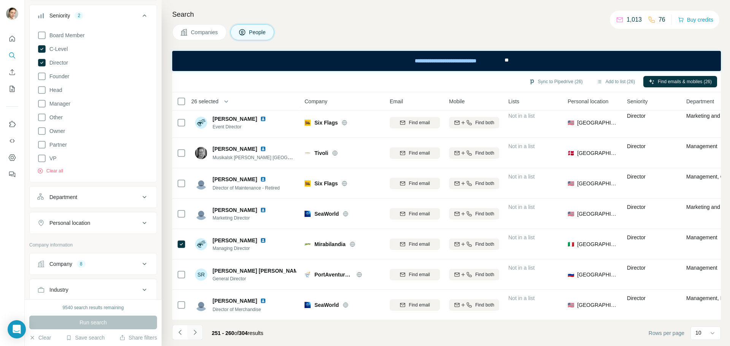
click at [195, 334] on icon "Navigate to next page" at bounding box center [194, 332] width 3 height 5
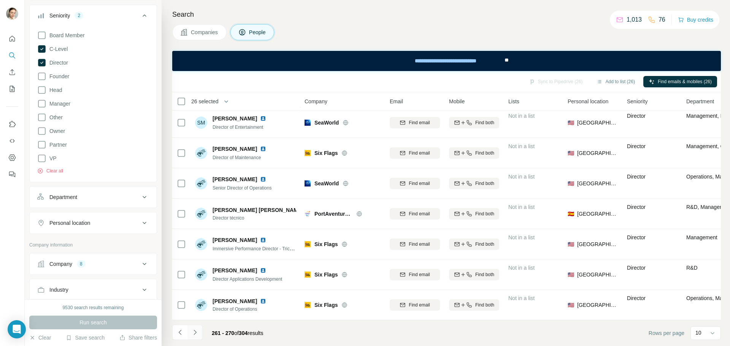
click at [198, 336] on icon "Navigate to next page" at bounding box center [195, 333] width 8 height 8
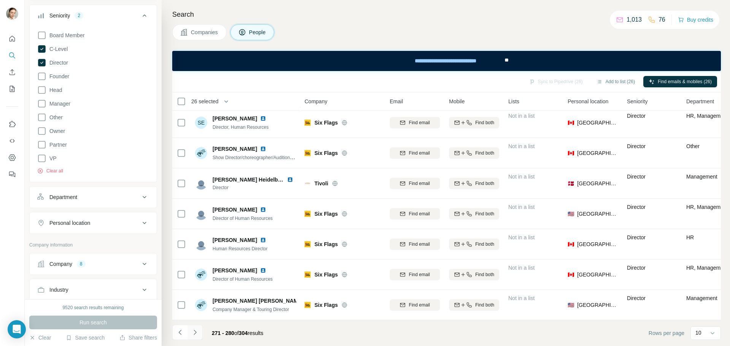
click at [198, 331] on icon "Navigate to next page" at bounding box center [195, 333] width 8 height 8
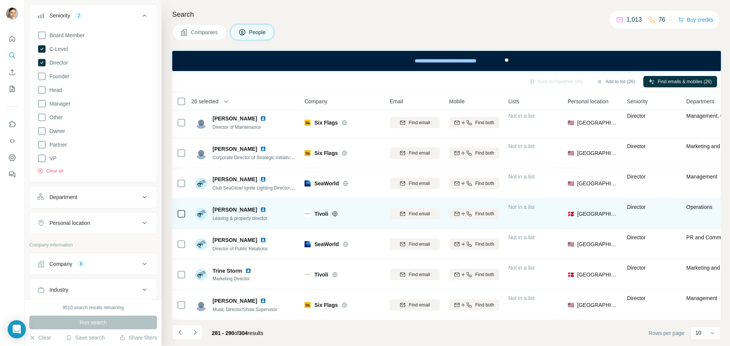
scroll to position [0, 0]
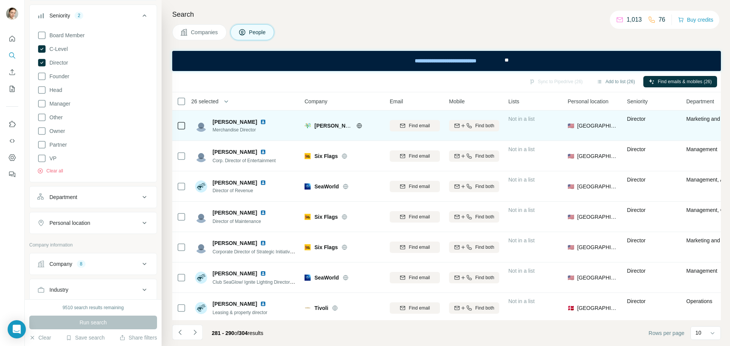
click at [260, 124] on img at bounding box center [263, 122] width 6 height 6
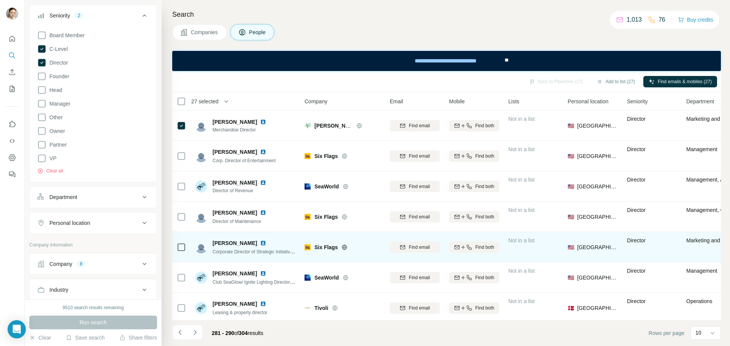
scroll to position [98, 0]
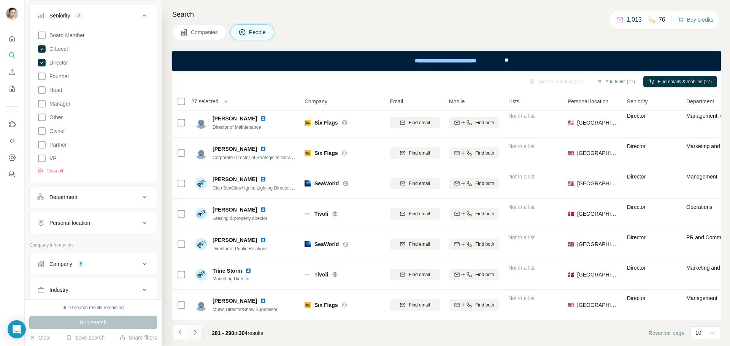
click at [200, 332] on button "Navigate to next page" at bounding box center [194, 332] width 15 height 15
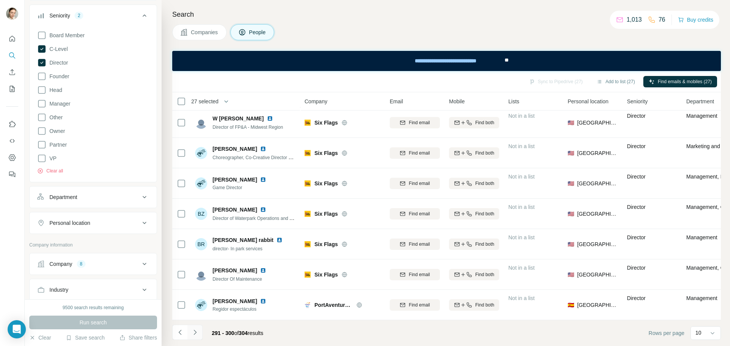
click at [198, 334] on icon "Navigate to next page" at bounding box center [195, 333] width 8 height 8
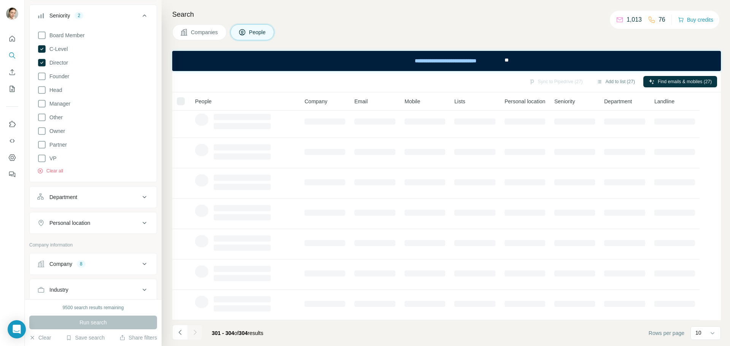
scroll to position [0, 0]
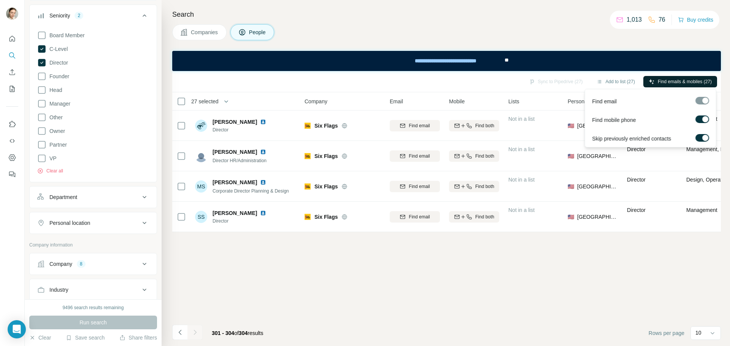
click at [698, 82] on span "Find emails & mobiles (27)" at bounding box center [685, 81] width 54 height 7
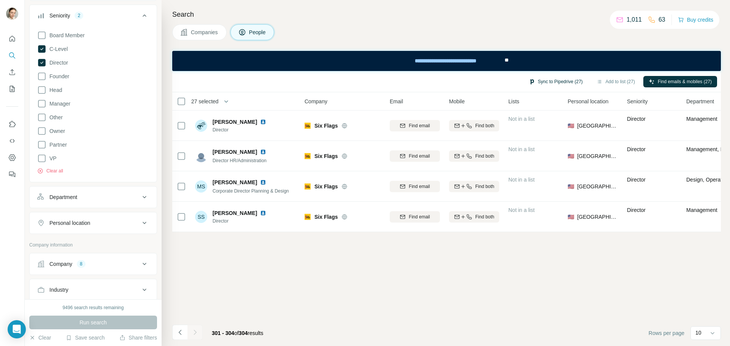
click at [541, 84] on button "Sync to Pipedrive (27)" at bounding box center [555, 81] width 65 height 11
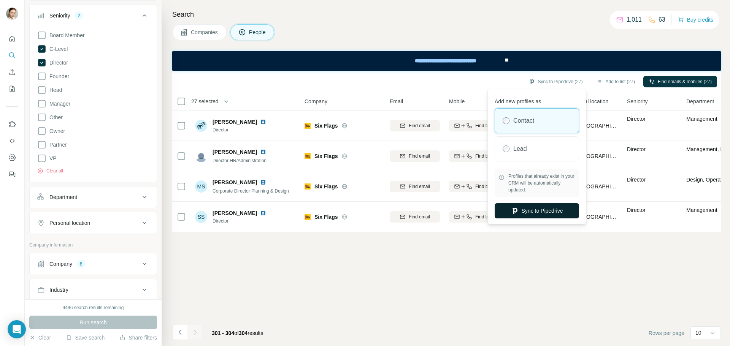
click at [546, 210] on button "Sync to Pipedrive" at bounding box center [537, 210] width 84 height 15
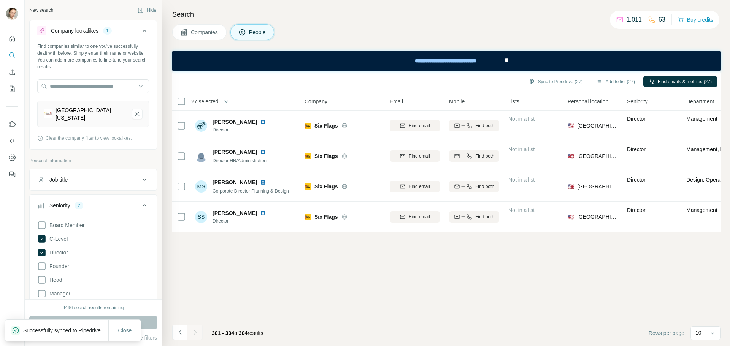
click at [199, 30] on span "Companies" at bounding box center [205, 33] width 28 height 8
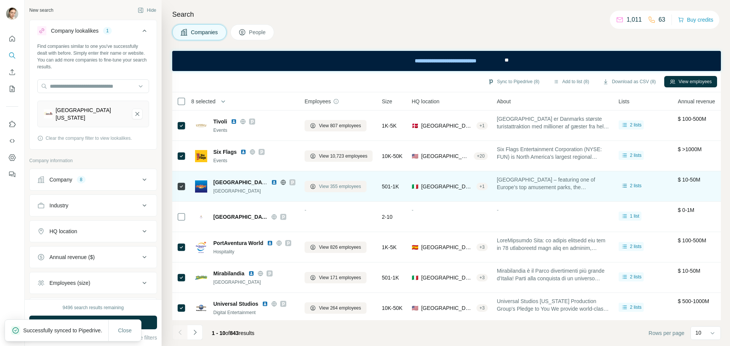
click at [347, 190] on button "View 355 employees" at bounding box center [336, 186] width 62 height 11
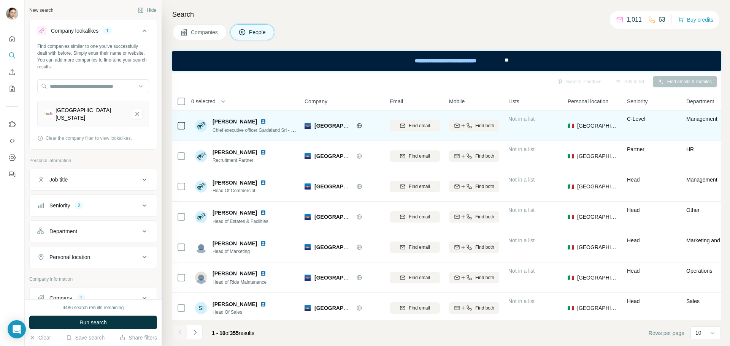
click at [260, 121] on img at bounding box center [263, 122] width 6 height 6
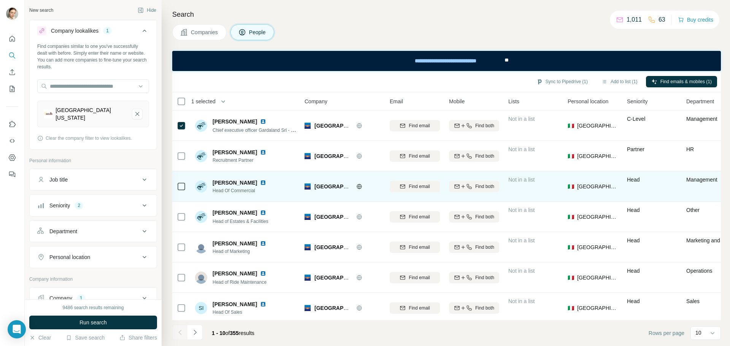
click at [260, 183] on img at bounding box center [263, 183] width 6 height 6
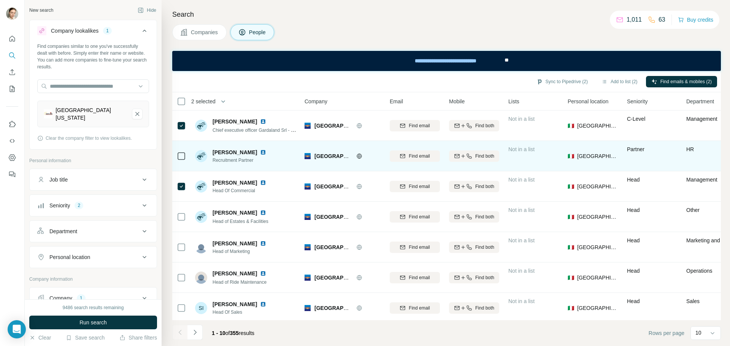
scroll to position [38, 0]
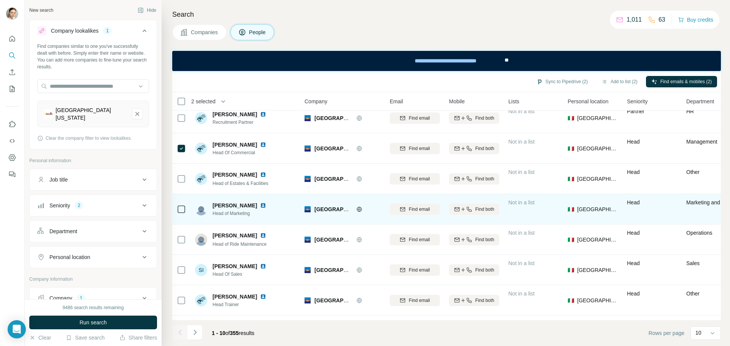
click at [260, 205] on img at bounding box center [263, 206] width 6 height 6
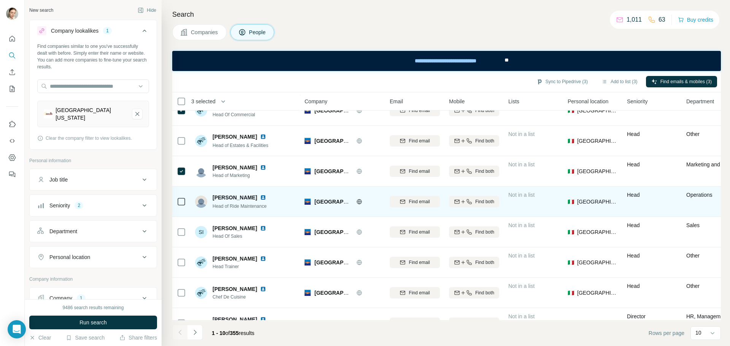
scroll to position [98, 0]
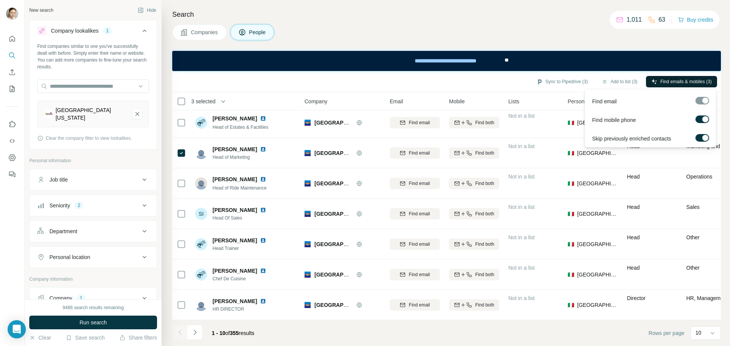
click at [666, 80] on span "Find emails & mobiles (3)" at bounding box center [685, 81] width 51 height 7
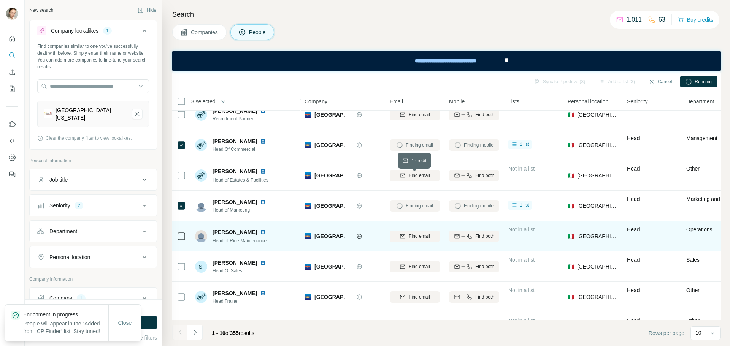
scroll to position [0, 0]
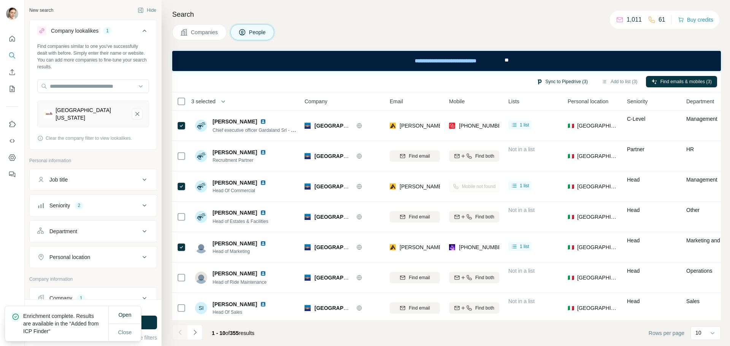
click at [546, 84] on button "Sync to Pipedrive (3)" at bounding box center [562, 81] width 62 height 11
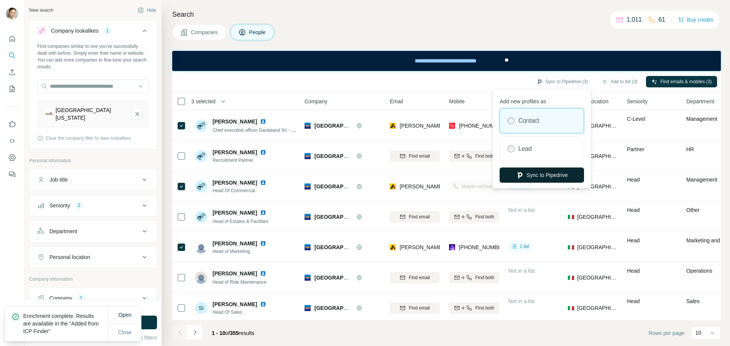
click at [531, 171] on button "Sync to Pipedrive" at bounding box center [542, 175] width 84 height 15
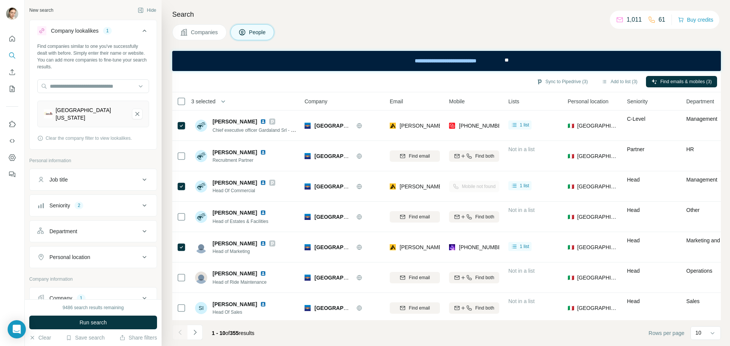
click at [200, 43] on div "Search Companies People Sync to Pipedrive (3) Add to list (3) Find emails & mob…" at bounding box center [446, 173] width 568 height 346
click at [200, 37] on button "Companies" at bounding box center [199, 32] width 54 height 16
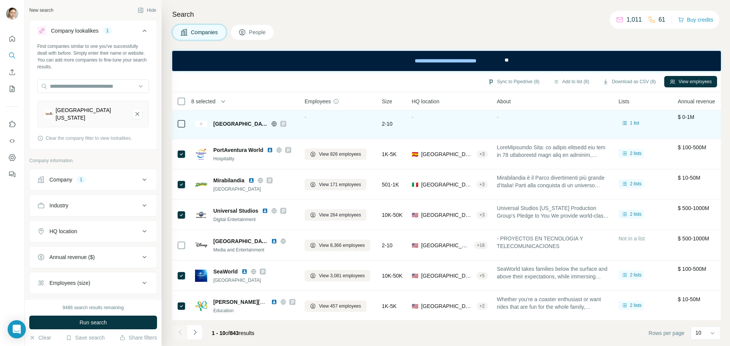
scroll to position [98, 0]
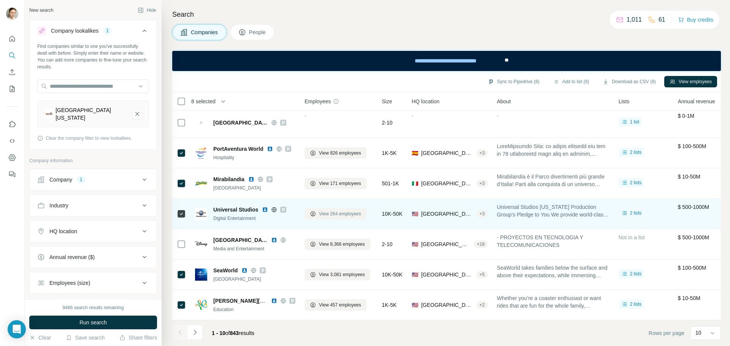
click at [324, 211] on span "View 264 employees" at bounding box center [340, 214] width 42 height 7
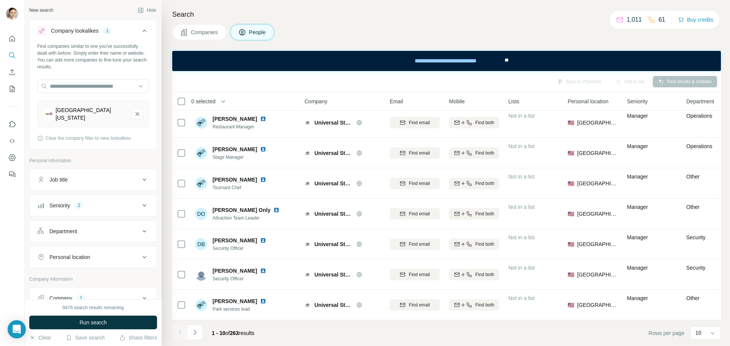
click at [86, 202] on div "Seniority 2" at bounding box center [88, 206] width 103 height 8
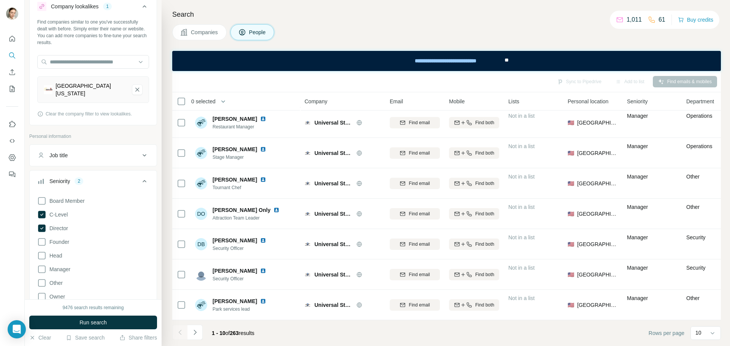
scroll to position [38, 0]
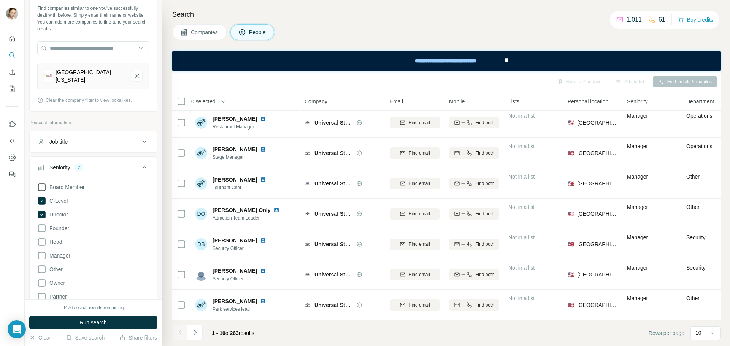
click at [43, 186] on icon at bounding box center [41, 187] width 9 height 9
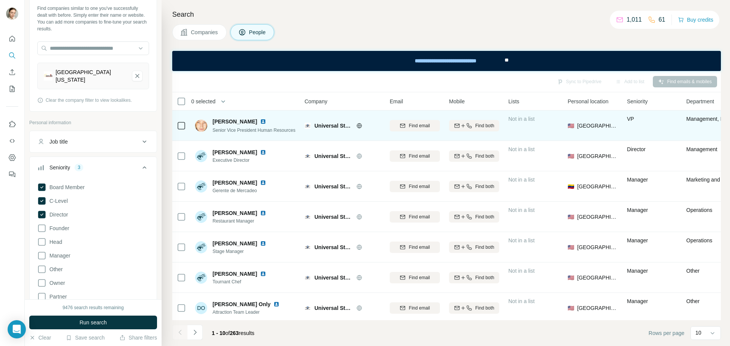
click at [260, 122] on img at bounding box center [263, 122] width 6 height 6
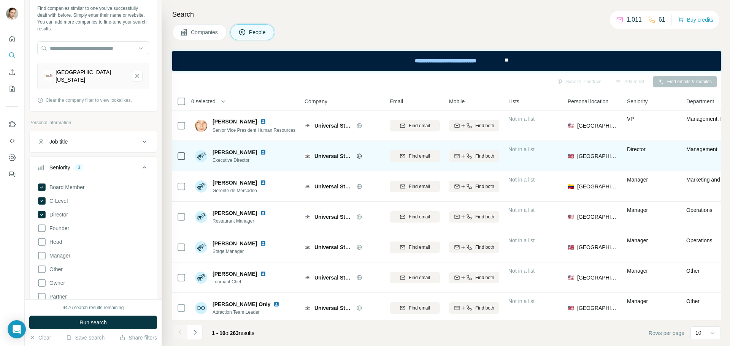
click at [260, 152] on img at bounding box center [263, 152] width 6 height 6
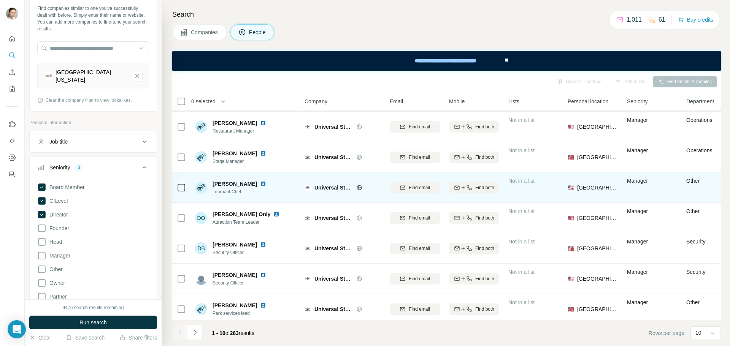
scroll to position [98, 0]
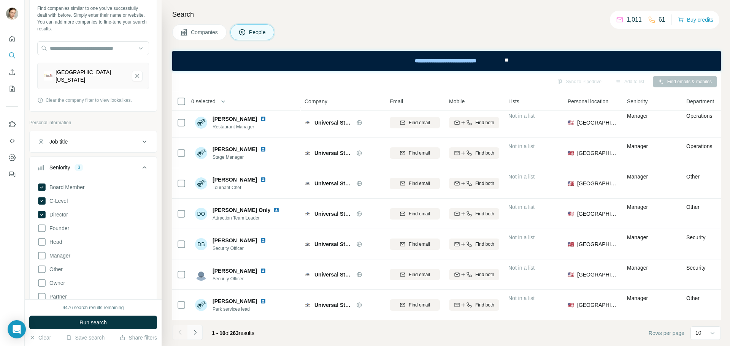
click at [195, 332] on icon "Navigate to next page" at bounding box center [195, 333] width 8 height 8
click at [197, 334] on icon "Navigate to next page" at bounding box center [195, 333] width 8 height 8
click at [200, 330] on button "Navigate to next page" at bounding box center [194, 332] width 15 height 15
click at [204, 332] on div "31 - 40 of 263 results" at bounding box center [217, 333] width 91 height 17
click at [201, 332] on button "Navigate to next page" at bounding box center [194, 332] width 15 height 15
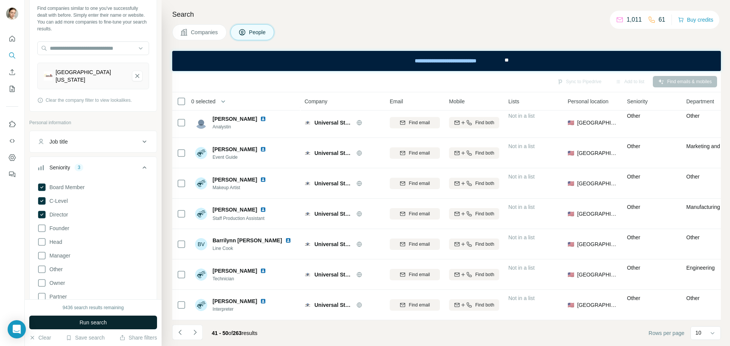
click at [87, 321] on span "Run search" at bounding box center [92, 323] width 27 height 8
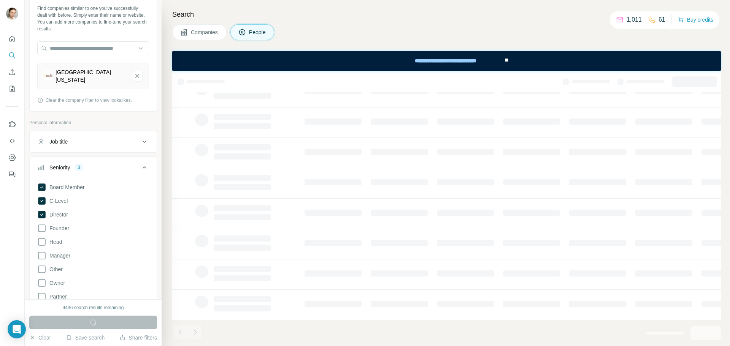
scroll to position [0, 0]
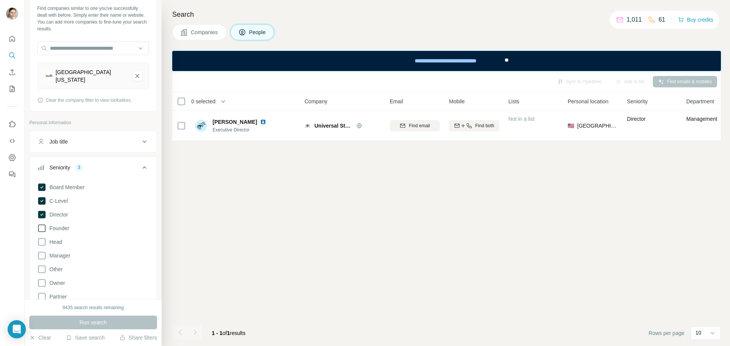
click at [44, 229] on icon at bounding box center [41, 228] width 9 height 9
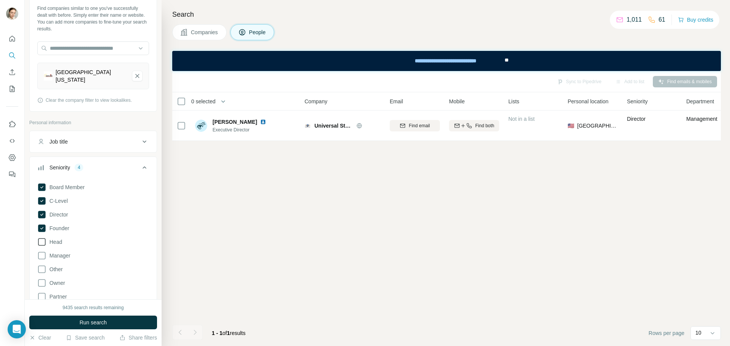
click at [46, 246] on icon at bounding box center [41, 242] width 9 height 9
click at [43, 255] on icon at bounding box center [41, 255] width 9 height 9
click at [100, 322] on span "Run search" at bounding box center [92, 323] width 27 height 8
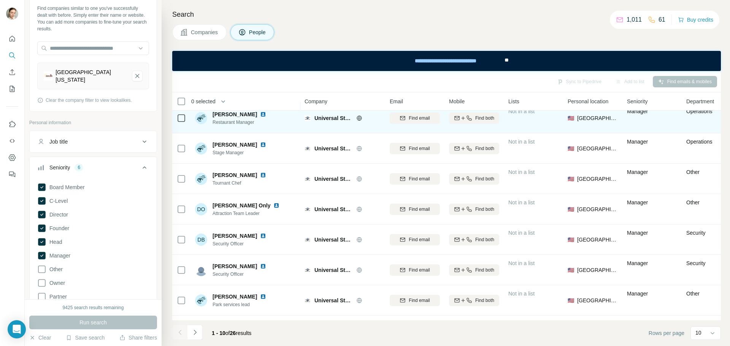
scroll to position [98, 0]
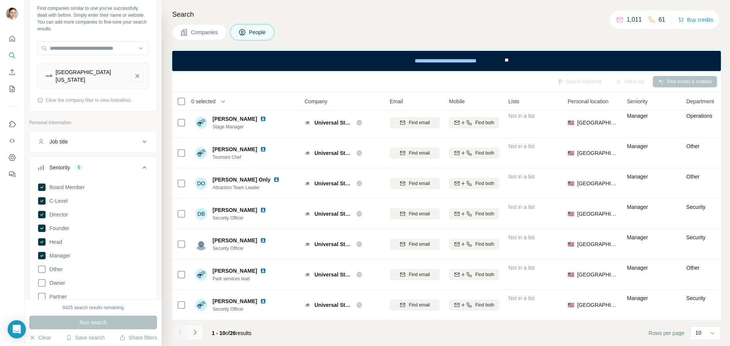
click at [200, 332] on button "Navigate to next page" at bounding box center [194, 332] width 15 height 15
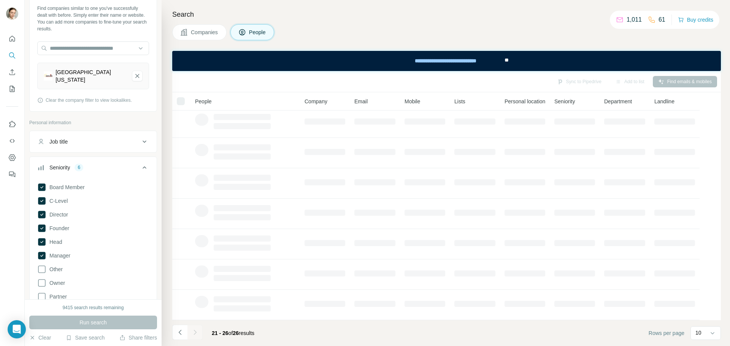
scroll to position [0, 0]
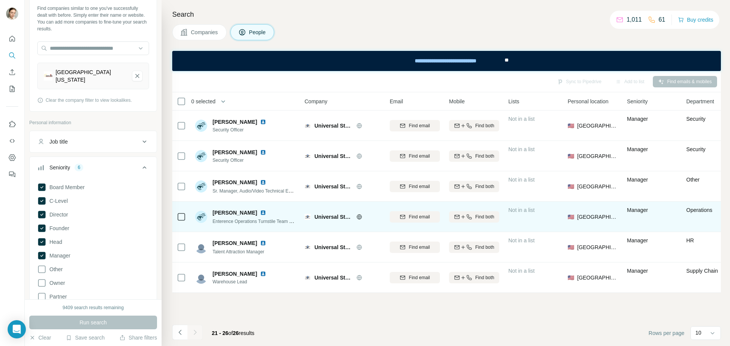
click at [260, 213] on img at bounding box center [263, 213] width 6 height 6
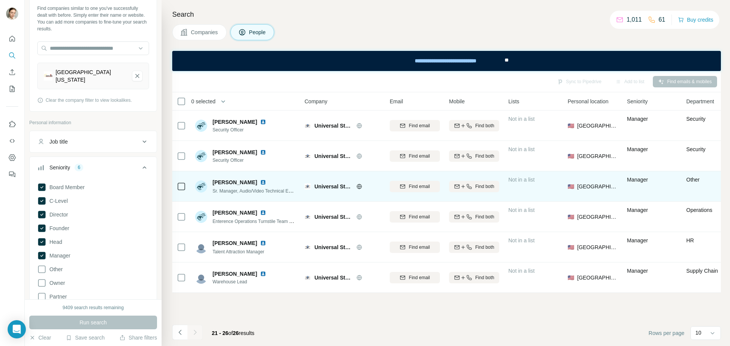
click at [266, 181] on img at bounding box center [263, 182] width 6 height 6
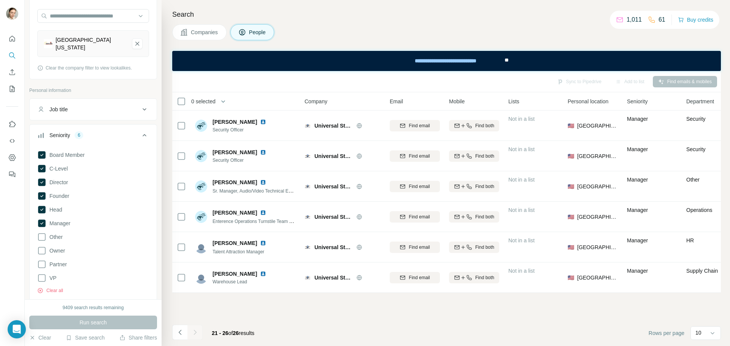
scroll to position [114, 0]
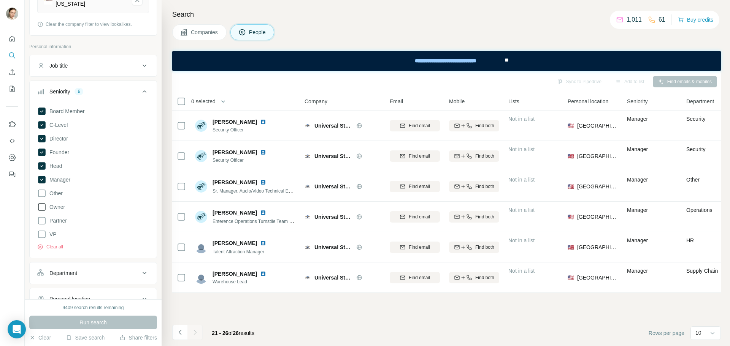
click at [41, 211] on icon at bounding box center [41, 207] width 9 height 9
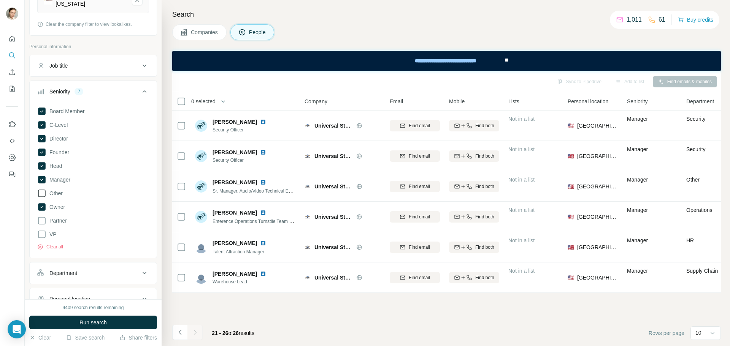
click at [40, 191] on icon at bounding box center [41, 193] width 9 height 9
click at [94, 322] on span "Run search" at bounding box center [92, 323] width 27 height 8
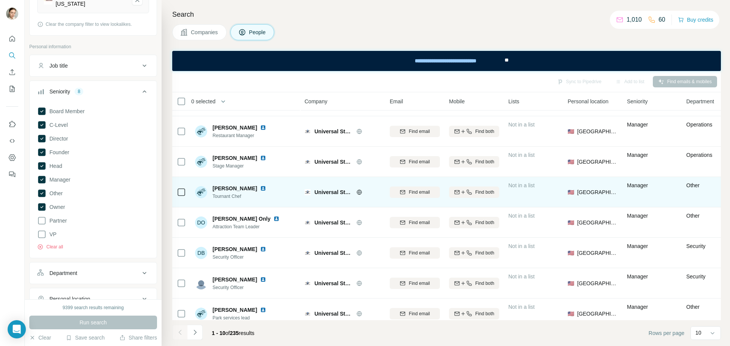
scroll to position [98, 0]
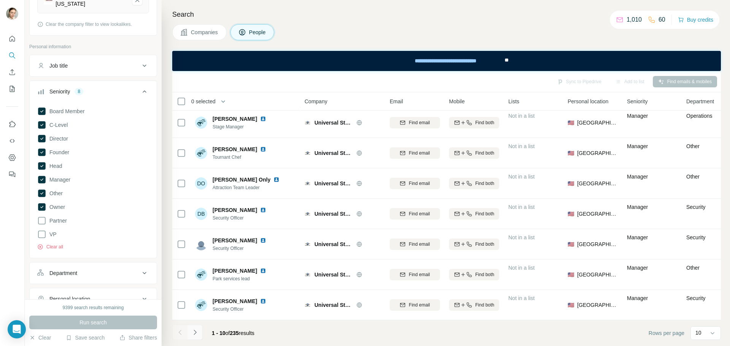
click at [197, 331] on icon "Navigate to next page" at bounding box center [195, 333] width 8 height 8
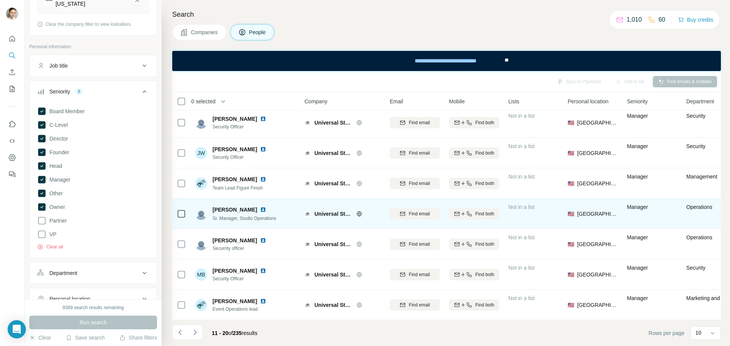
click at [260, 207] on img at bounding box center [263, 210] width 6 height 6
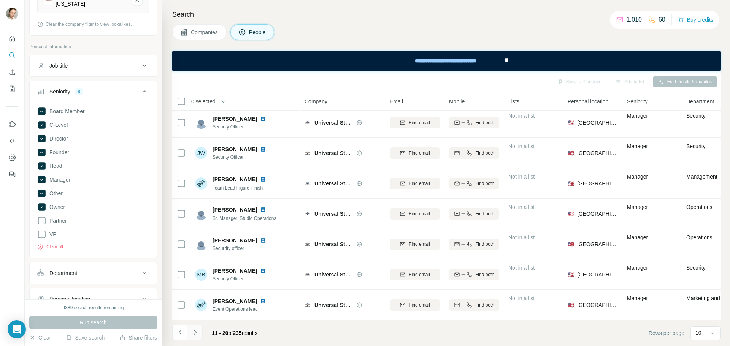
click at [199, 334] on button "Navigate to next page" at bounding box center [194, 332] width 15 height 15
click at [197, 327] on button "Navigate to next page" at bounding box center [194, 332] width 15 height 15
click at [195, 335] on icon "Navigate to next page" at bounding box center [195, 333] width 8 height 8
click at [200, 332] on button "Navigate to next page" at bounding box center [194, 332] width 15 height 15
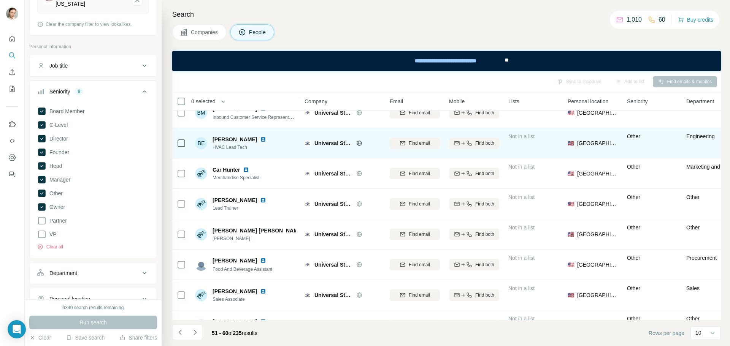
scroll to position [60, 0]
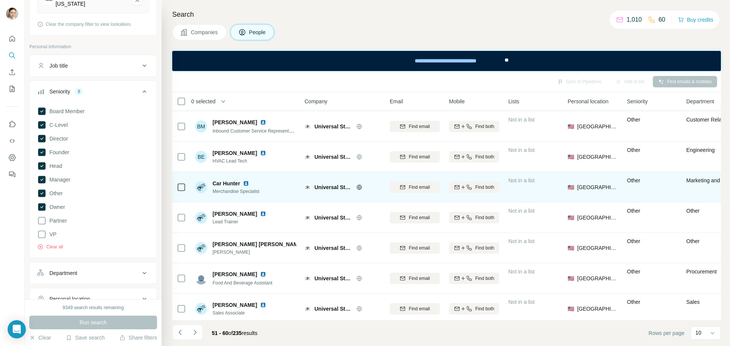
click at [247, 182] on img at bounding box center [246, 184] width 6 height 6
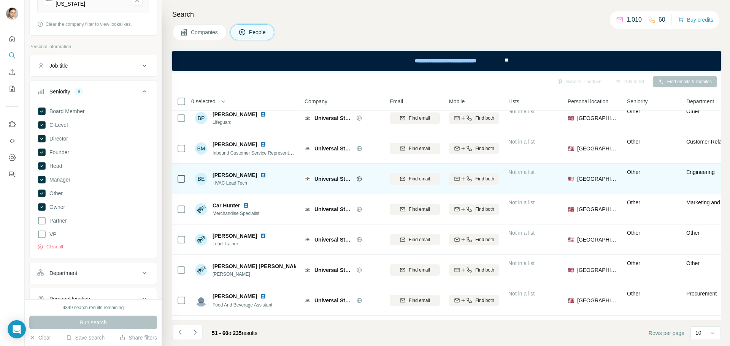
scroll to position [98, 0]
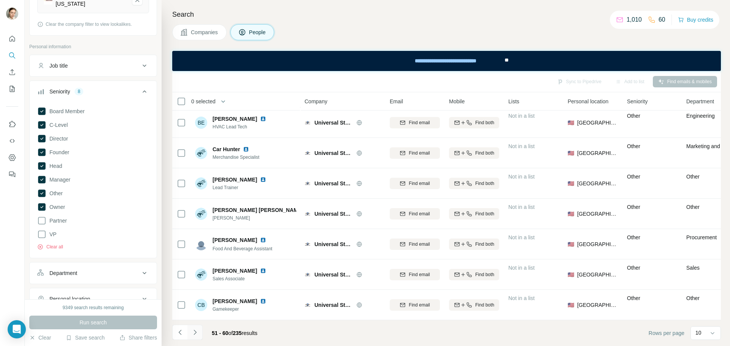
click at [194, 333] on icon "Navigate to next page" at bounding box center [195, 333] width 8 height 8
click at [191, 330] on icon "Navigate to next page" at bounding box center [195, 333] width 8 height 8
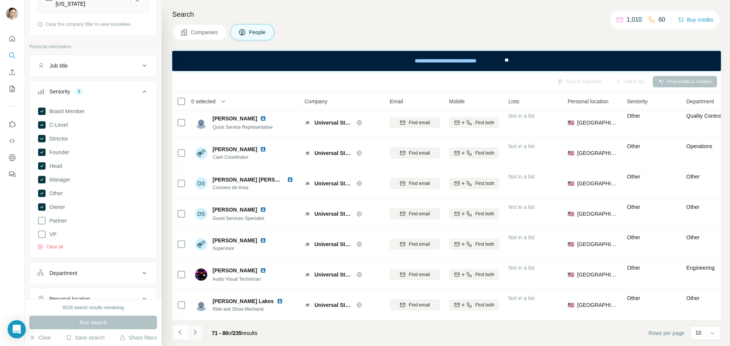
click at [196, 335] on icon "Navigate to next page" at bounding box center [195, 333] width 8 height 8
click at [197, 332] on icon "Navigate to next page" at bounding box center [195, 333] width 8 height 8
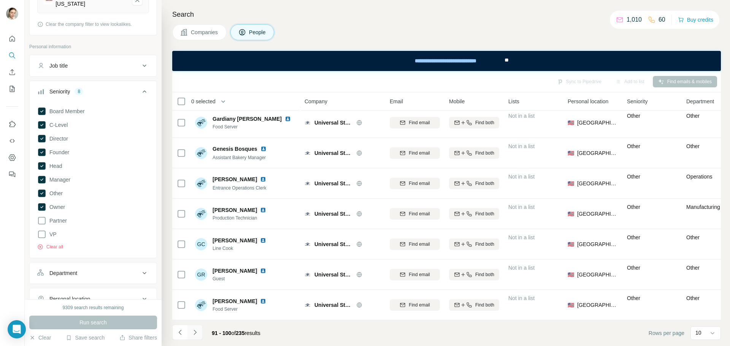
click at [195, 330] on icon "Navigate to next page" at bounding box center [195, 333] width 8 height 8
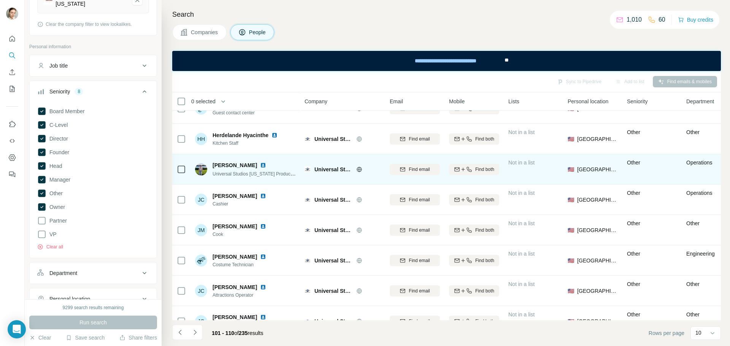
scroll to position [0, 0]
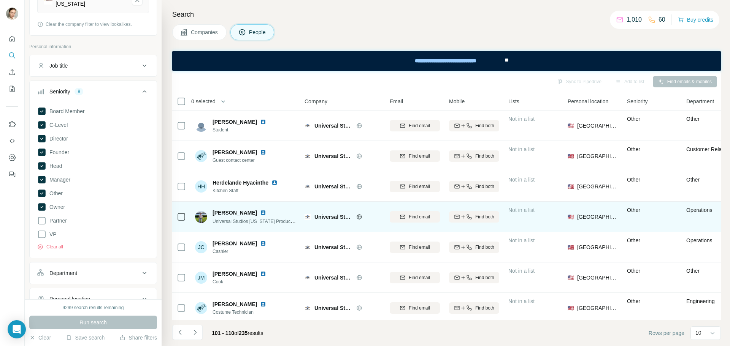
click at [260, 211] on img at bounding box center [263, 213] width 6 height 6
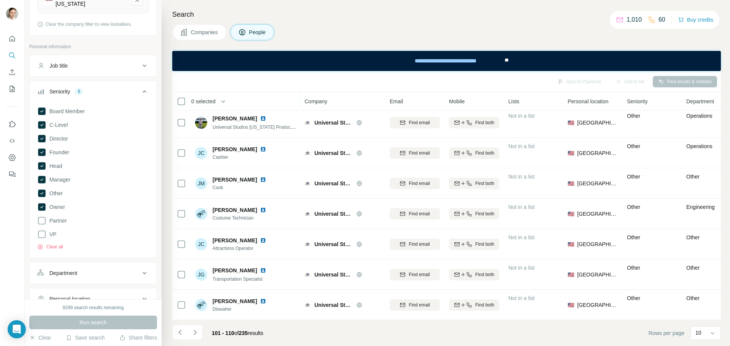
scroll to position [98, 0]
click at [195, 334] on icon "Navigate to next page" at bounding box center [195, 333] width 8 height 8
click at [199, 331] on button "Navigate to next page" at bounding box center [194, 332] width 15 height 15
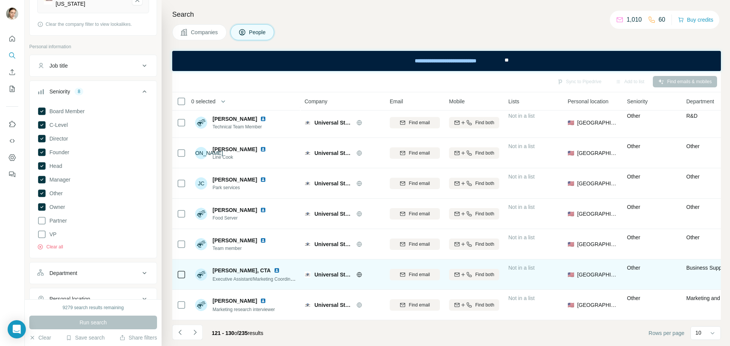
click at [274, 269] on img at bounding box center [277, 271] width 6 height 6
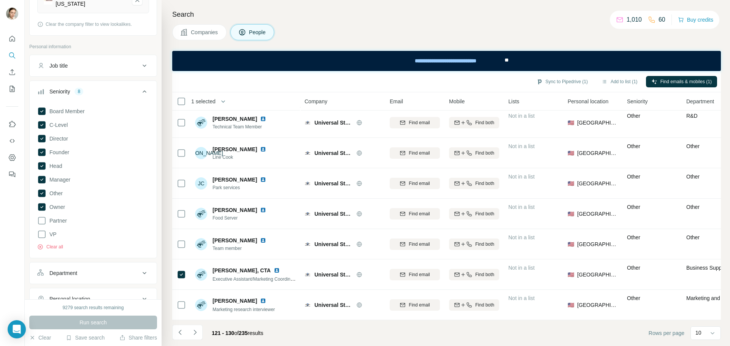
click at [662, 90] on div "Sync to Pipedrive (1) Add to list (1) Find emails & mobiles (1)" at bounding box center [446, 81] width 549 height 21
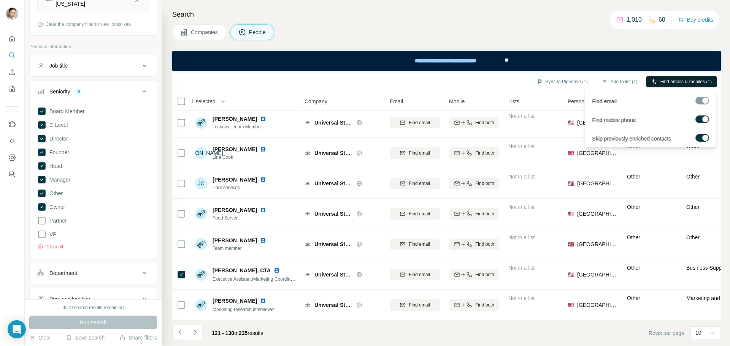
click at [665, 80] on span "Find emails & mobiles (1)" at bounding box center [685, 81] width 51 height 7
click at [595, 65] on div "**********" at bounding box center [446, 61] width 549 height 20
click at [678, 83] on span "Find emails & mobiles (1)" at bounding box center [685, 81] width 51 height 7
click at [668, 78] on button "Find emails & mobiles (1)" at bounding box center [681, 81] width 71 height 11
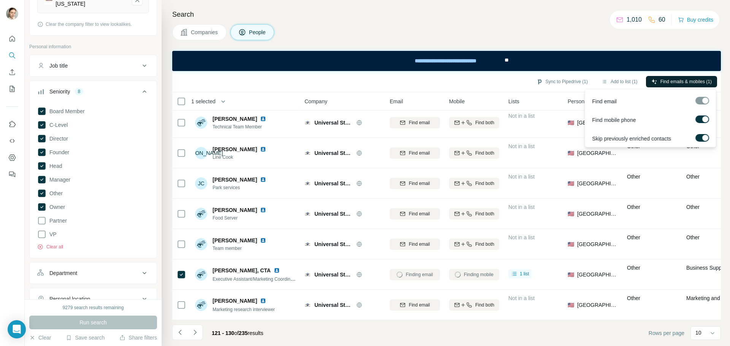
click at [668, 78] on button "Find emails & mobiles (1)" at bounding box center [681, 81] width 71 height 11
click at [669, 84] on span "Find emails & mobiles (1)" at bounding box center [685, 81] width 51 height 7
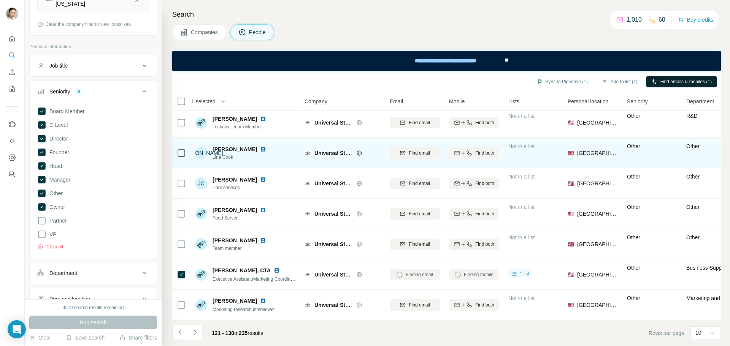
click at [669, 160] on td "Other" at bounding box center [651, 153] width 59 height 30
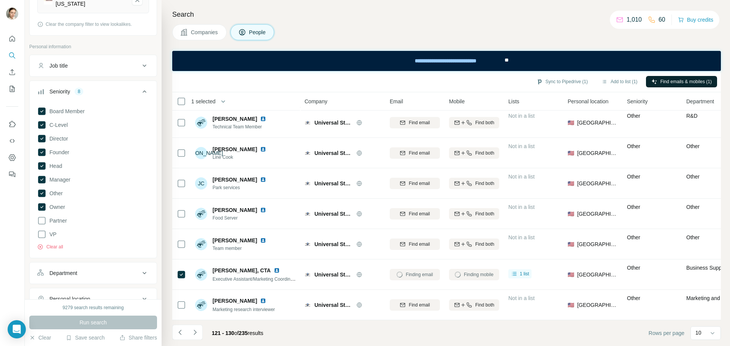
click at [649, 85] on button "Find emails & mobiles (1)" at bounding box center [681, 81] width 71 height 11
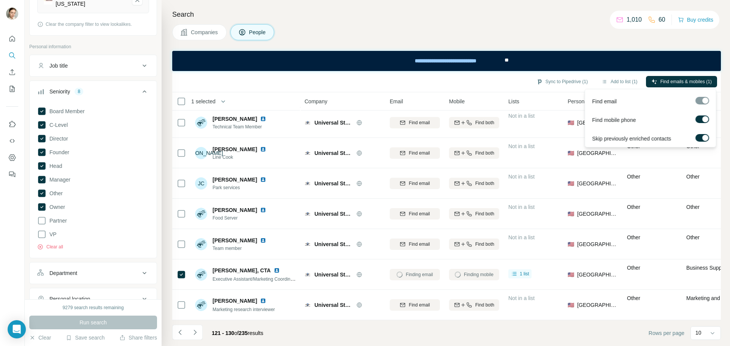
click at [195, 330] on icon "Navigate to next page" at bounding box center [195, 333] width 8 height 8
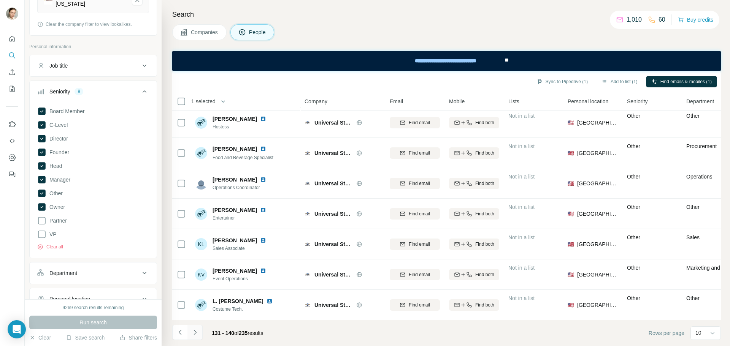
click at [199, 335] on button "Navigate to next page" at bounding box center [194, 332] width 15 height 15
click at [193, 328] on button "Navigate to next page" at bounding box center [194, 332] width 15 height 15
click at [198, 338] on button "Navigate to next page" at bounding box center [194, 332] width 15 height 15
click at [200, 344] on footer "161 - 170 of 235 results Rows per page 10" at bounding box center [446, 333] width 549 height 26
click at [200, 338] on button "Navigate to next page" at bounding box center [194, 332] width 15 height 15
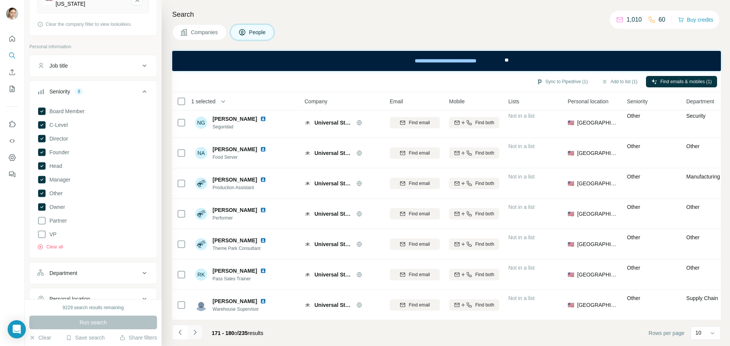
click at [195, 333] on icon "Navigate to next page" at bounding box center [195, 333] width 8 height 8
click at [198, 333] on icon "Navigate to next page" at bounding box center [195, 333] width 8 height 8
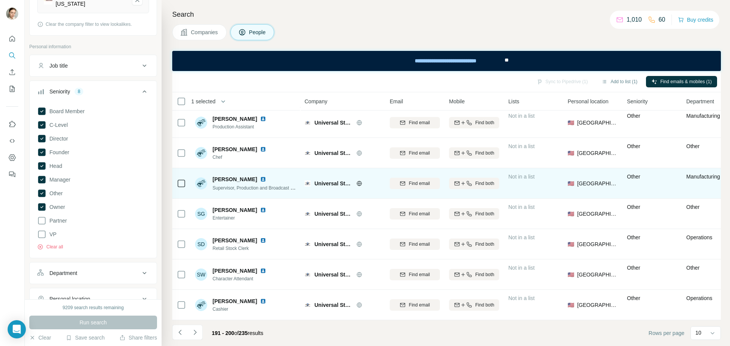
click at [260, 176] on img at bounding box center [263, 179] width 6 height 6
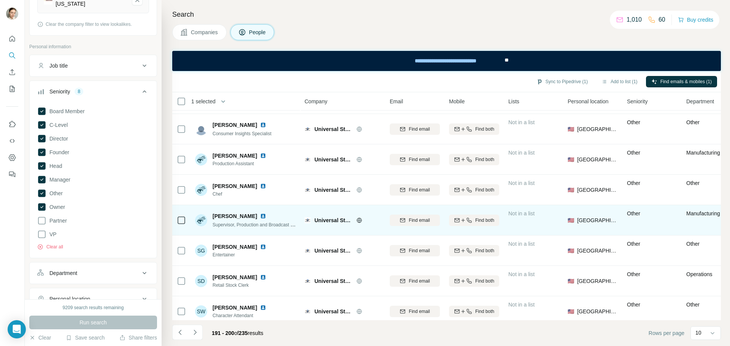
scroll to position [98, 0]
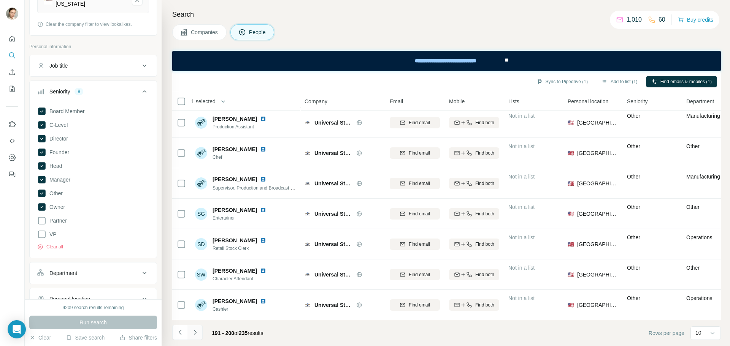
click at [195, 332] on icon "Navigate to next page" at bounding box center [195, 333] width 8 height 8
click at [200, 331] on button "Navigate to next page" at bounding box center [194, 332] width 15 height 15
click at [201, 335] on button "Navigate to next page" at bounding box center [194, 332] width 15 height 15
click at [198, 333] on icon "Navigate to next page" at bounding box center [195, 333] width 8 height 8
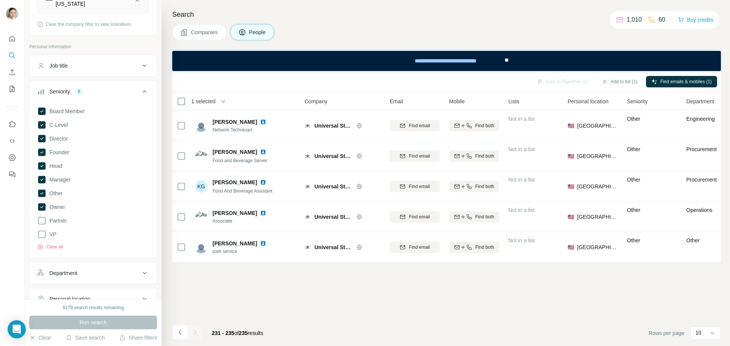
scroll to position [0, 0]
click at [190, 27] on button "Companies" at bounding box center [199, 32] width 54 height 16
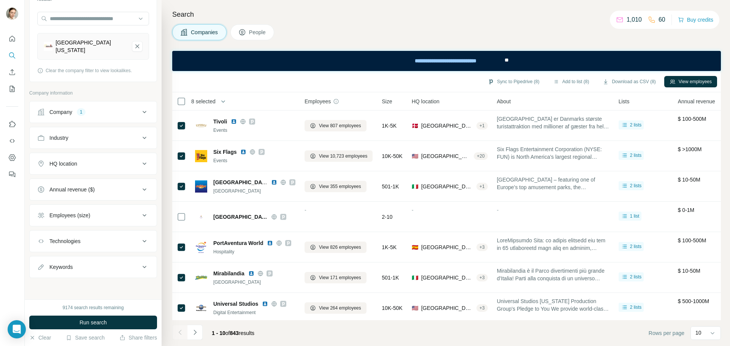
scroll to position [68, 0]
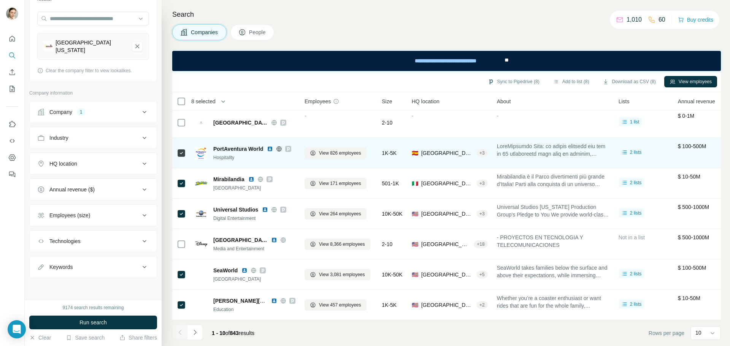
scroll to position [98, 0]
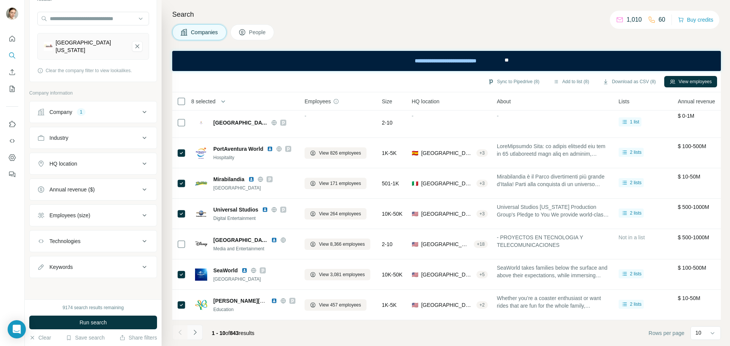
click at [196, 333] on icon "Navigate to next page" at bounding box center [195, 333] width 8 height 8
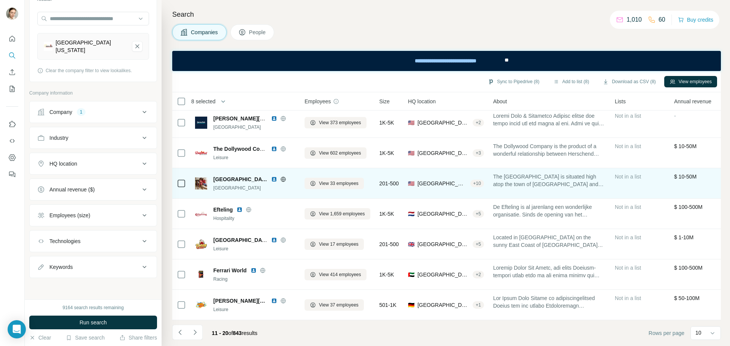
scroll to position [0, 0]
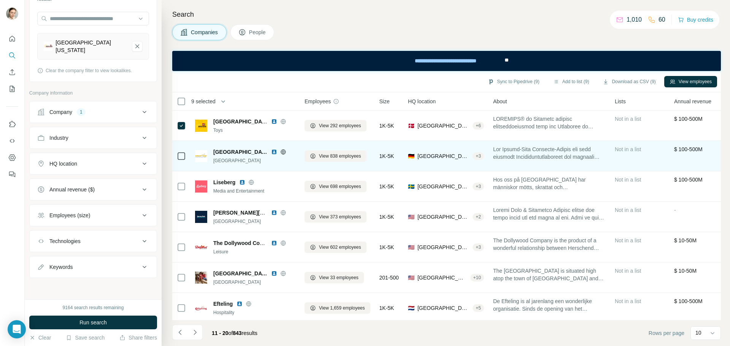
click at [281, 152] on icon at bounding box center [283, 152] width 5 height 0
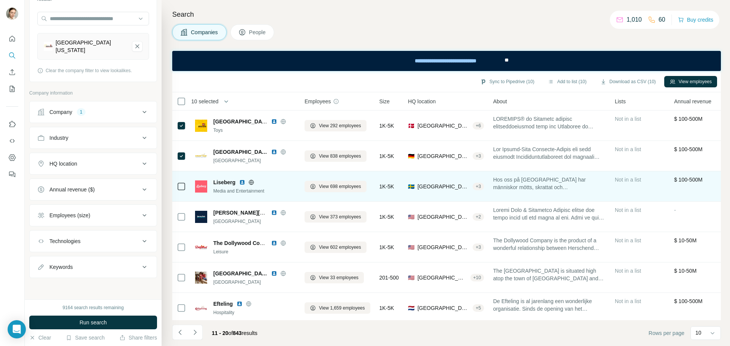
click at [253, 184] on icon at bounding box center [251, 182] width 6 height 6
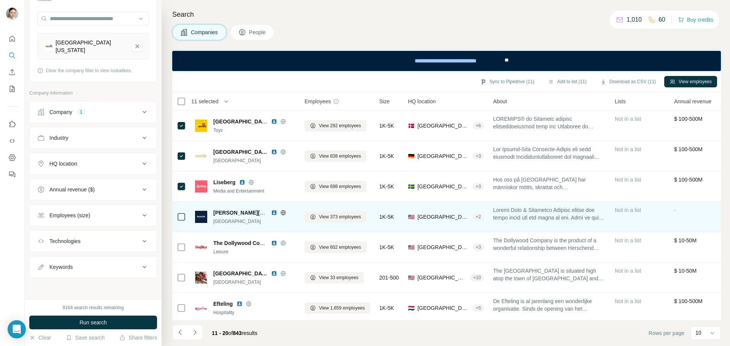
click at [282, 213] on icon at bounding box center [283, 213] width 5 height 0
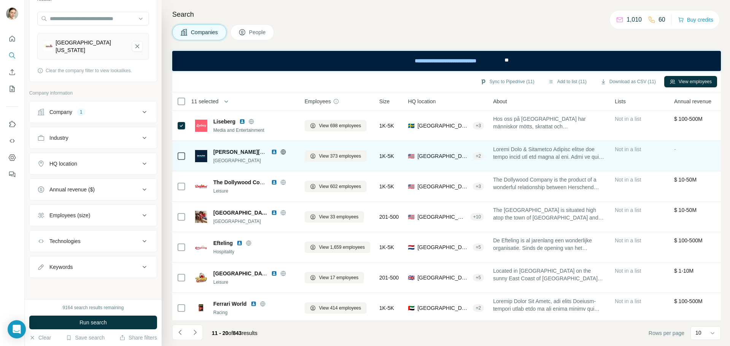
scroll to position [76, 0]
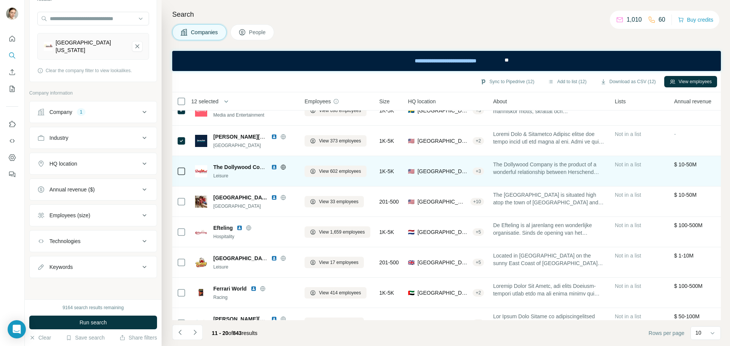
click at [282, 168] on icon at bounding box center [283, 167] width 6 height 6
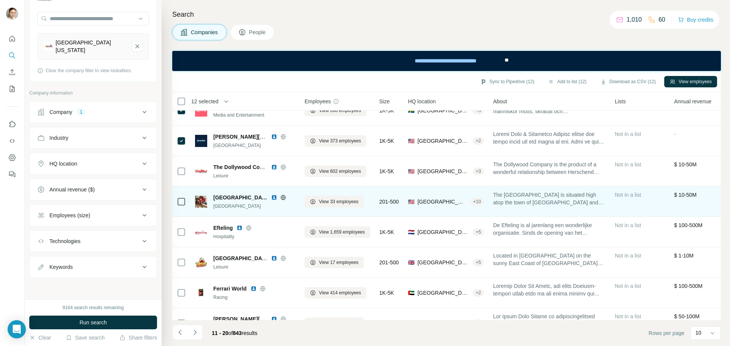
click at [282, 197] on icon at bounding box center [283, 197] width 2 height 5
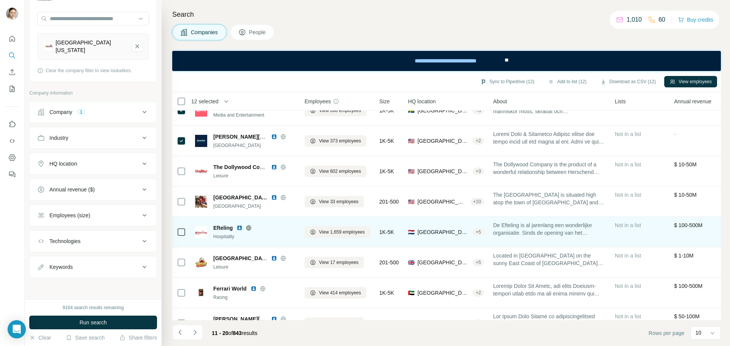
click at [249, 230] on icon at bounding box center [249, 228] width 6 height 6
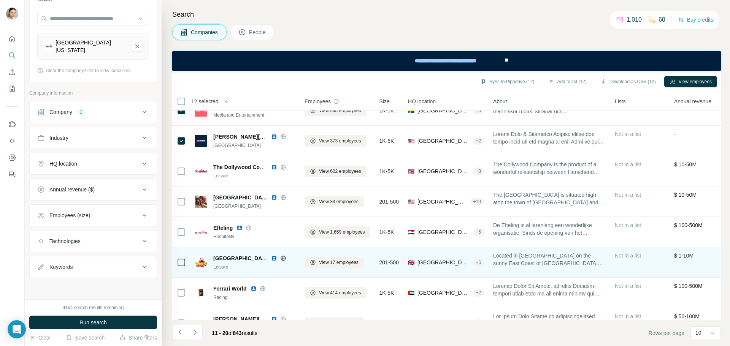
click at [284, 258] on icon at bounding box center [283, 258] width 6 height 6
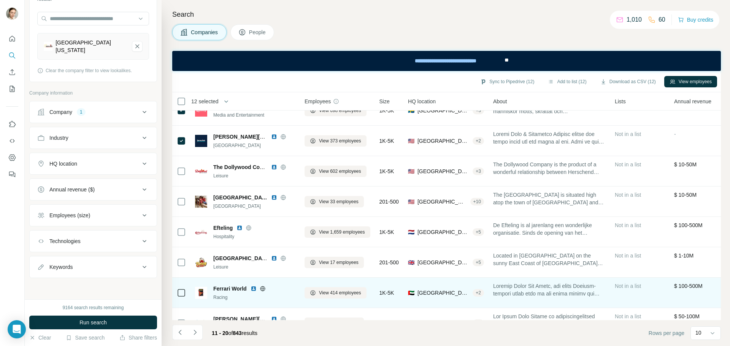
click at [263, 288] on icon at bounding box center [263, 289] width 6 height 6
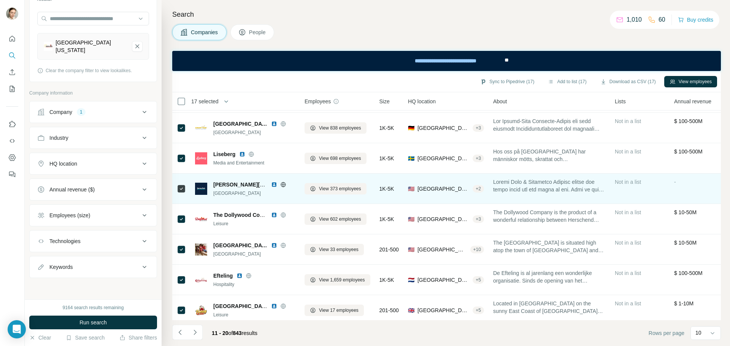
scroll to position [0, 0]
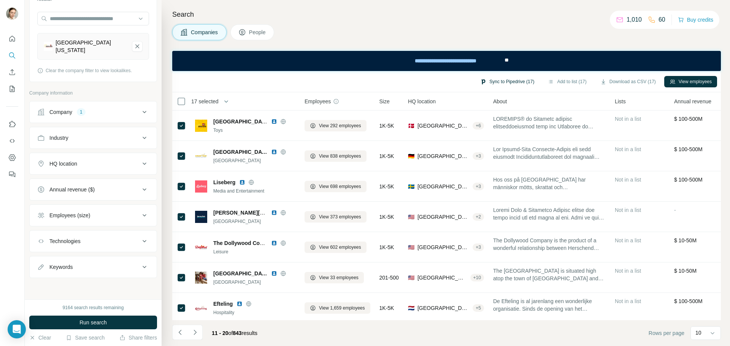
click at [510, 83] on button "Sync to Pipedrive (17)" at bounding box center [507, 81] width 65 height 11
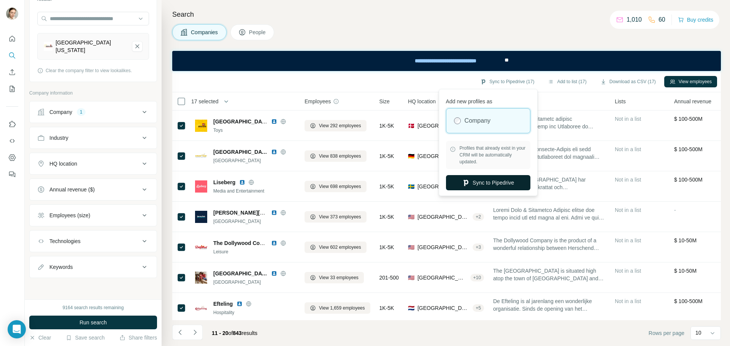
click at [492, 184] on button "Sync to Pipedrive" at bounding box center [488, 182] width 84 height 15
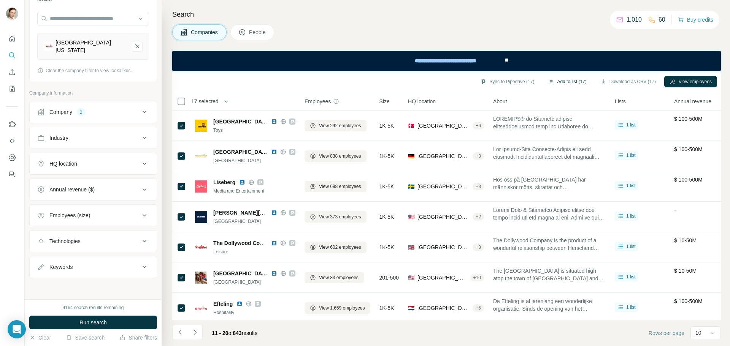
click at [572, 83] on button "Add to list (17)" at bounding box center [566, 81] width 49 height 11
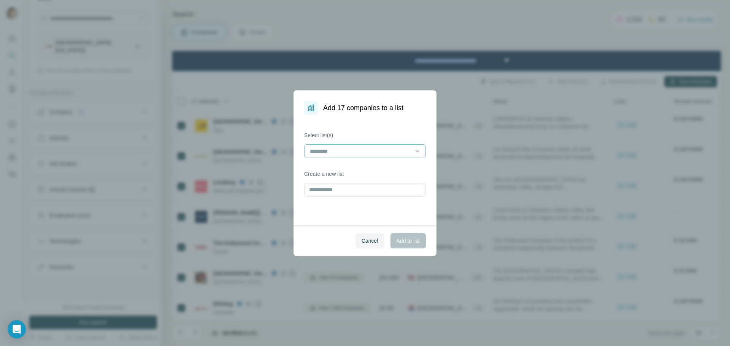
click at [352, 146] on div at bounding box center [360, 151] width 103 height 13
click at [343, 163] on div "Theme & Amusement Parks" at bounding box center [365, 169] width 118 height 14
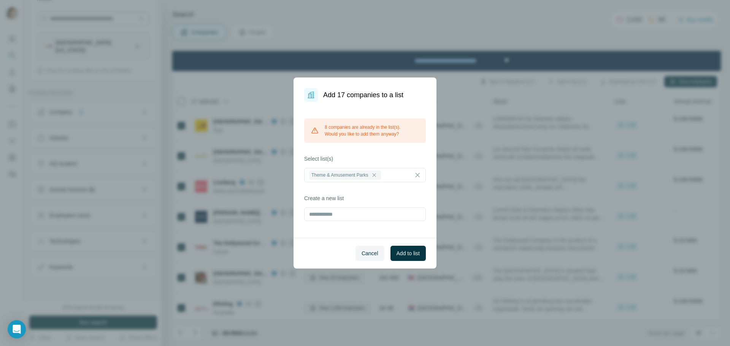
click at [349, 94] on h1 "Add 17 companies to a list" at bounding box center [363, 95] width 80 height 11
click at [378, 178] on div at bounding box center [374, 175] width 9 height 9
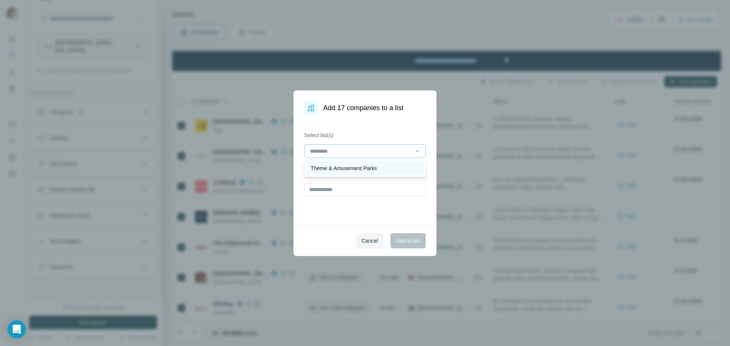
click at [370, 173] on div "Theme & Amusement Parks" at bounding box center [365, 169] width 118 height 14
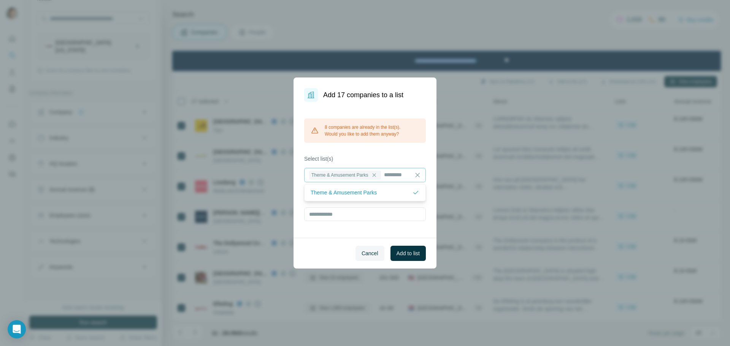
click at [366, 156] on label "Select list(s)" at bounding box center [365, 159] width 122 height 8
click at [396, 251] on span "Add to list" at bounding box center [407, 254] width 23 height 8
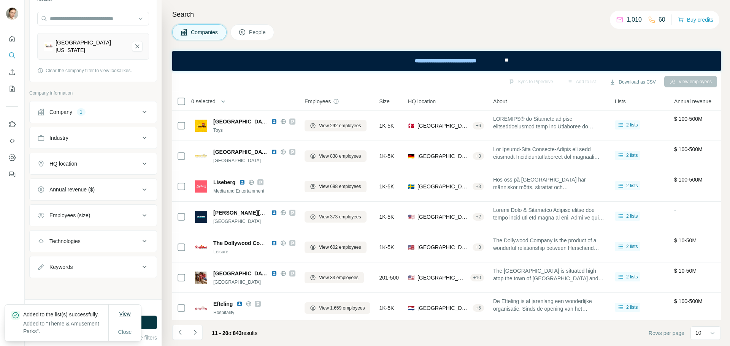
click at [124, 311] on span "View" at bounding box center [124, 314] width 11 height 6
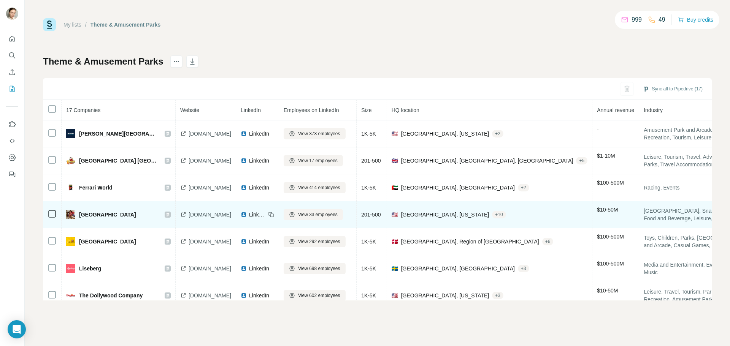
scroll to position [94, 0]
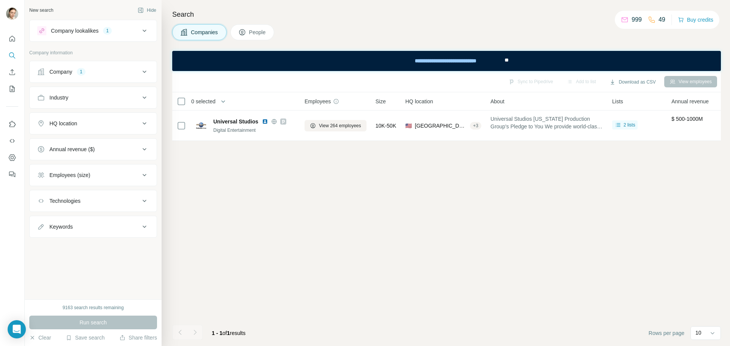
click at [201, 34] on span "Companies" at bounding box center [205, 33] width 28 height 8
click at [111, 34] on div "1" at bounding box center [107, 31] width 9 height 8
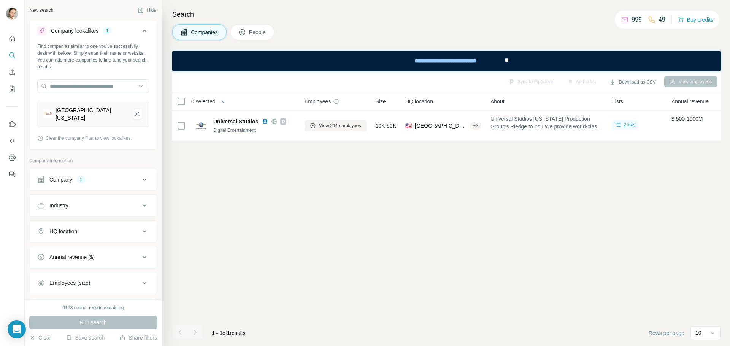
click at [84, 115] on div "[GEOGRAPHIC_DATA][US_STATE]" at bounding box center [91, 113] width 70 height 15
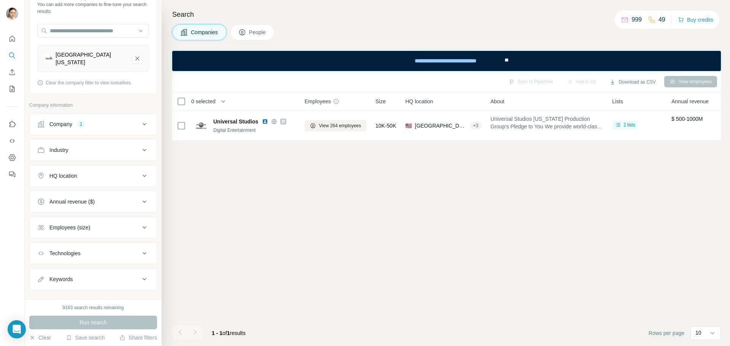
scroll to position [68, 0]
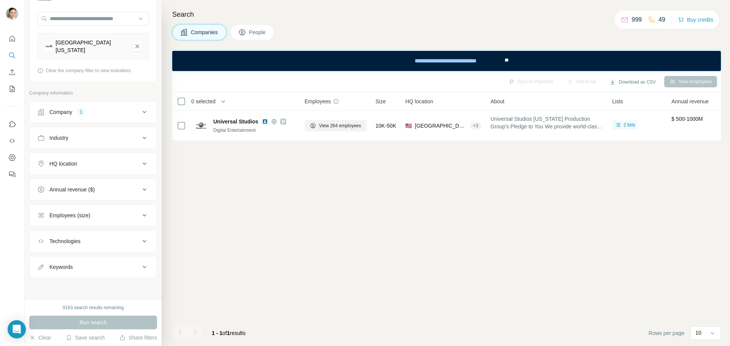
click at [263, 31] on span "People" at bounding box center [257, 33] width 17 height 8
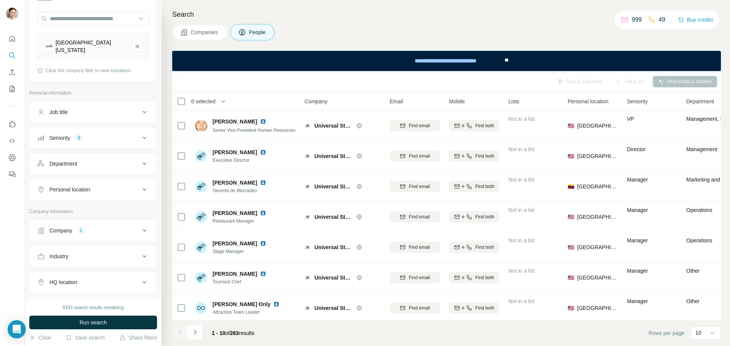
click at [213, 30] on span "Companies" at bounding box center [205, 33] width 28 height 8
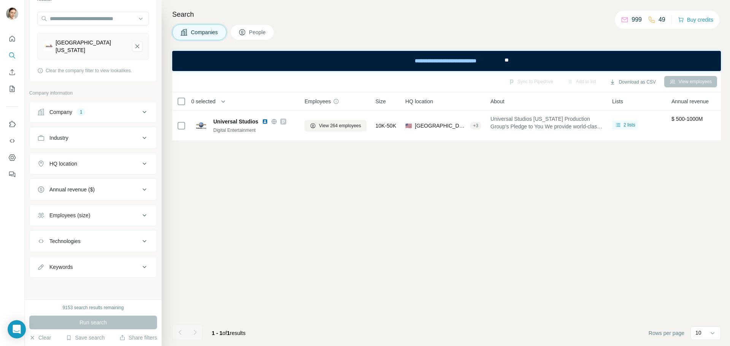
click at [84, 320] on div "Run search" at bounding box center [93, 323] width 128 height 14
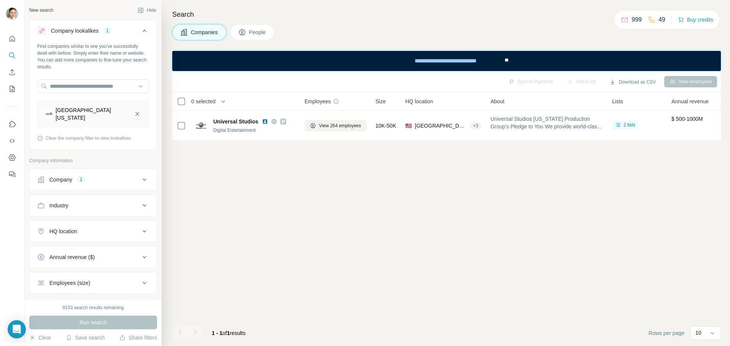
click at [85, 115] on div "[GEOGRAPHIC_DATA][US_STATE]" at bounding box center [91, 113] width 70 height 15
click at [10, 40] on icon "Quick start" at bounding box center [13, 39] width 6 height 6
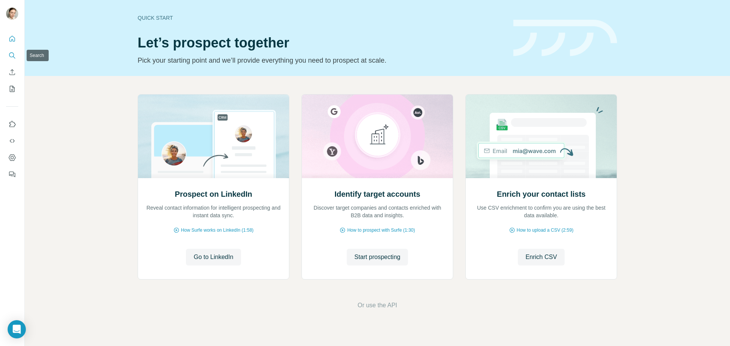
click at [13, 54] on icon "Search" at bounding box center [12, 56] width 8 height 8
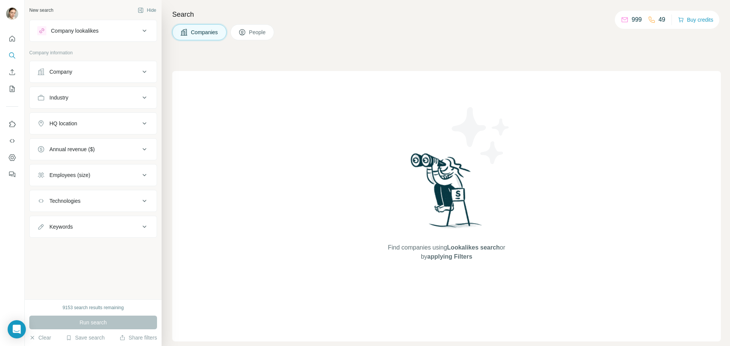
drag, startPoint x: 47, startPoint y: 65, endPoint x: 52, endPoint y: 69, distance: 6.0
click at [48, 66] on button "Company" at bounding box center [93, 72] width 127 height 18
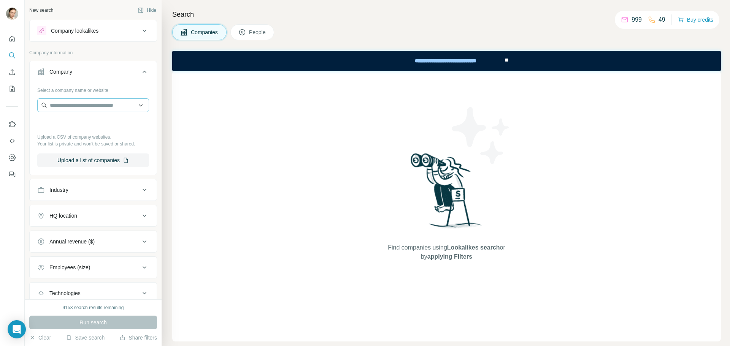
drag, startPoint x: 68, startPoint y: 100, endPoint x: 68, endPoint y: 104, distance: 3.8
click at [68, 104] on div "Select a company name or website Upload a CSV of company websites. Your list is…" at bounding box center [93, 125] width 112 height 83
drag, startPoint x: 68, startPoint y: 104, endPoint x: 57, endPoint y: 105, distance: 11.4
click at [57, 105] on input "text" at bounding box center [93, 105] width 112 height 14
paste input "********"
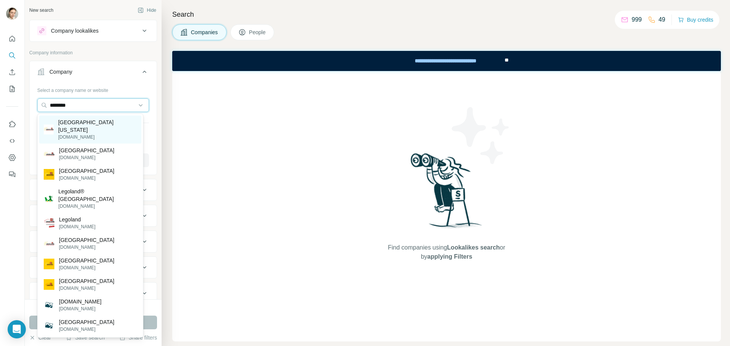
type input "********"
click at [103, 125] on p "[GEOGRAPHIC_DATA][US_STATE]" at bounding box center [97, 126] width 79 height 15
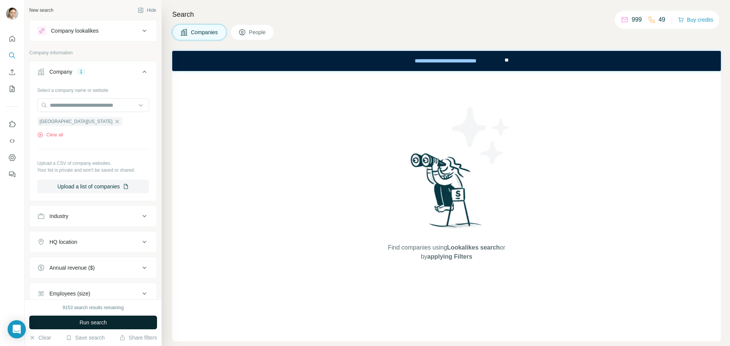
click at [114, 322] on button "Run search" at bounding box center [93, 323] width 128 height 14
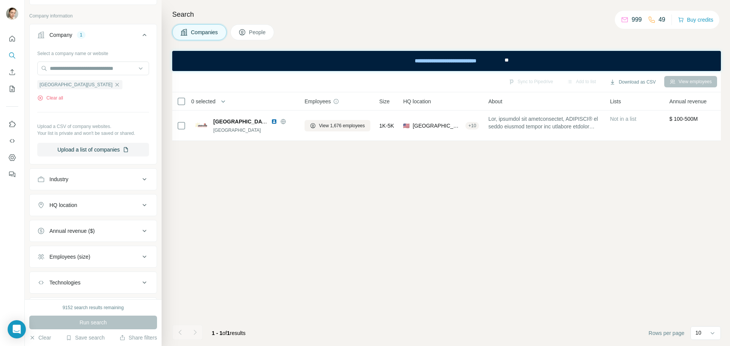
scroll to position [79, 0]
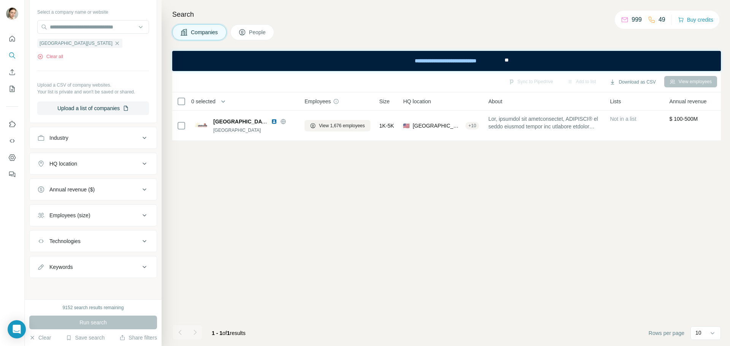
click at [206, 334] on div "1 - 1 of 1 results" at bounding box center [229, 333] width 46 height 17
drag, startPoint x: 272, startPoint y: 18, endPoint x: 270, endPoint y: 23, distance: 5.3
click at [272, 19] on h4 "Search" at bounding box center [446, 14] width 549 height 11
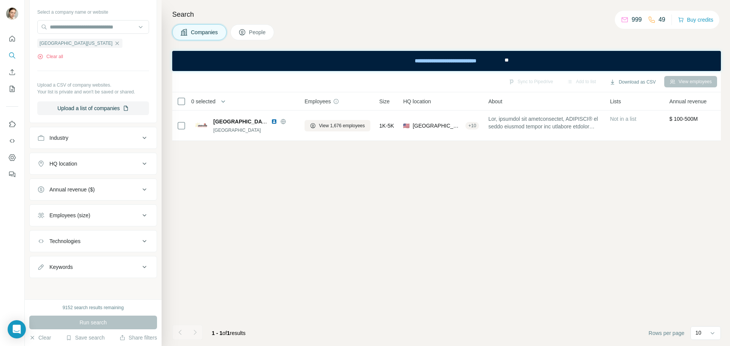
click at [265, 29] on span "People" at bounding box center [257, 33] width 17 height 8
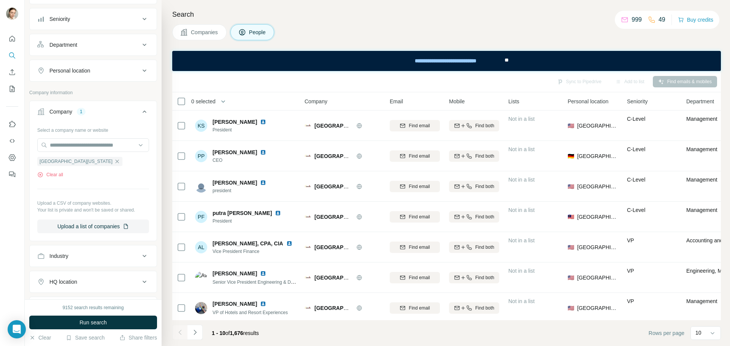
click at [214, 25] on button "Companies" at bounding box center [199, 32] width 54 height 16
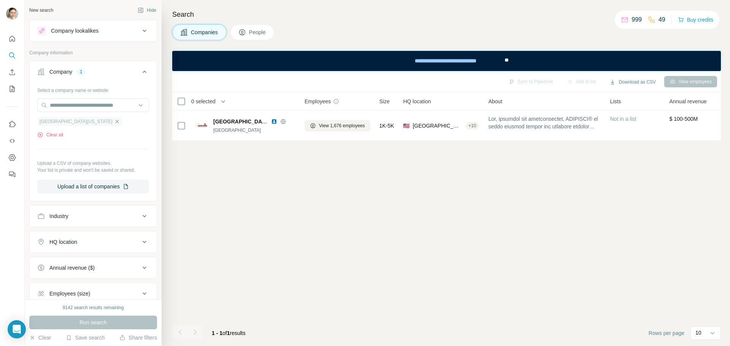
click at [114, 122] on icon "button" at bounding box center [117, 122] width 6 height 6
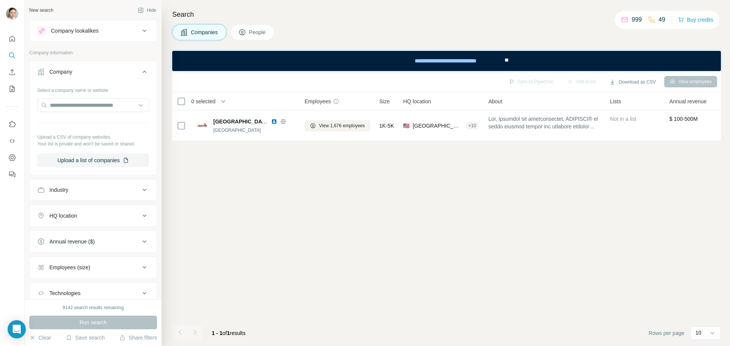
click at [75, 31] on div "Company lookalikes" at bounding box center [75, 31] width 48 height 8
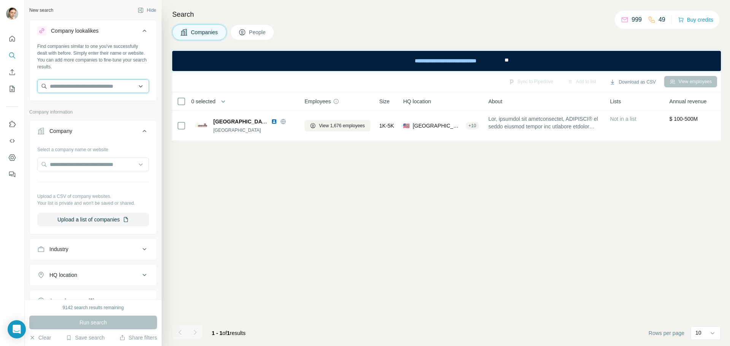
click at [61, 86] on input "text" at bounding box center [93, 86] width 112 height 14
paste input "********"
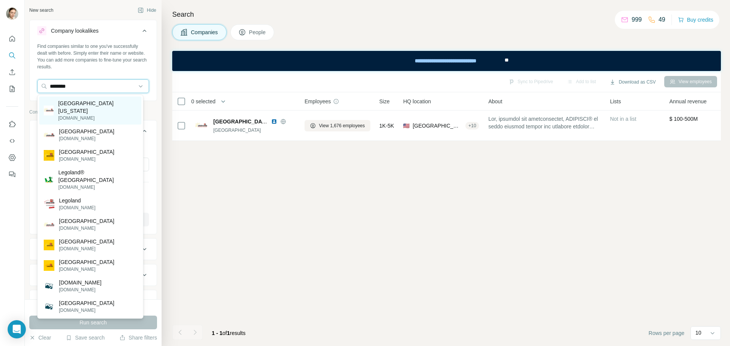
type input "********"
click at [85, 103] on p "[GEOGRAPHIC_DATA][US_STATE]" at bounding box center [97, 107] width 79 height 15
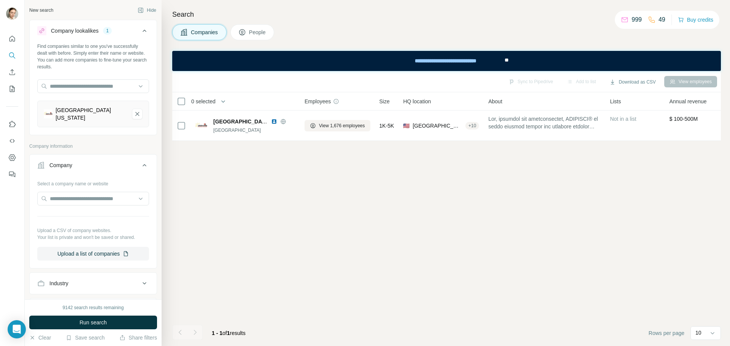
click at [133, 318] on button "Run search" at bounding box center [93, 323] width 128 height 14
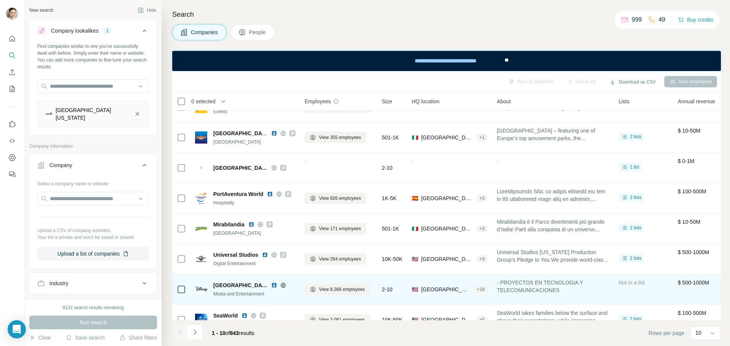
scroll to position [98, 0]
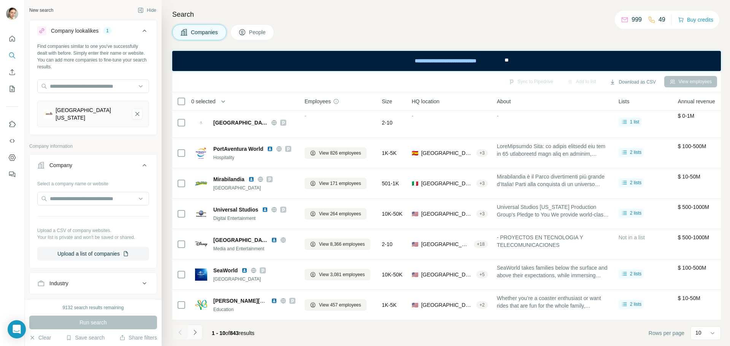
click at [196, 328] on button "Navigate to next page" at bounding box center [194, 332] width 15 height 15
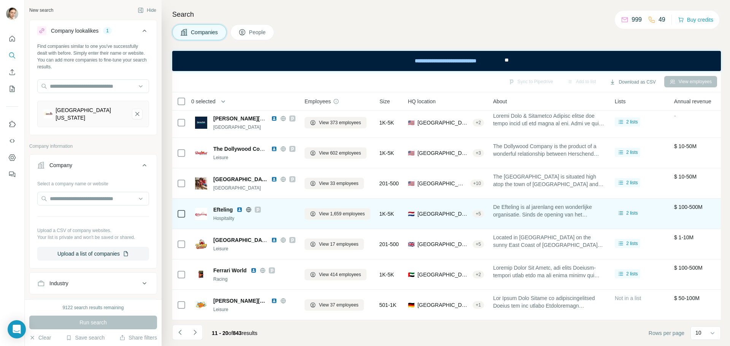
scroll to position [0, 0]
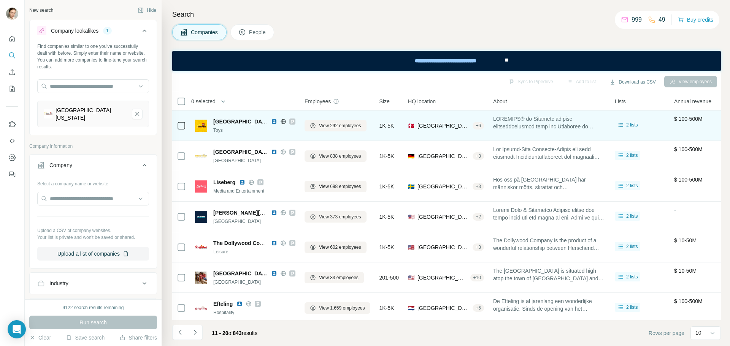
click at [294, 120] on icon at bounding box center [292, 122] width 5 height 6
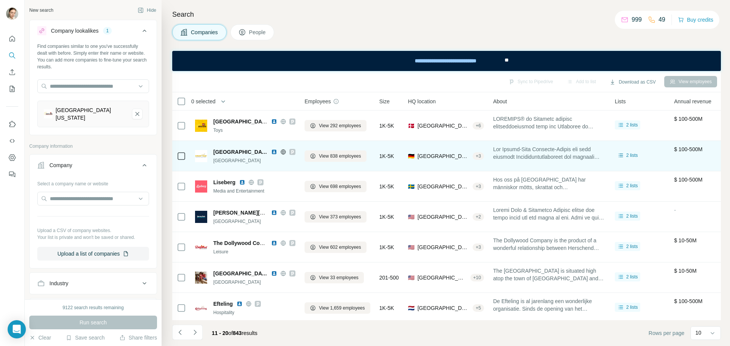
click at [291, 151] on icon at bounding box center [292, 152] width 3 height 4
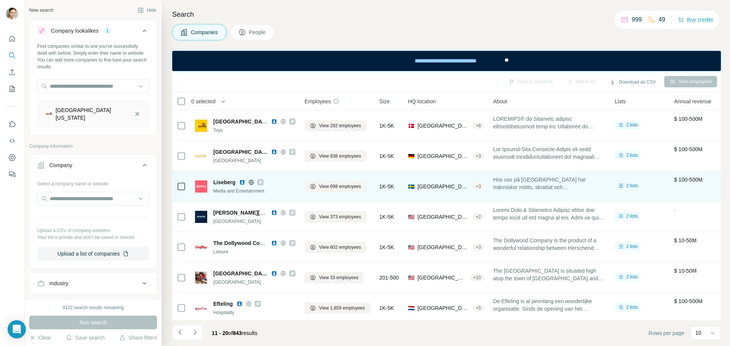
click at [261, 181] on icon at bounding box center [260, 182] width 5 height 6
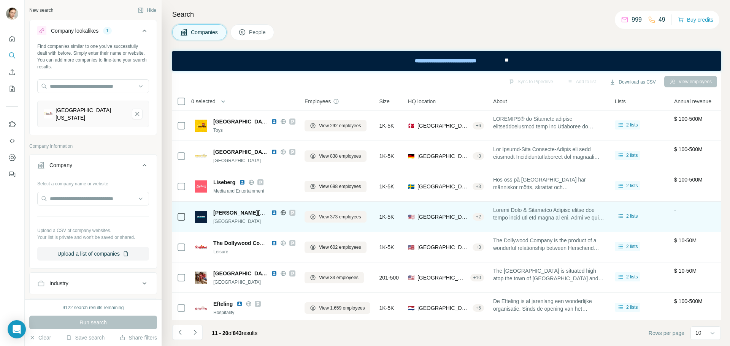
click at [293, 212] on icon at bounding box center [292, 213] width 5 height 6
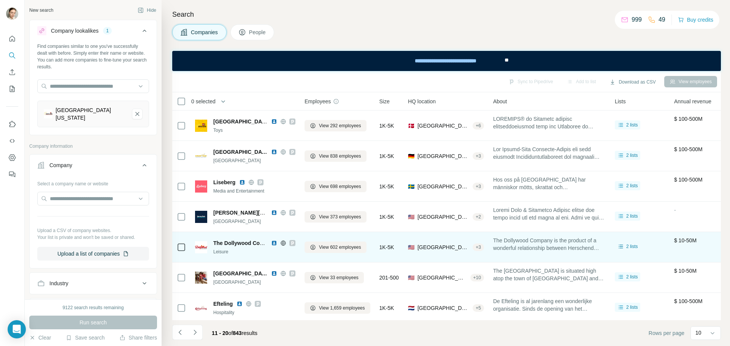
click at [293, 244] on icon at bounding box center [292, 243] width 3 height 4
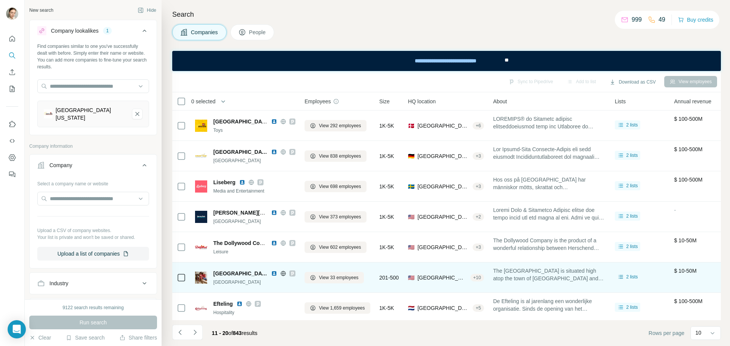
click at [290, 273] on icon at bounding box center [292, 274] width 5 height 6
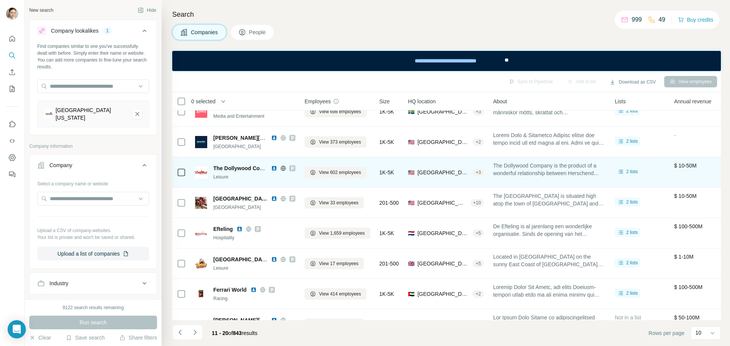
scroll to position [76, 0]
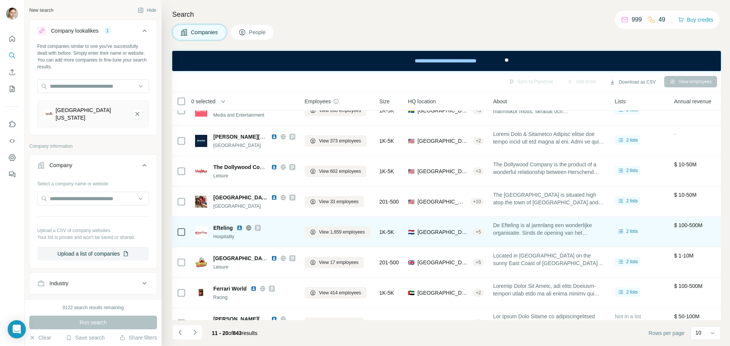
click at [258, 231] on icon at bounding box center [257, 228] width 5 height 6
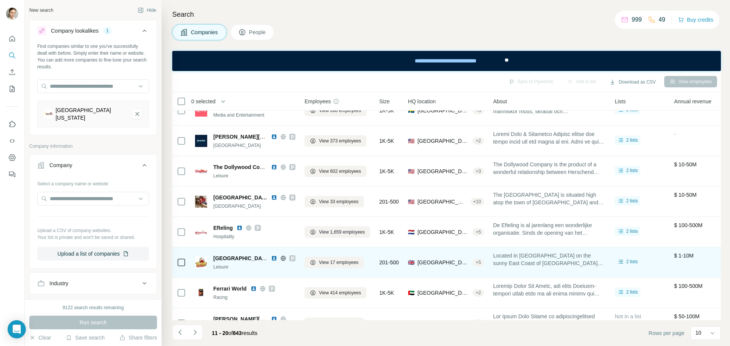
click at [290, 259] on icon at bounding box center [292, 258] width 5 height 6
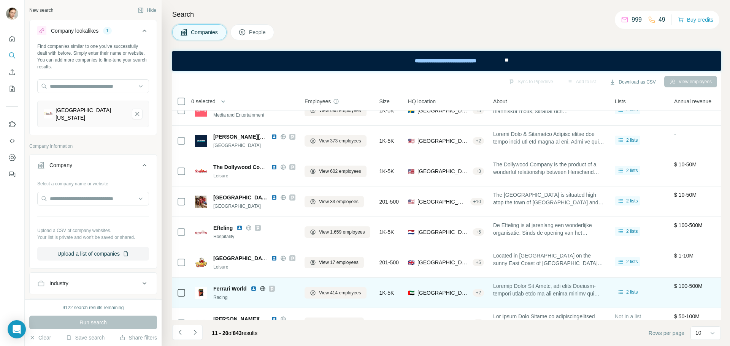
click at [272, 289] on icon at bounding box center [271, 289] width 3 height 4
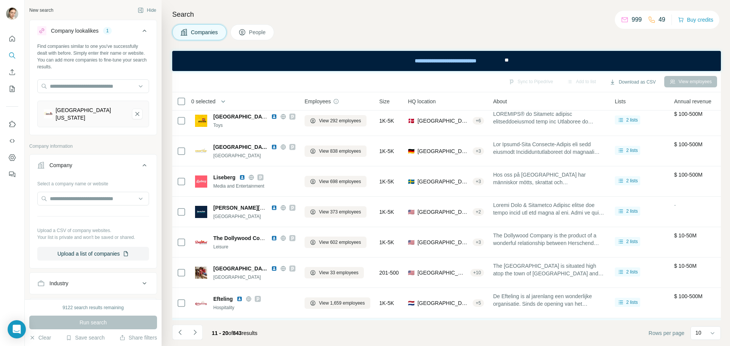
scroll to position [0, 0]
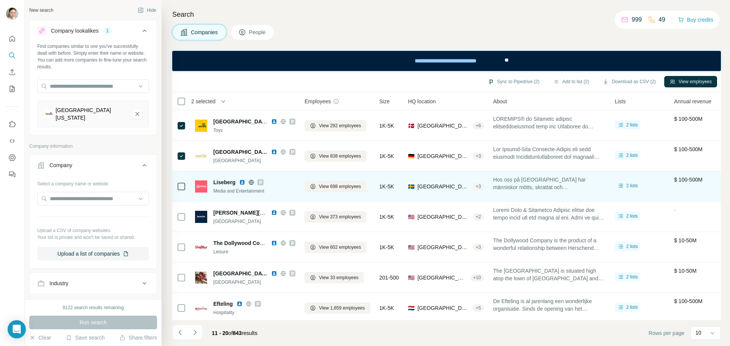
click at [181, 193] on div at bounding box center [181, 186] width 9 height 21
click at [180, 190] on icon at bounding box center [181, 186] width 9 height 9
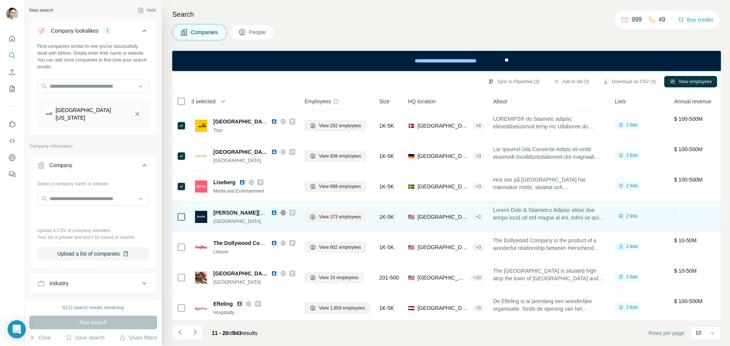
click at [187, 216] on td at bounding box center [181, 217] width 18 height 30
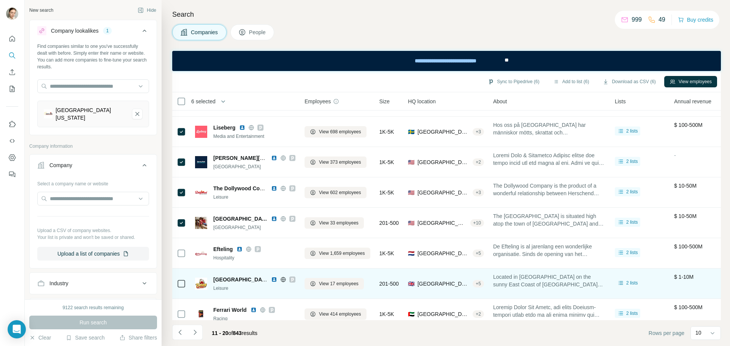
scroll to position [76, 0]
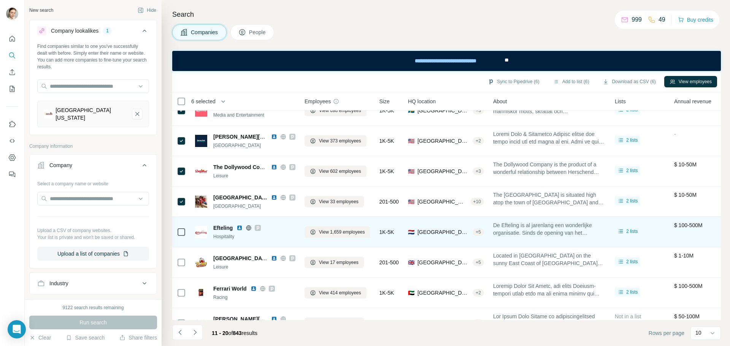
click at [184, 226] on div at bounding box center [181, 232] width 9 height 21
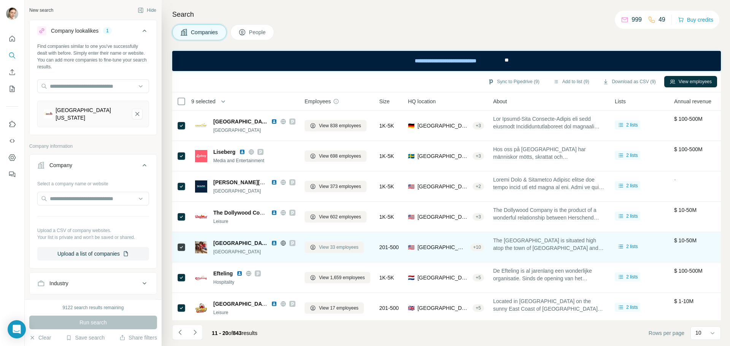
scroll to position [0, 0]
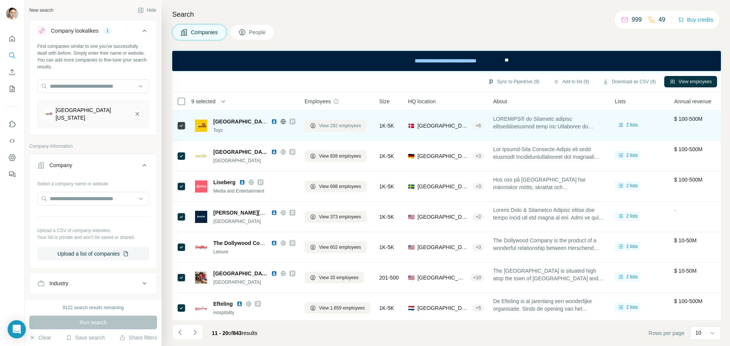
click at [337, 125] on span "View 292 employees" at bounding box center [340, 125] width 42 height 7
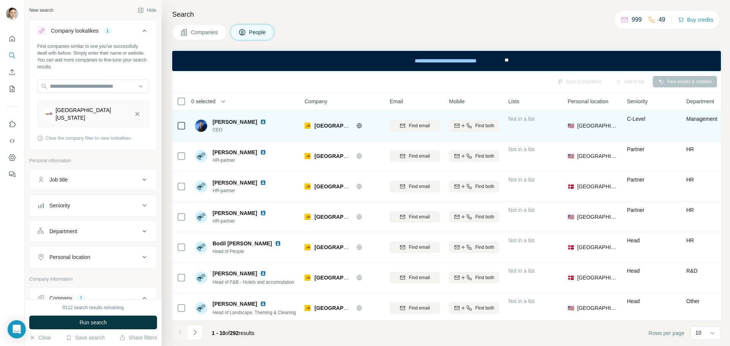
click at [262, 124] on img at bounding box center [263, 122] width 6 height 6
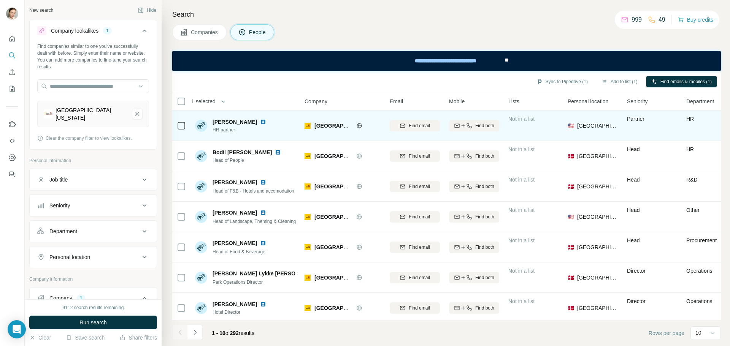
scroll to position [98, 0]
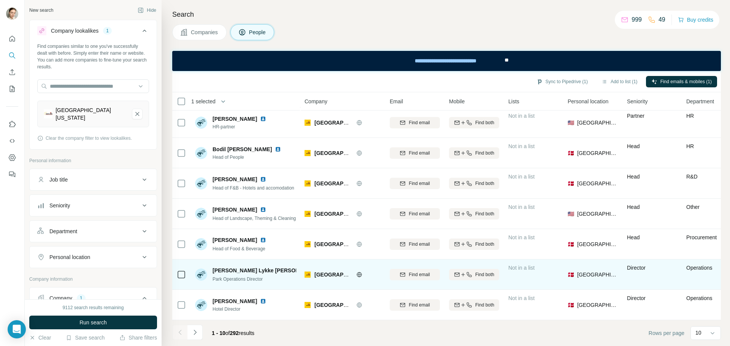
click at [323, 268] on img at bounding box center [324, 271] width 3 height 6
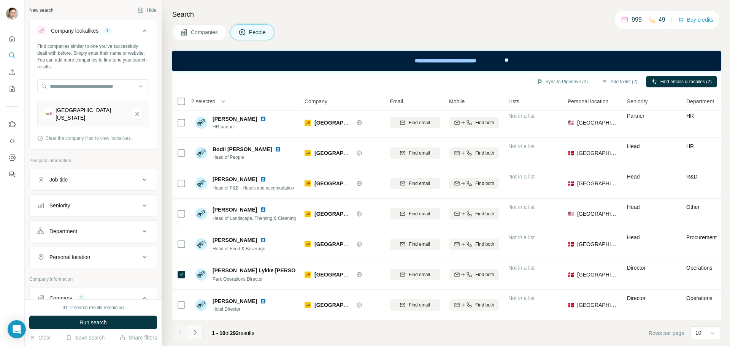
click at [198, 333] on icon "Navigate to next page" at bounding box center [195, 333] width 8 height 8
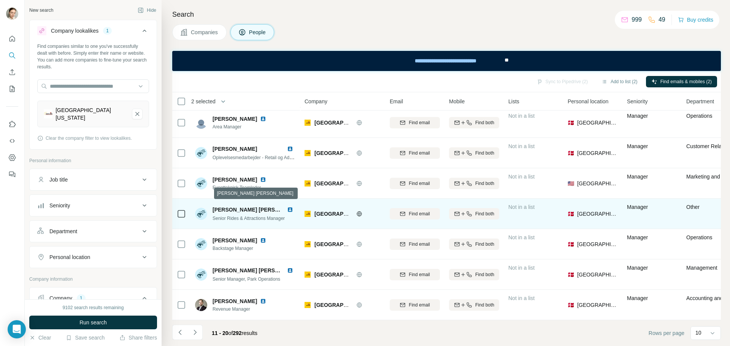
click at [287, 208] on img at bounding box center [290, 210] width 6 height 6
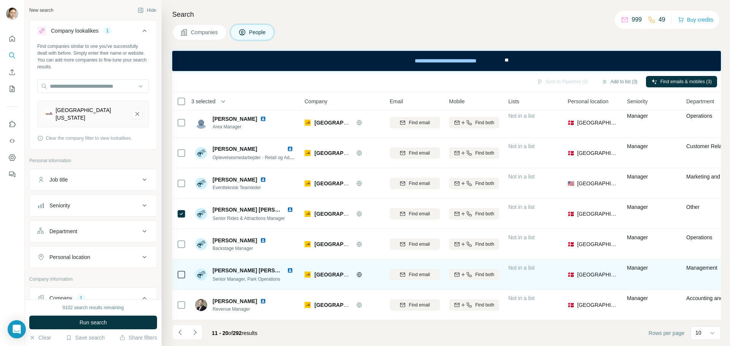
click at [290, 268] on img at bounding box center [290, 271] width 6 height 6
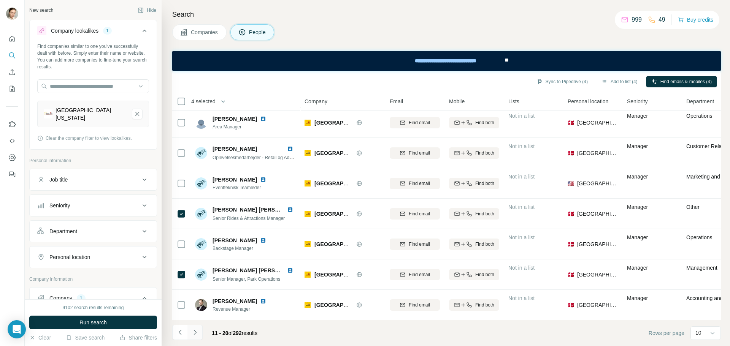
click at [200, 336] on button "Navigate to next page" at bounding box center [194, 332] width 15 height 15
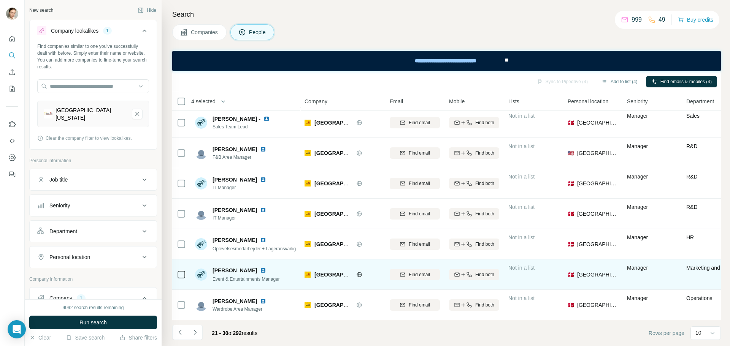
click at [260, 268] on img at bounding box center [263, 271] width 6 height 6
click at [177, 270] on icon at bounding box center [181, 274] width 9 height 9
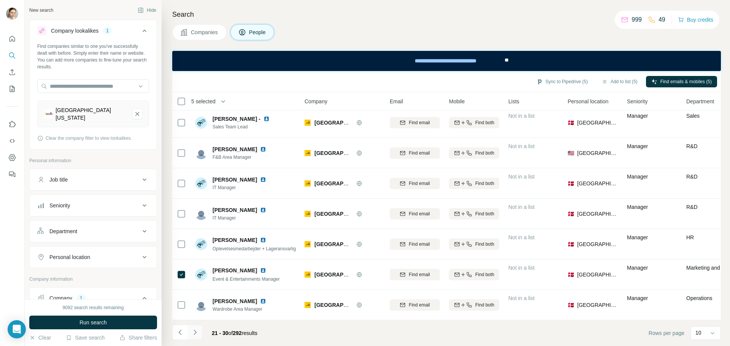
click at [198, 335] on icon "Navigate to next page" at bounding box center [195, 333] width 8 height 8
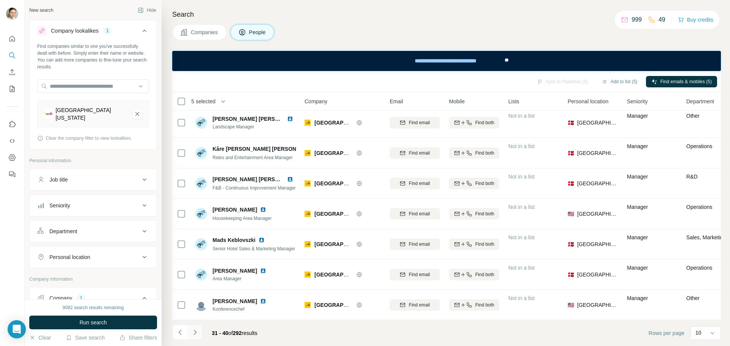
click at [199, 331] on button "Navigate to next page" at bounding box center [194, 332] width 15 height 15
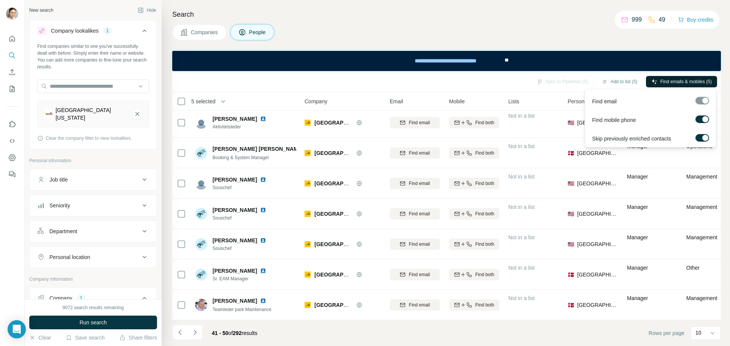
click at [671, 78] on button "Find emails & mobiles (5)" at bounding box center [681, 81] width 71 height 11
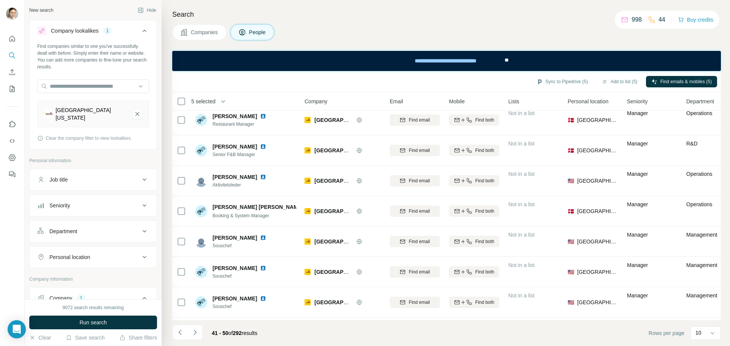
scroll to position [0, 0]
